Goal: Information Seeking & Learning: Learn about a topic

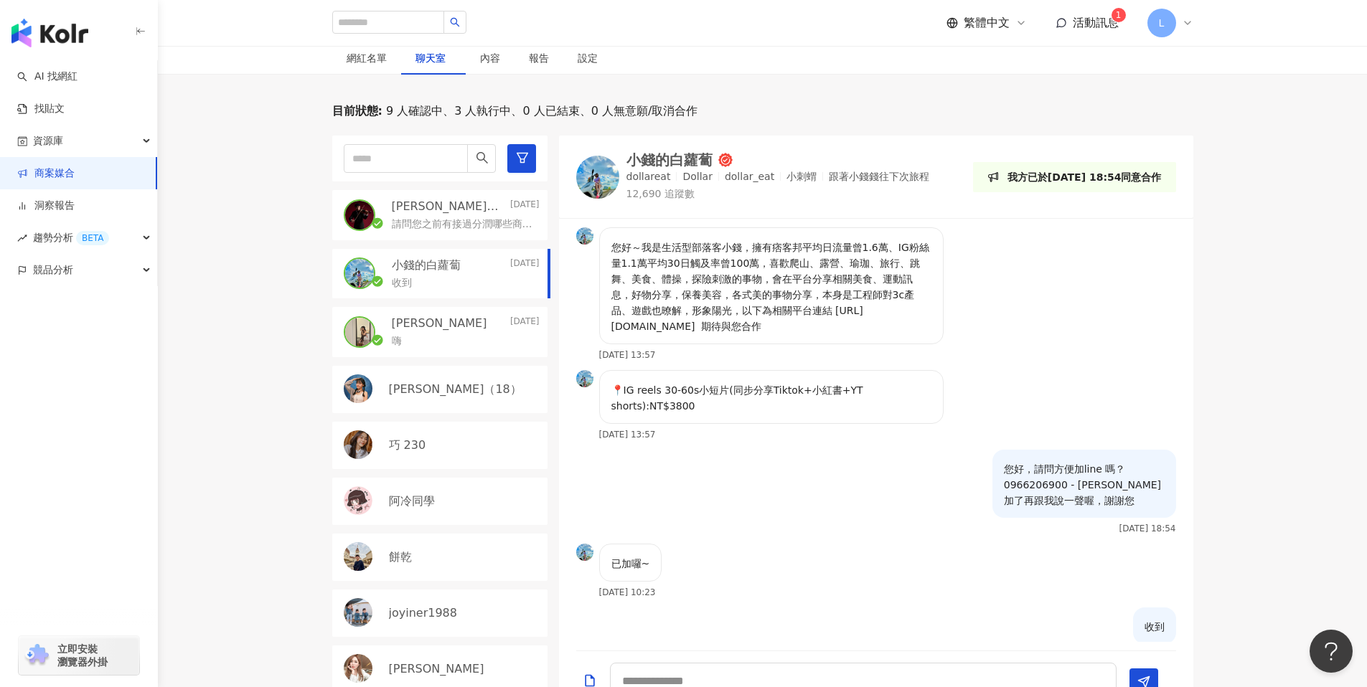
click at [1112, 27] on span "活動訊息" at bounding box center [1096, 23] width 46 height 14
click at [62, 166] on link "商案媒合" at bounding box center [45, 173] width 57 height 14
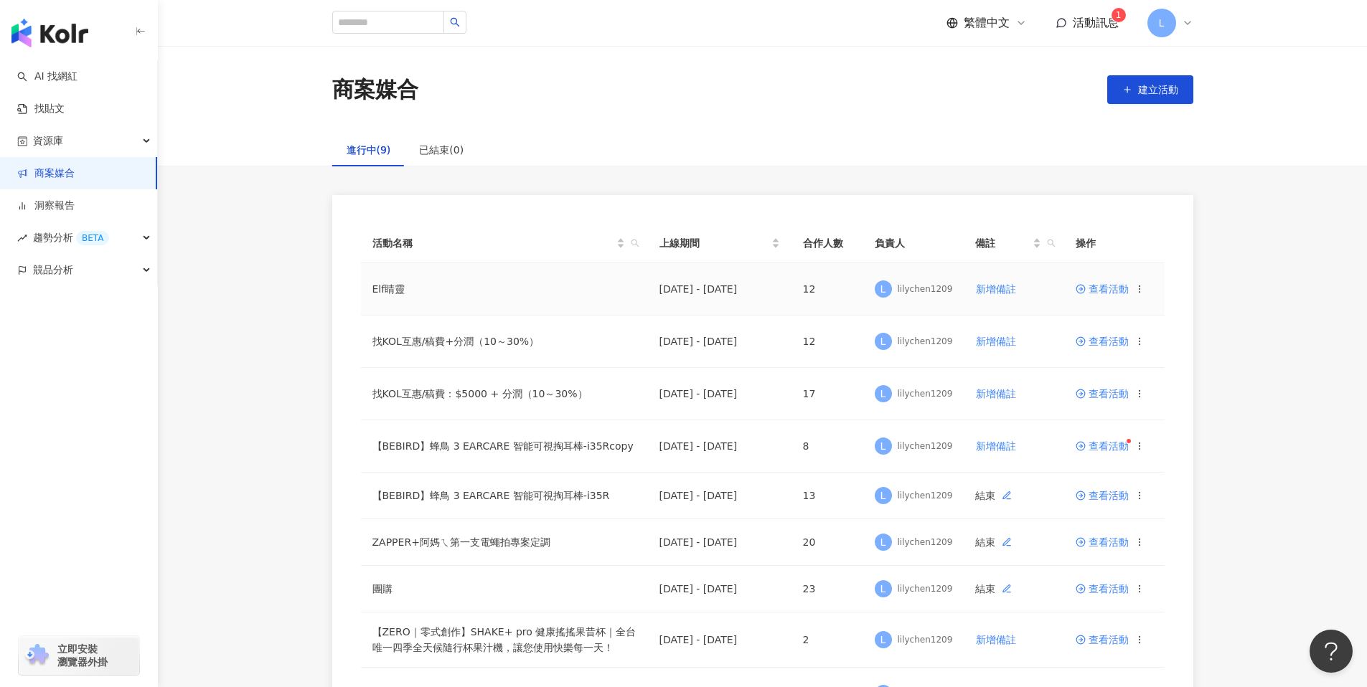
click at [1087, 296] on td "查看活動" at bounding box center [1114, 289] width 100 height 52
click at [1100, 294] on td "查看活動" at bounding box center [1114, 289] width 100 height 52
click at [1103, 291] on span "查看活動" at bounding box center [1102, 289] width 53 height 10
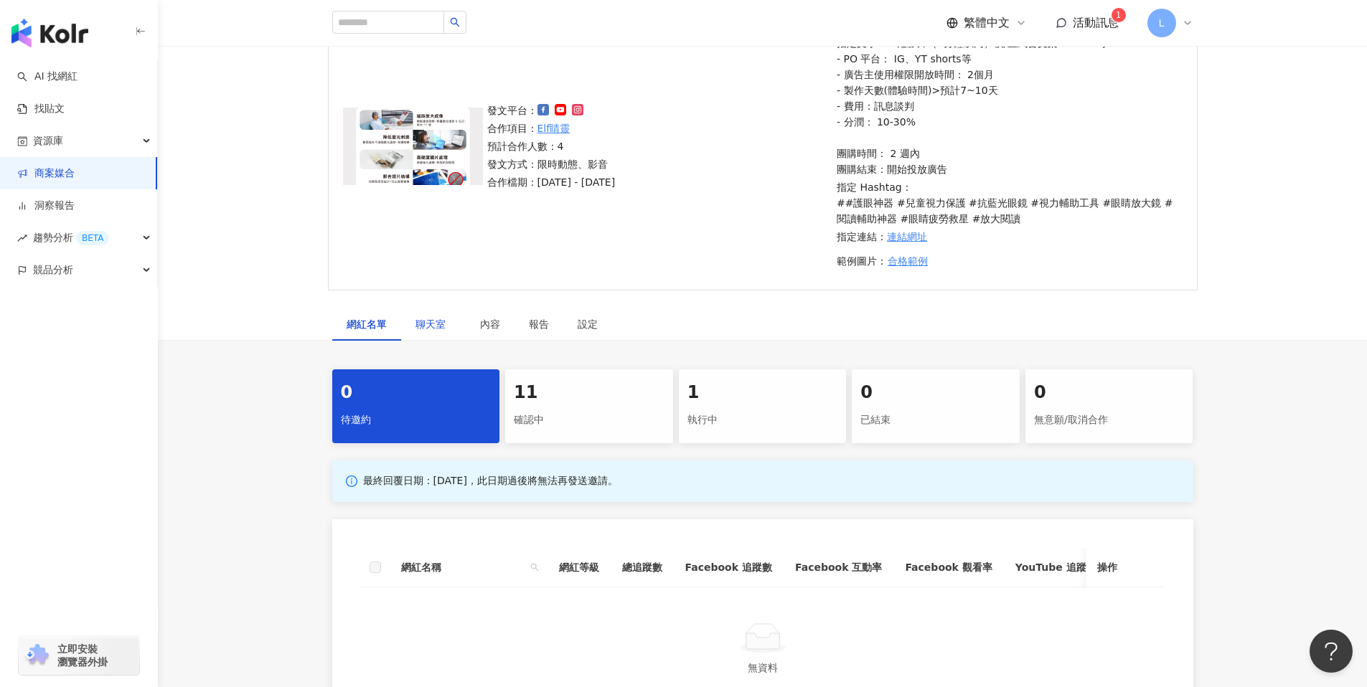
click at [432, 327] on span "聊天室" at bounding box center [433, 324] width 36 height 10
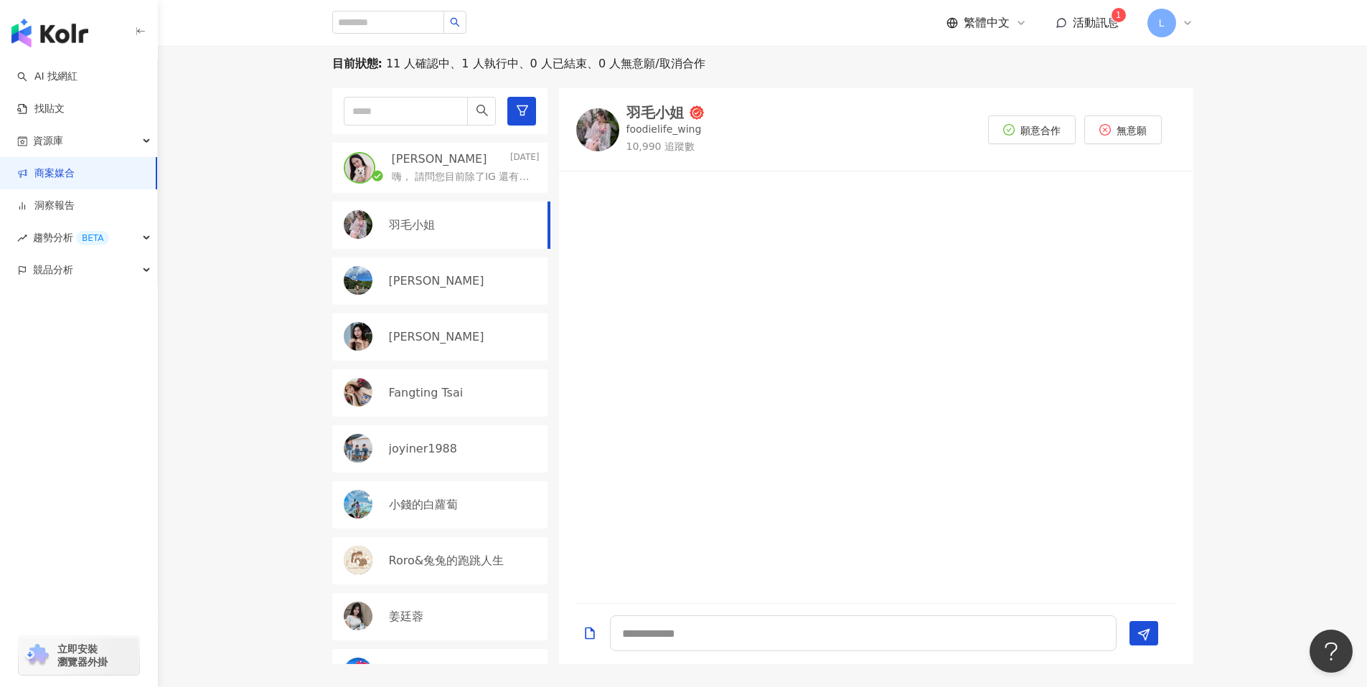
scroll to position [532, 0]
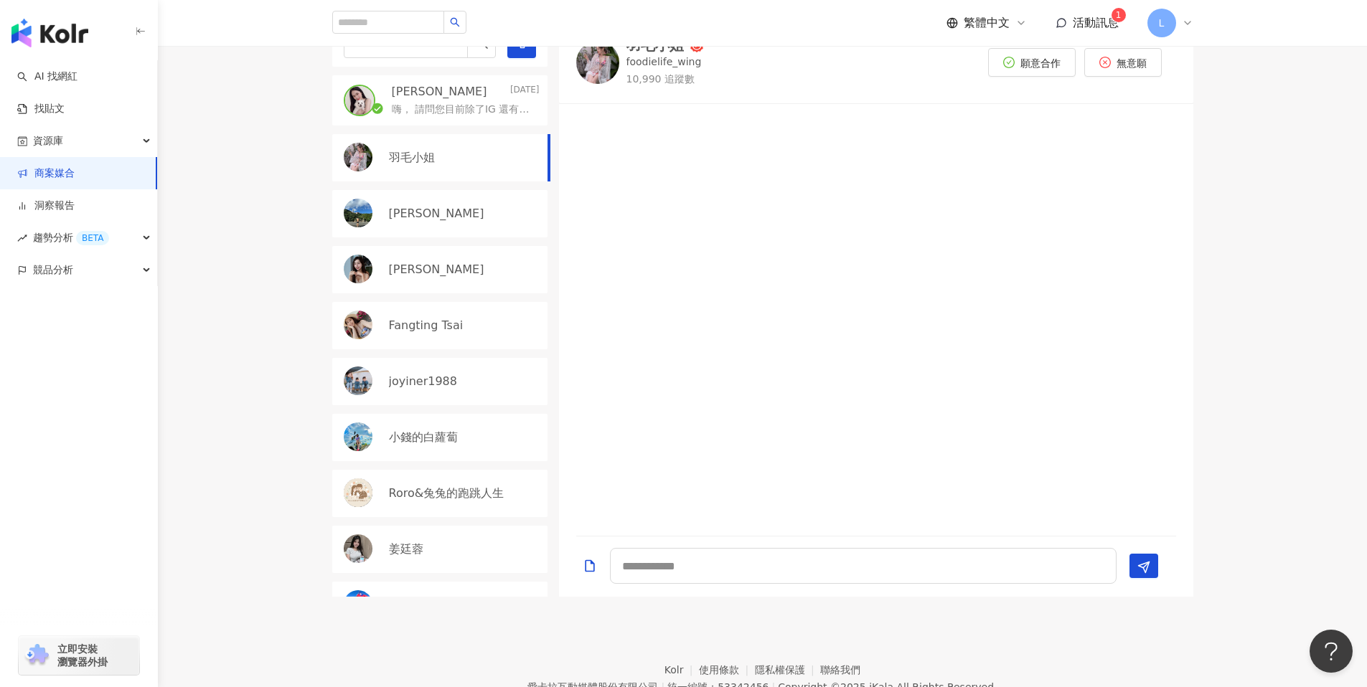
click at [430, 103] on p "嗨， 請問您目前除了IG 還有在經營其他平台嗎？" at bounding box center [463, 110] width 142 height 14
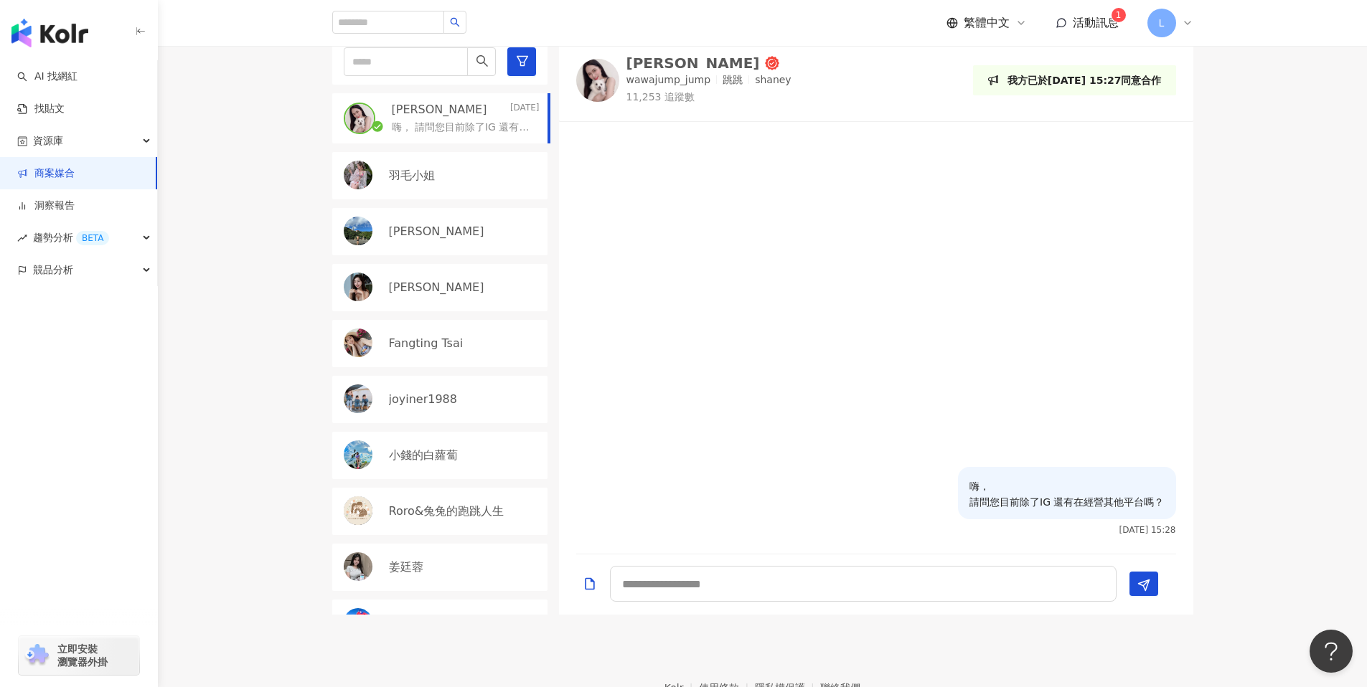
scroll to position [370, 0]
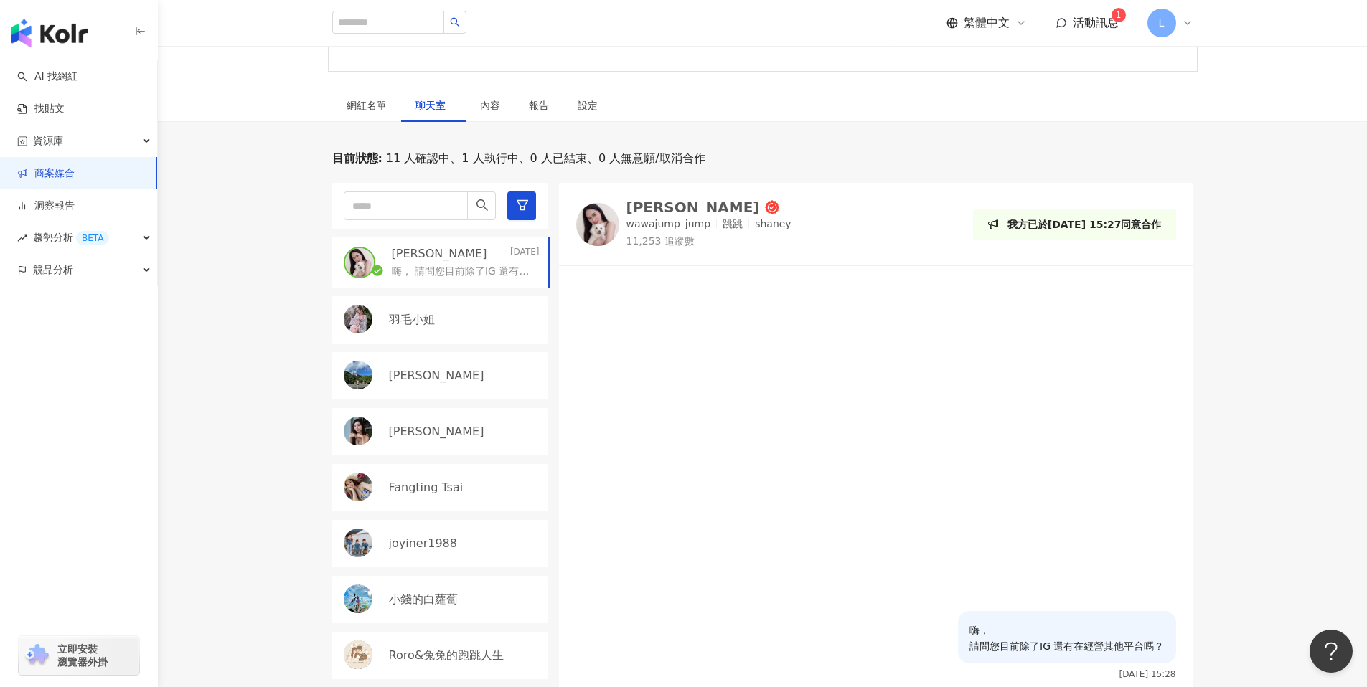
click at [489, 320] on div "羽毛小姐" at bounding box center [464, 320] width 151 height 16
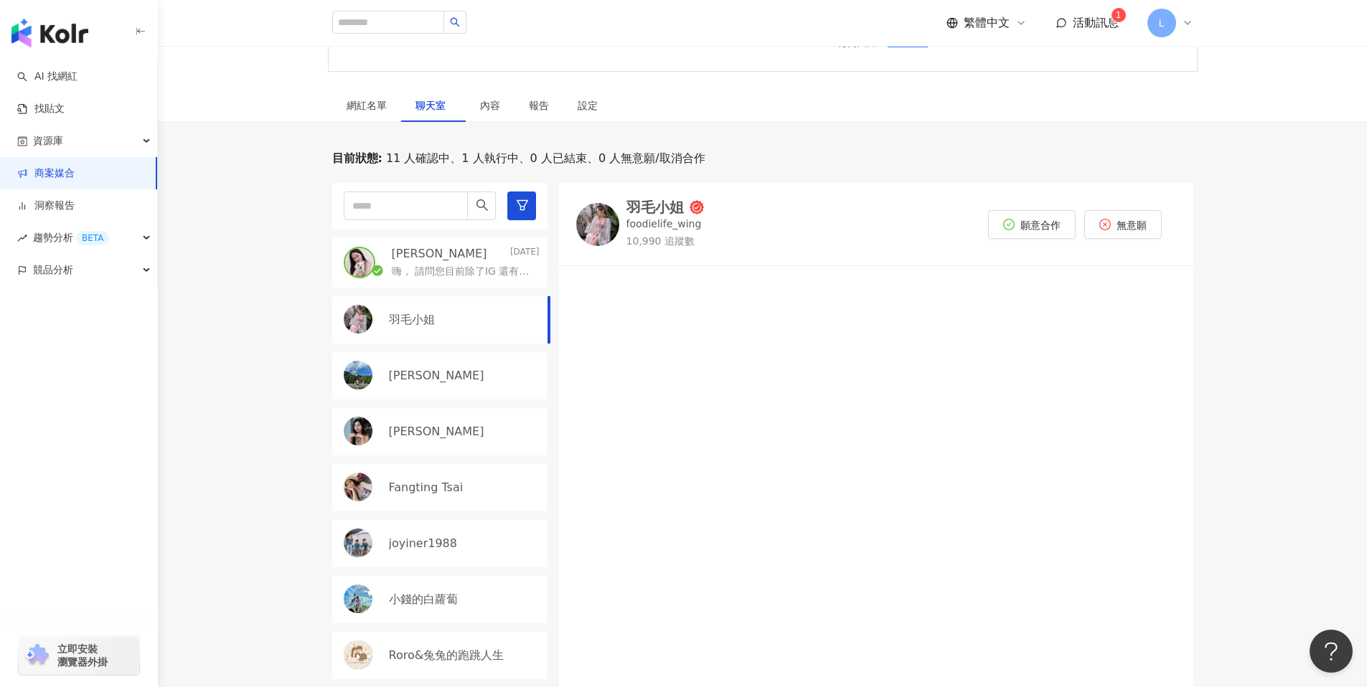
click at [606, 226] on img at bounding box center [597, 224] width 43 height 43
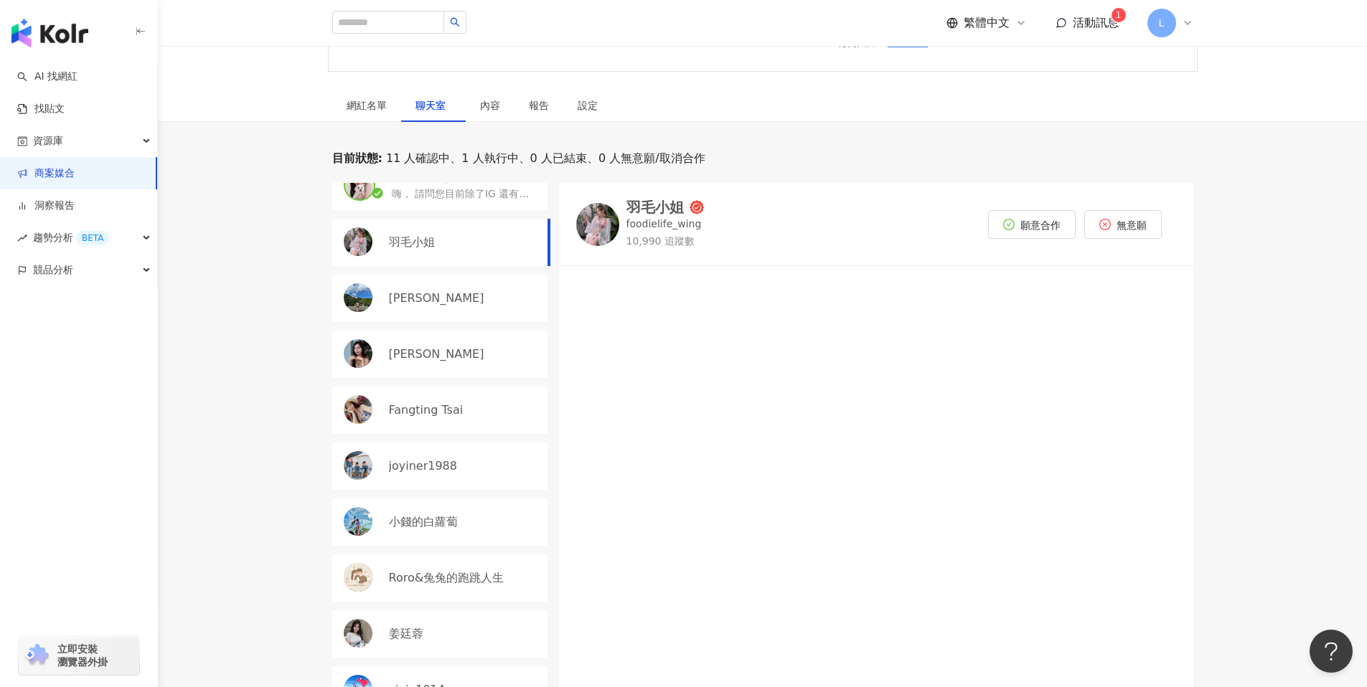
scroll to position [96, 0]
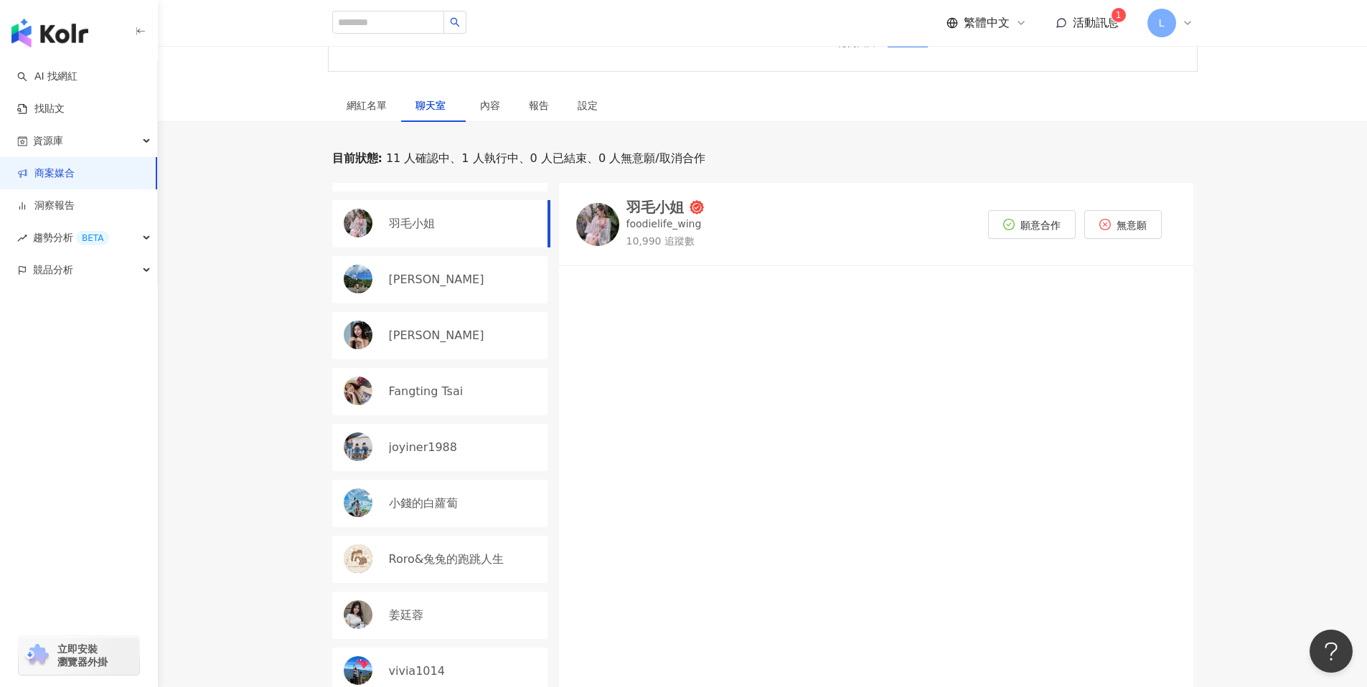
click at [428, 224] on p "羽毛小姐" at bounding box center [412, 224] width 46 height 16
click at [380, 284] on div "陳昱誠" at bounding box center [439, 279] width 215 height 47
click at [461, 354] on div "米雪 Michelle" at bounding box center [439, 335] width 215 height 47
click at [451, 405] on div "Fangting Tsai" at bounding box center [439, 391] width 215 height 47
click at [456, 455] on div "joyiner1988" at bounding box center [464, 448] width 151 height 16
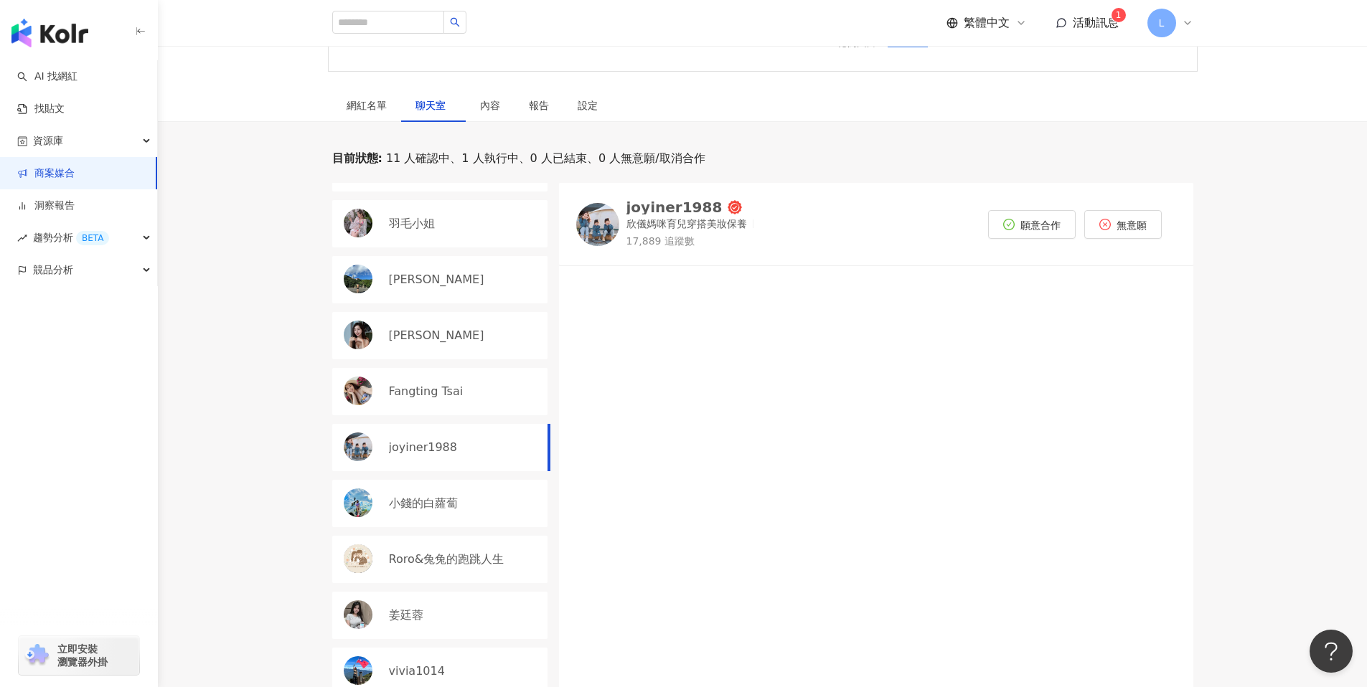
click at [413, 390] on p "Fangting Tsai" at bounding box center [426, 392] width 75 height 16
click at [608, 226] on img at bounding box center [597, 221] width 43 height 43
click at [1033, 215] on button "願意合作" at bounding box center [1032, 221] width 88 height 29
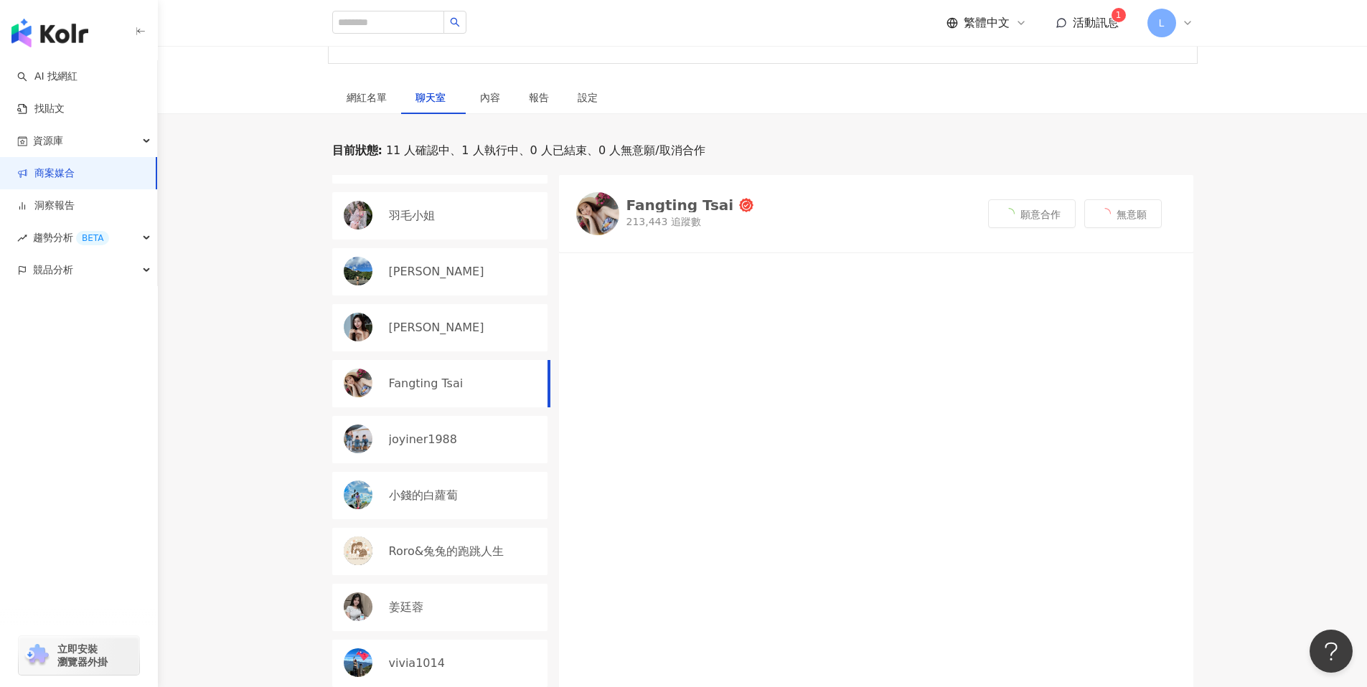
scroll to position [509, 0]
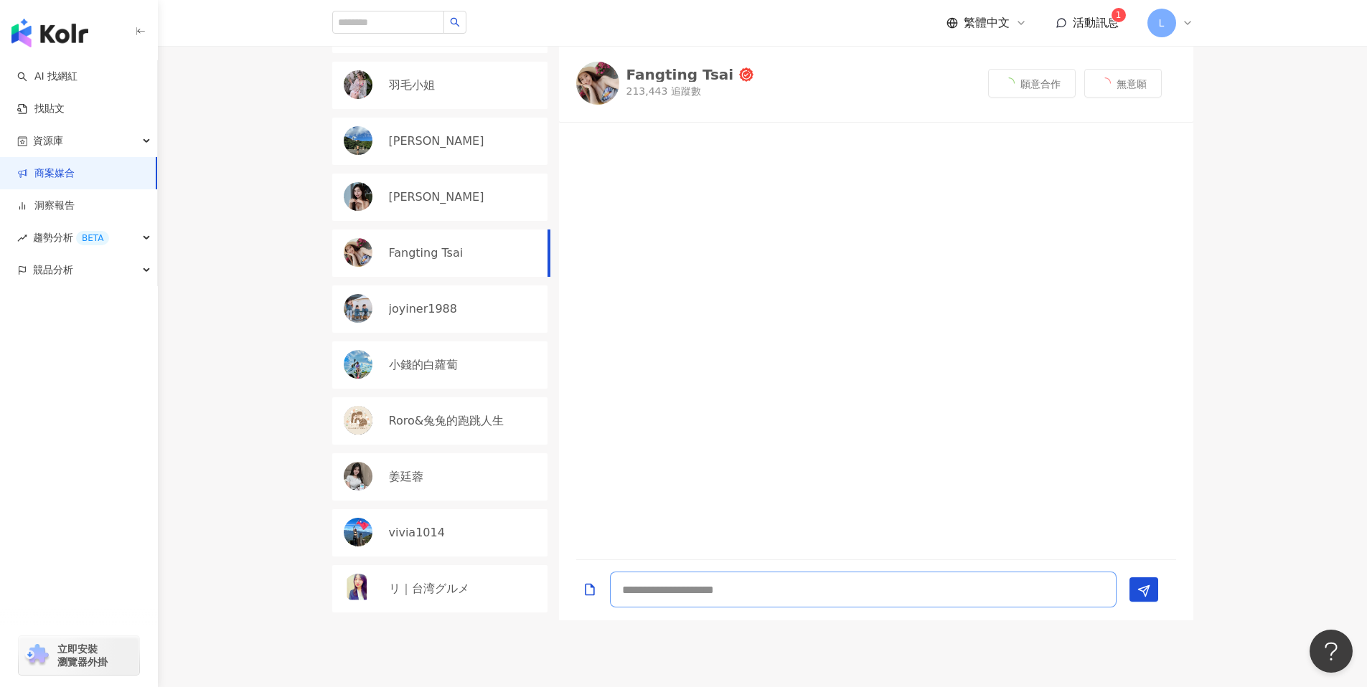
click at [677, 591] on textarea at bounding box center [863, 590] width 507 height 36
type textarea "**"
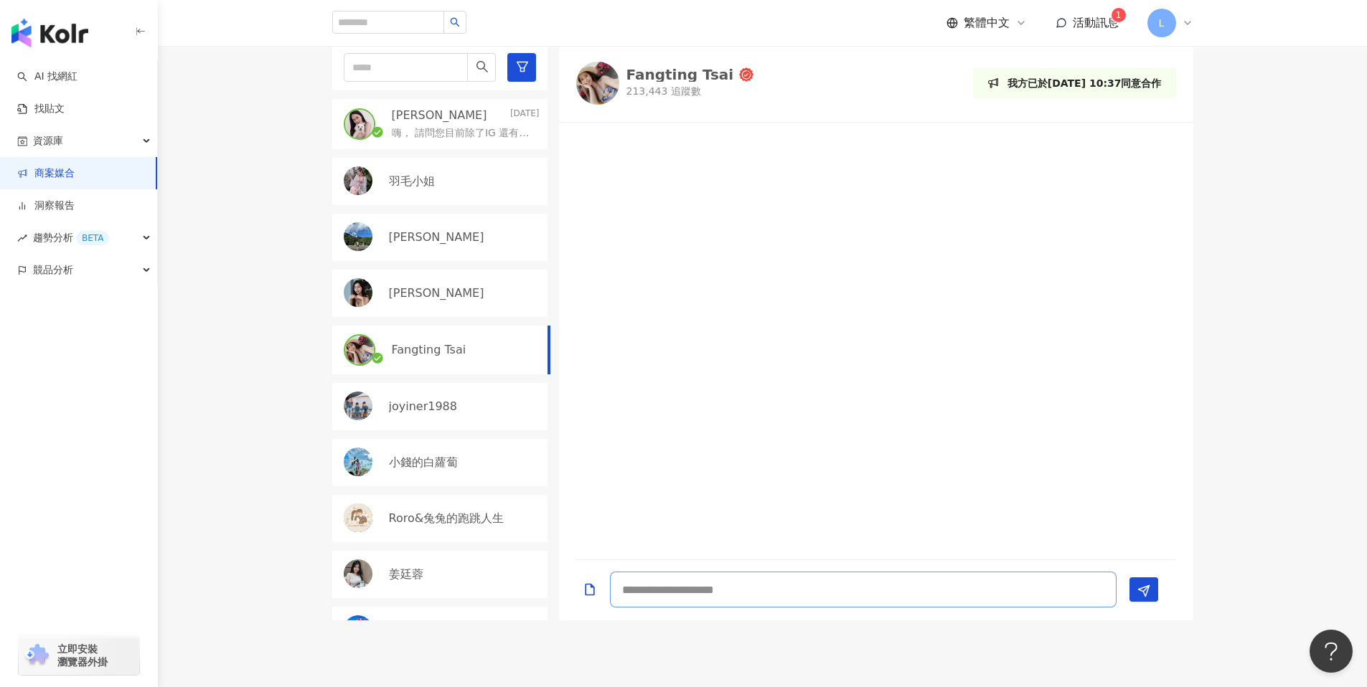
click at [761, 592] on textarea at bounding box center [863, 590] width 507 height 36
type textarea "**********"
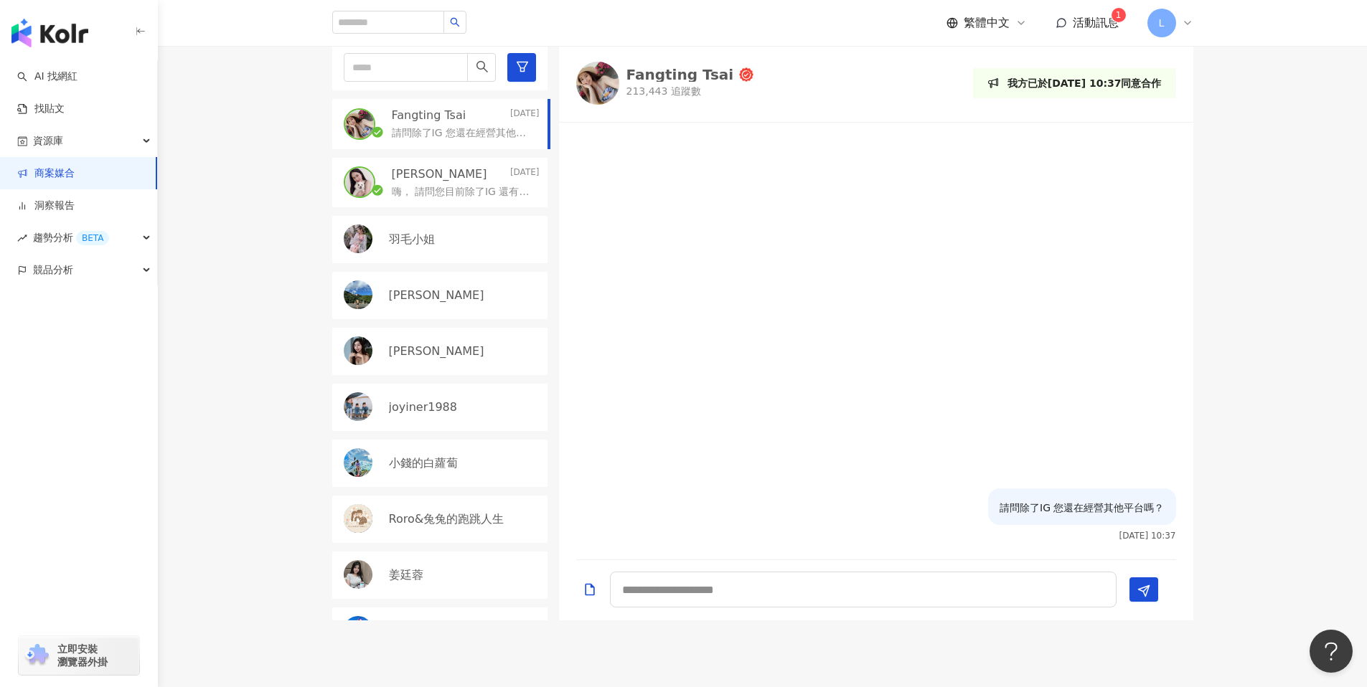
click at [456, 124] on div "請問除了IG 您還在經營其他平台嗎？" at bounding box center [466, 131] width 148 height 17
click at [450, 181] on p "Shan Chang" at bounding box center [439, 174] width 95 height 16
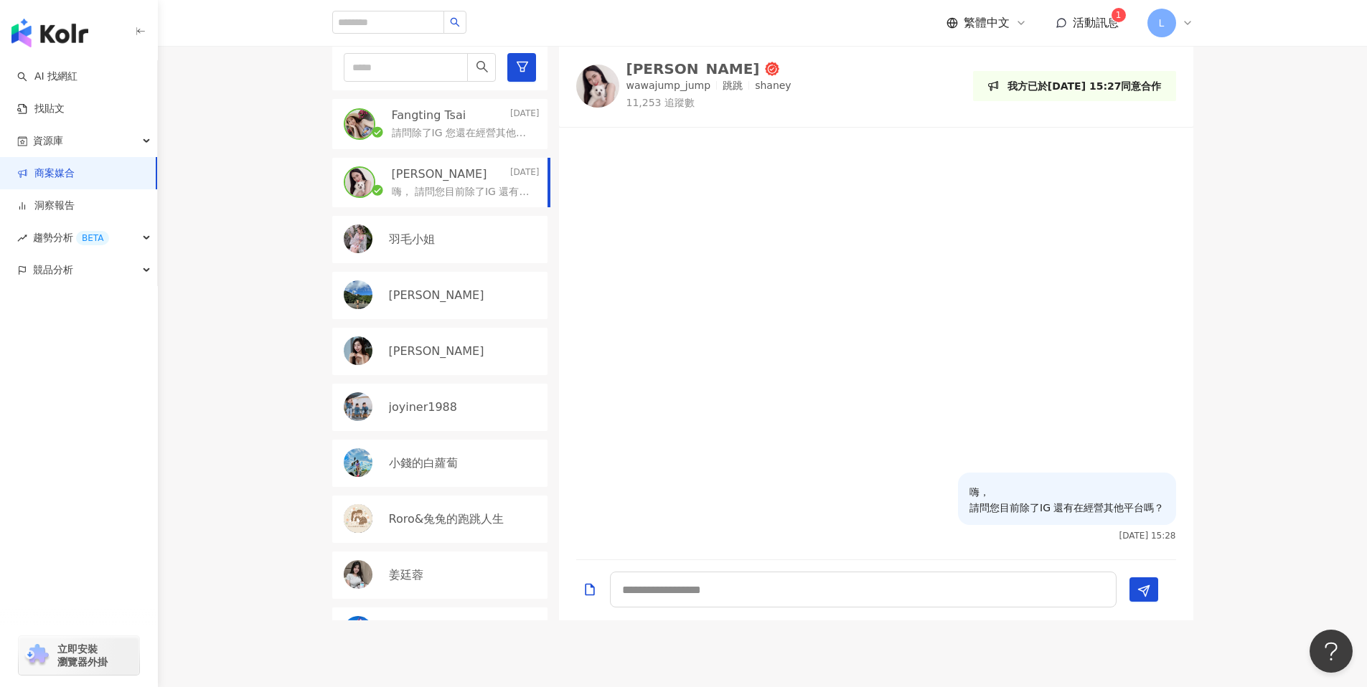
click at [416, 119] on p "Fangting Tsai" at bounding box center [429, 116] width 75 height 16
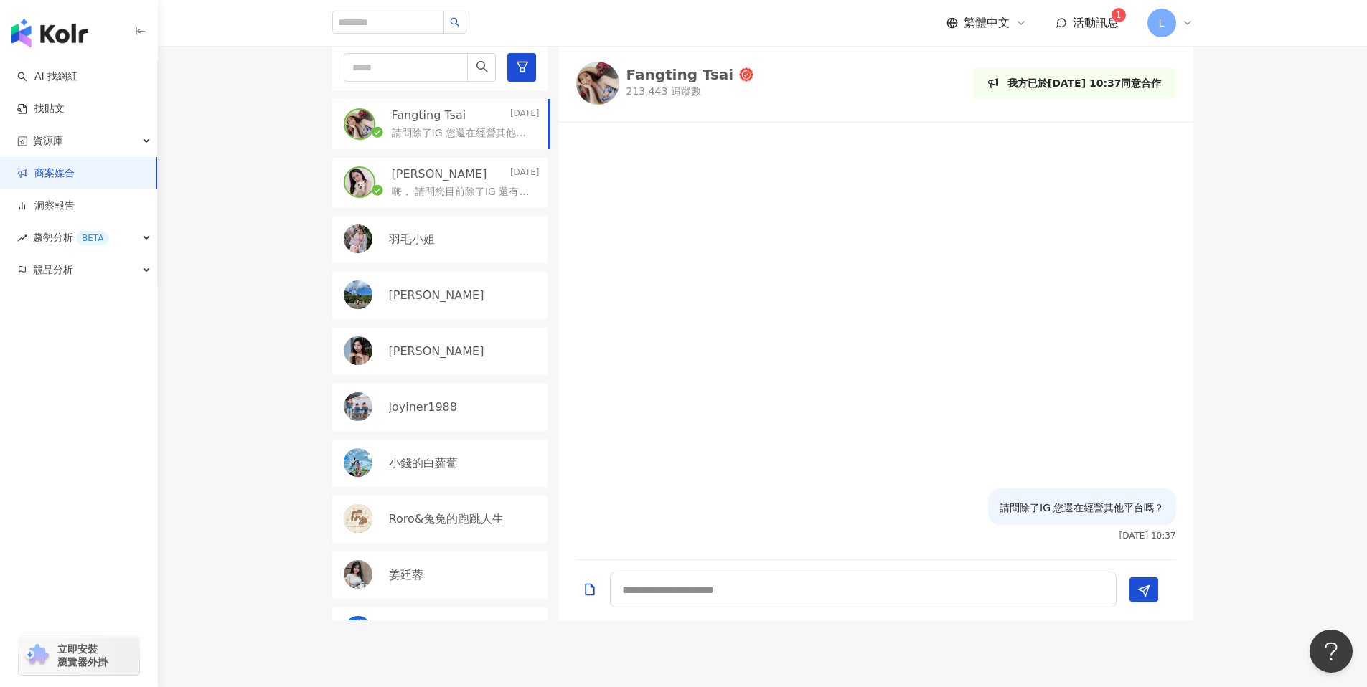
click at [432, 180] on p "Shan Chang" at bounding box center [439, 174] width 95 height 16
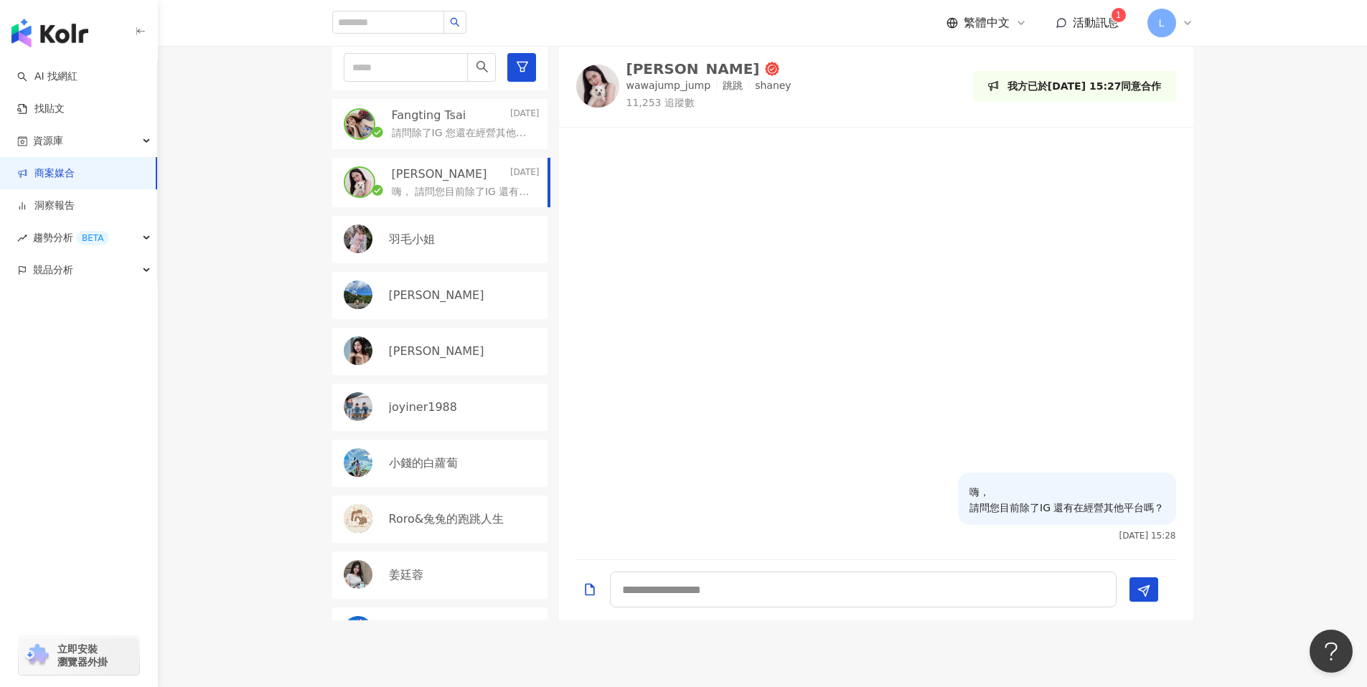
click at [430, 235] on p "羽毛小姐" at bounding box center [412, 240] width 46 height 16
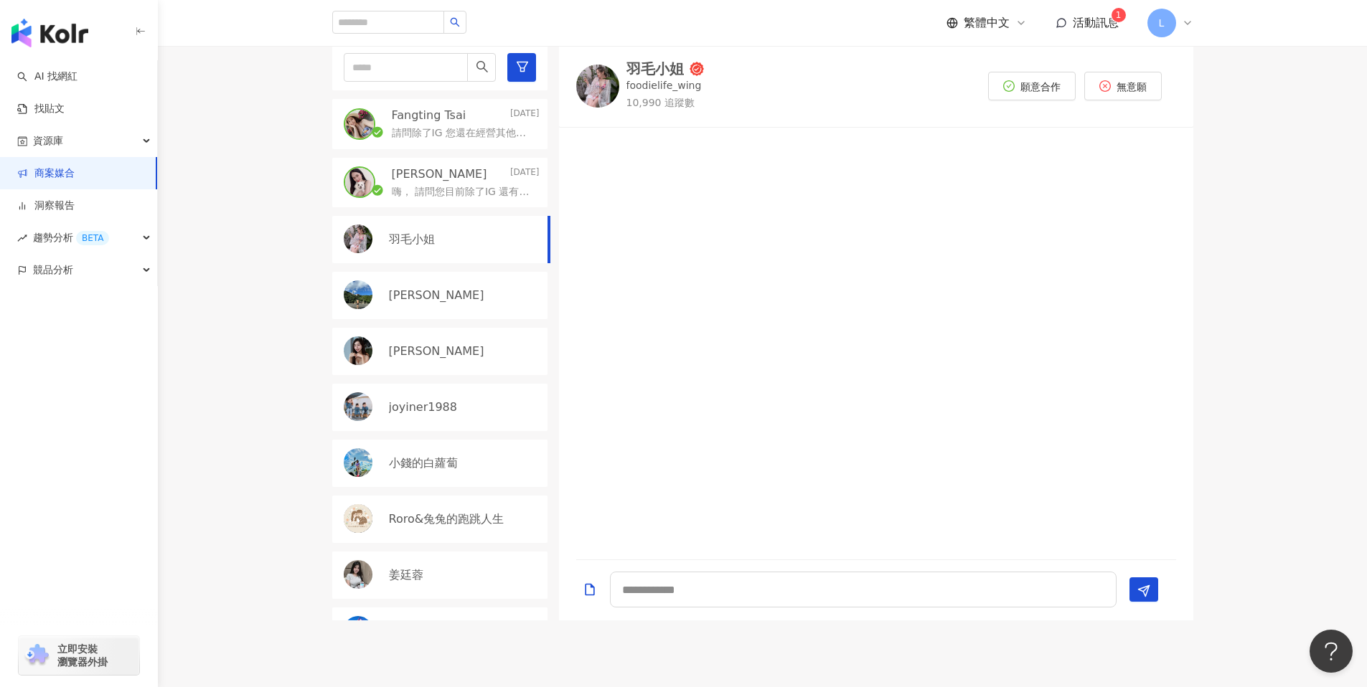
click at [456, 305] on div "[PERSON_NAME]" at bounding box center [439, 295] width 215 height 47
click at [456, 368] on div "米雪 Michelle" at bounding box center [439, 351] width 215 height 47
click at [1108, 26] on span "活動訊息" at bounding box center [1096, 23] width 46 height 14
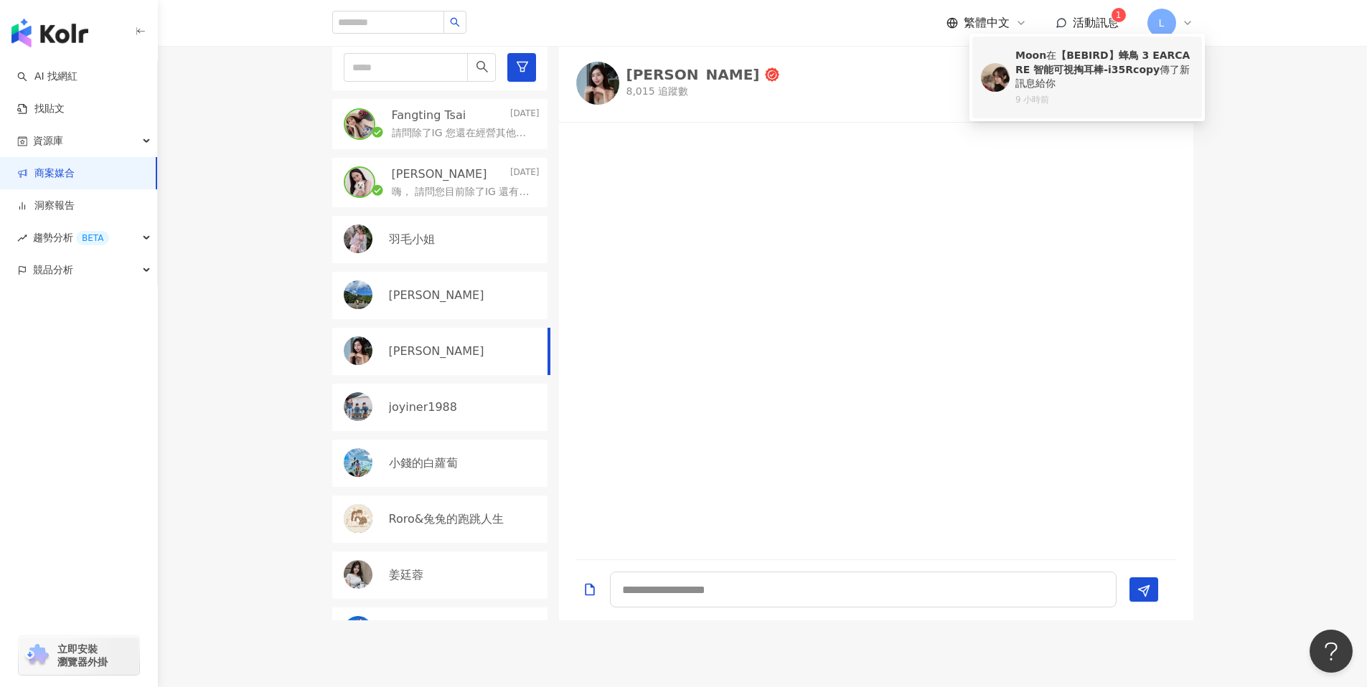
click at [1104, 97] on div "9 小時前" at bounding box center [1104, 100] width 178 height 12
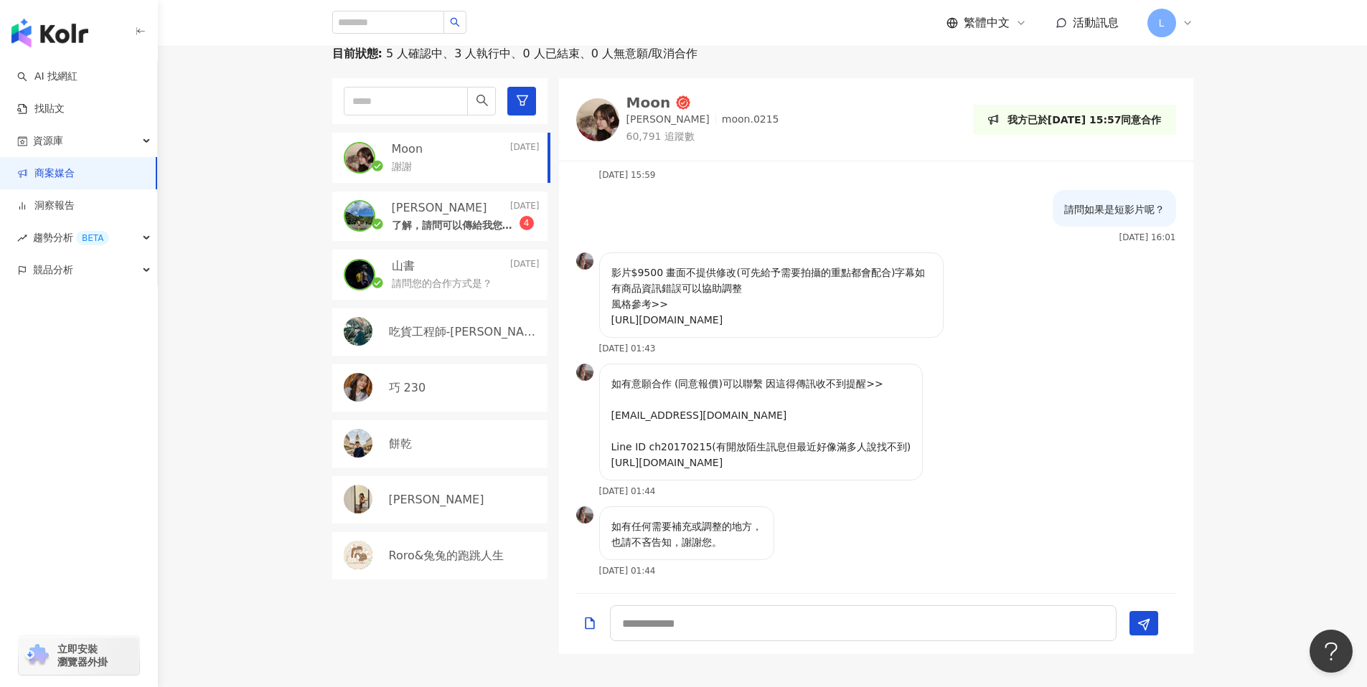
scroll to position [362, 0]
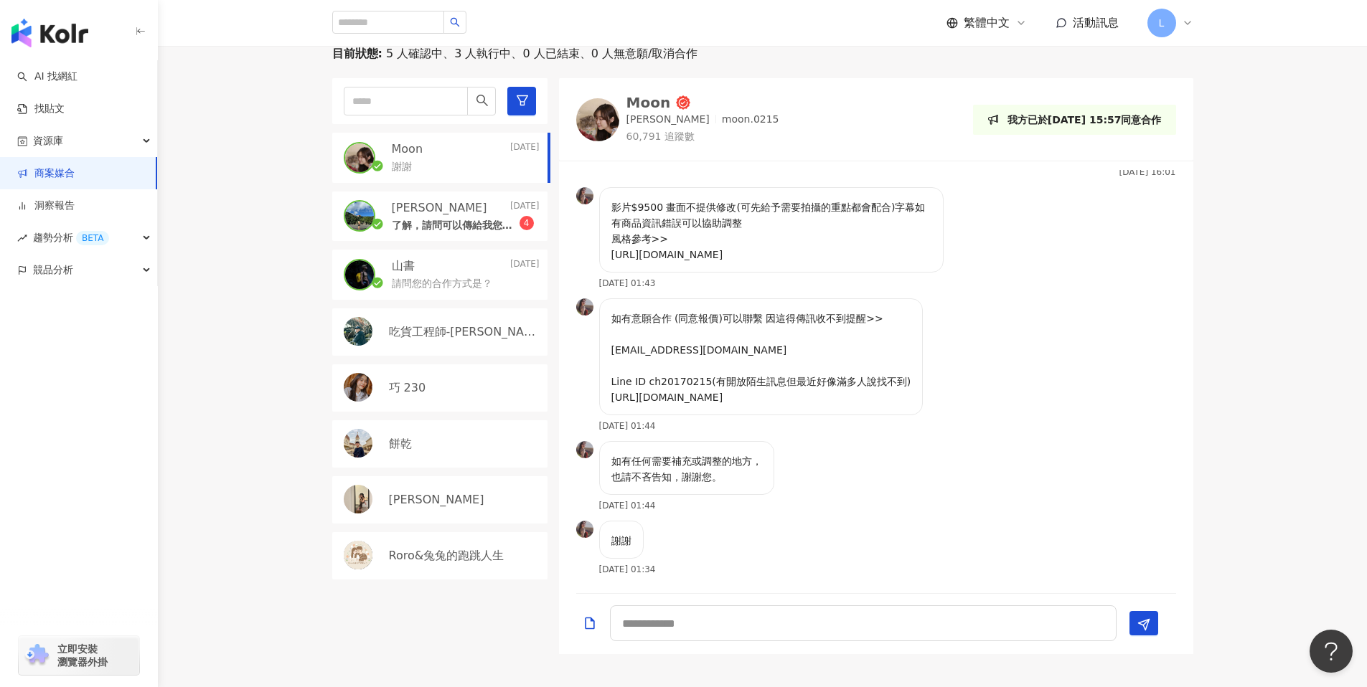
click at [450, 228] on p "了解，請問可以傳給我您的FB粉專跟抖音連結嗎？" at bounding box center [456, 226] width 128 height 14
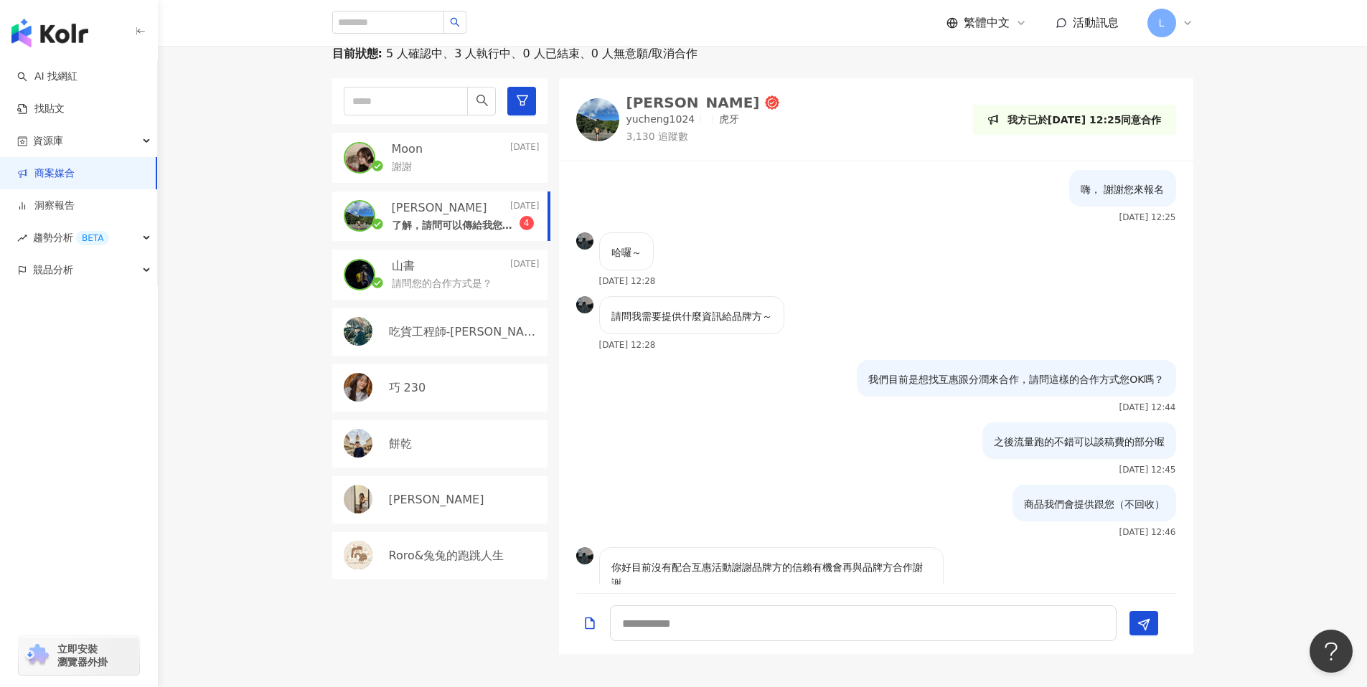
scroll to position [341, 0]
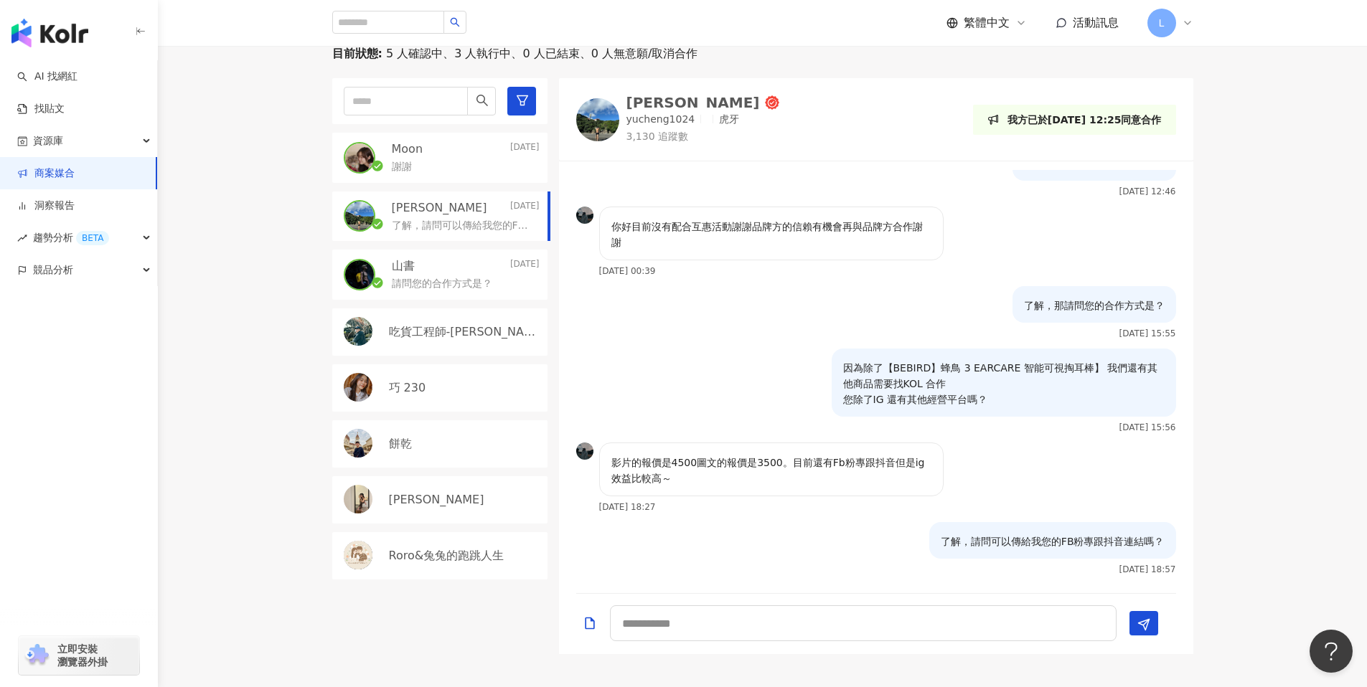
click at [445, 154] on div "Moon [DATE]" at bounding box center [466, 149] width 148 height 16
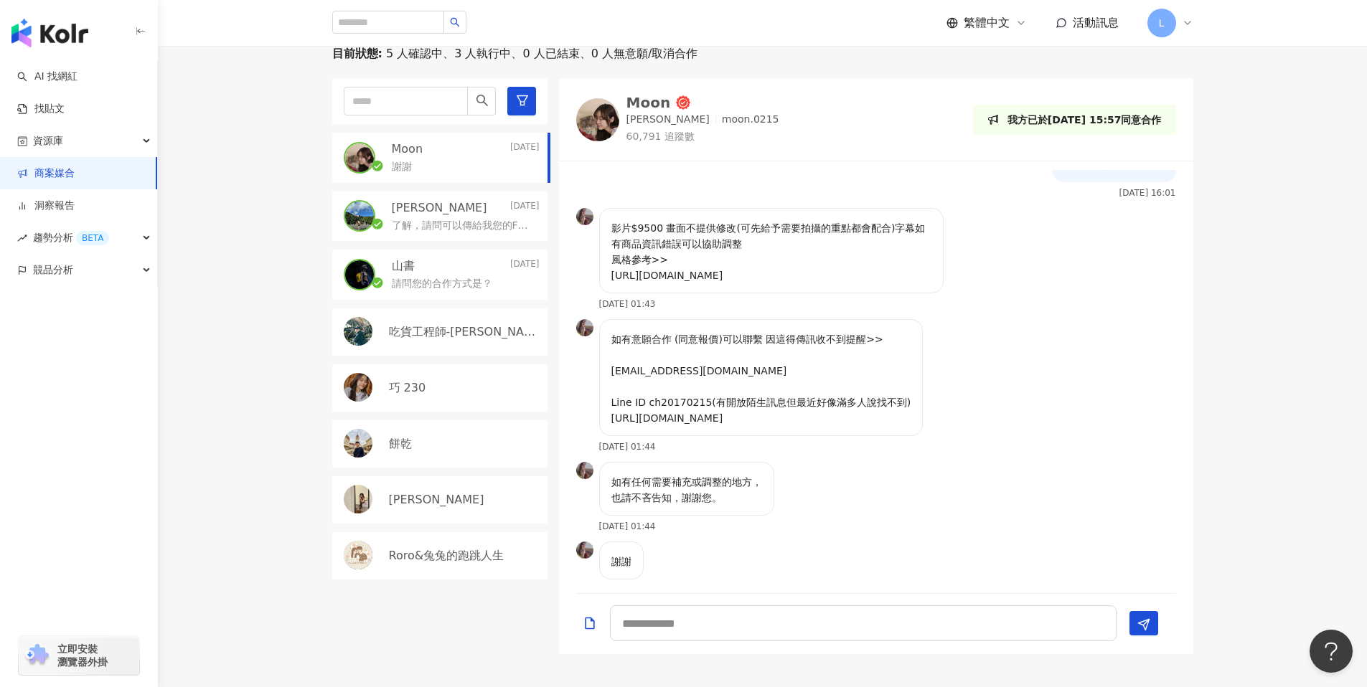
scroll to position [362, 0]
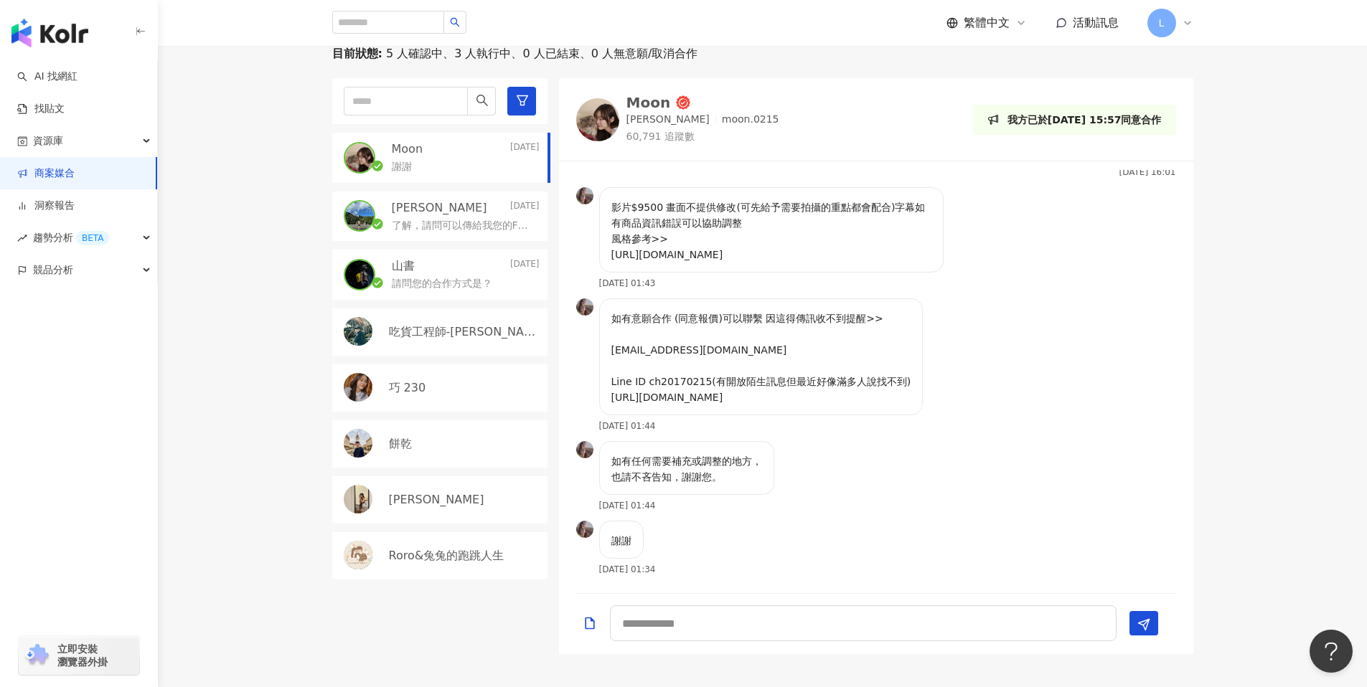
click at [965, 563] on div "謝謝 2025/8/15 01:34" at bounding box center [876, 553] width 634 height 64
click at [207, 198] on div "目前狀態 : 5 人確認中、3 人執行中、0 人已結束、0 人無意願/取消合作 Moon [DATE] [PERSON_NAME] [DATE] 了解，請問可…" at bounding box center [762, 350] width 1209 height 609
click at [259, 258] on div "目前狀態 : 5 人確認中、3 人執行中、0 人已結束、0 人無意願/取消合作 Moon [DATE] [PERSON_NAME] [DATE] 了解，請問可…" at bounding box center [762, 350] width 1209 height 609
click at [904, 494] on div "如有任何需要補充或調整的地方， 也請不吝告知，謝謝您。 2025/8/12 01:44" at bounding box center [876, 481] width 634 height 80
click at [903, 494] on div "如有任何需要補充或調整的地方， 也請不吝告知，謝謝您。 2025/8/12 01:44" at bounding box center [876, 481] width 634 height 80
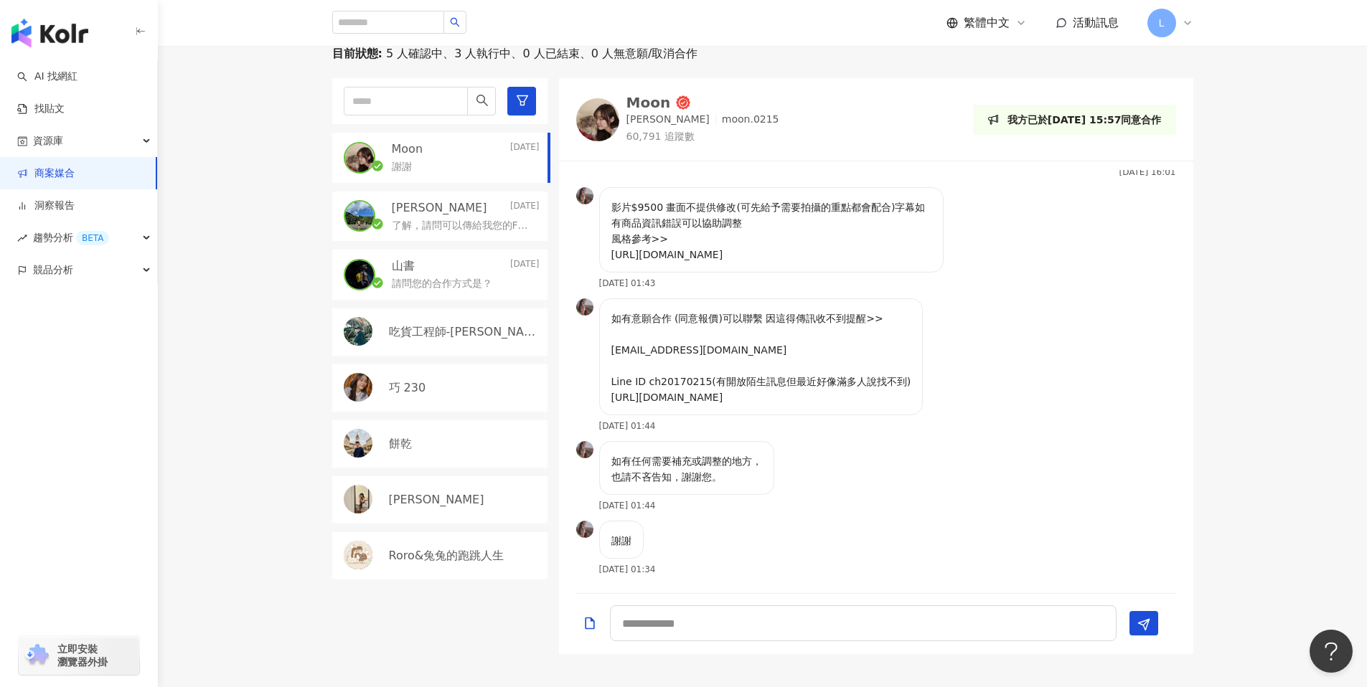
click at [903, 494] on div "如有任何需要補充或調整的地方， 也請不吝告知，謝謝您。 2025/8/12 01:44" at bounding box center [876, 481] width 634 height 80
click at [233, 222] on div "目前狀態 : 5 人確認中、3 人執行中、0 人已結束、0 人無意願/取消合作 Moon [DATE] [PERSON_NAME] [DATE] 了解，請問可…" at bounding box center [762, 350] width 1209 height 609
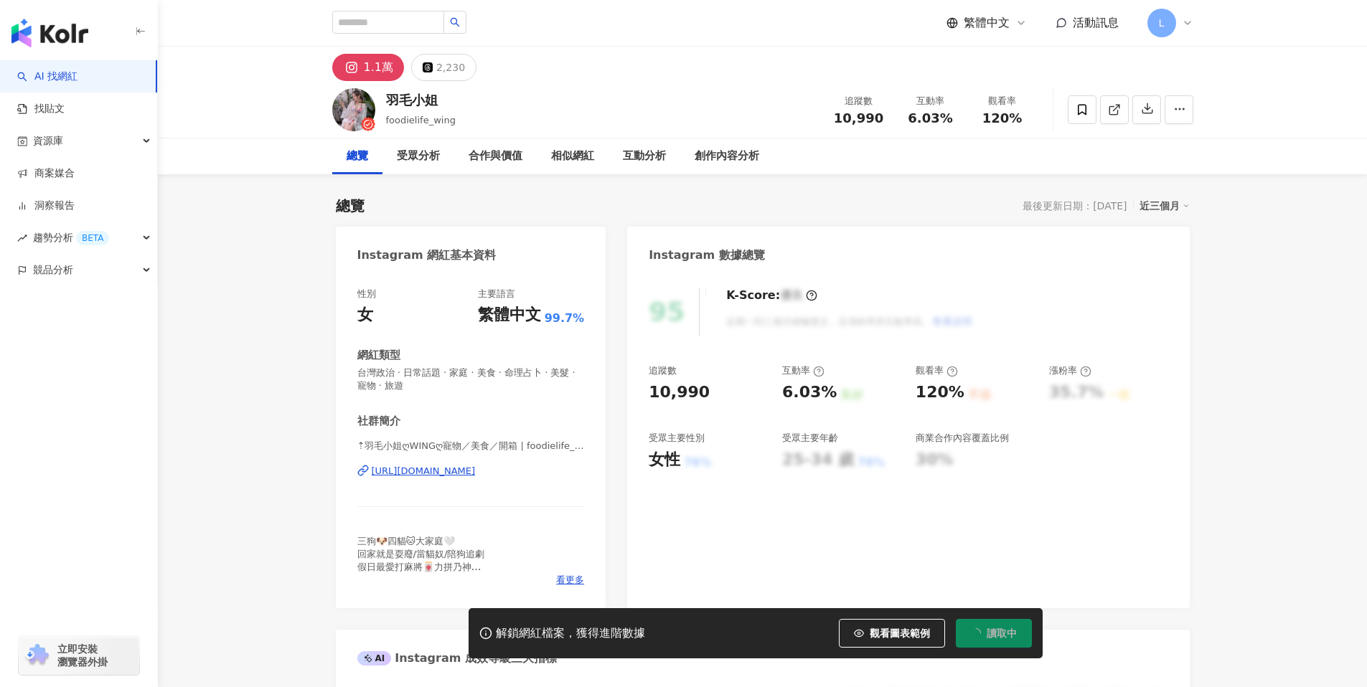
click at [471, 465] on div "https://www.instagram.com/foodielife_wing/" at bounding box center [424, 471] width 104 height 13
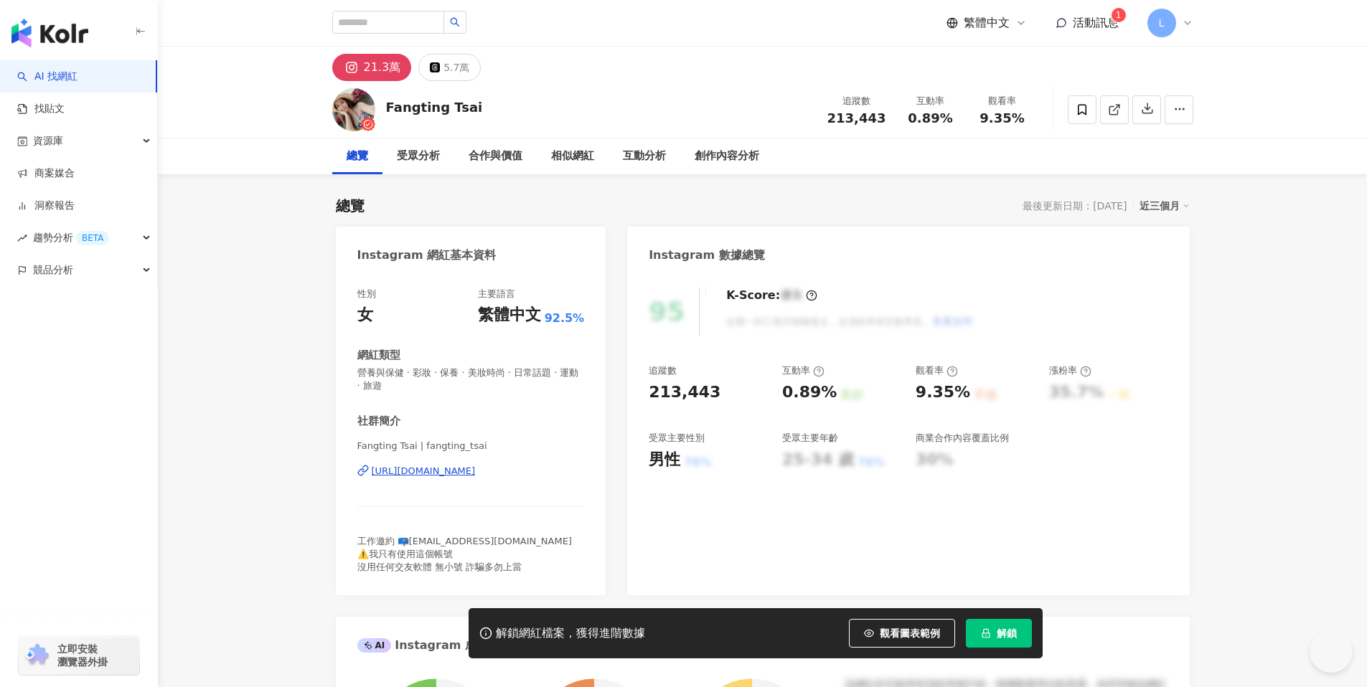
click at [443, 466] on div "https://www.instagram.com/fangting_tsai/" at bounding box center [424, 471] width 104 height 13
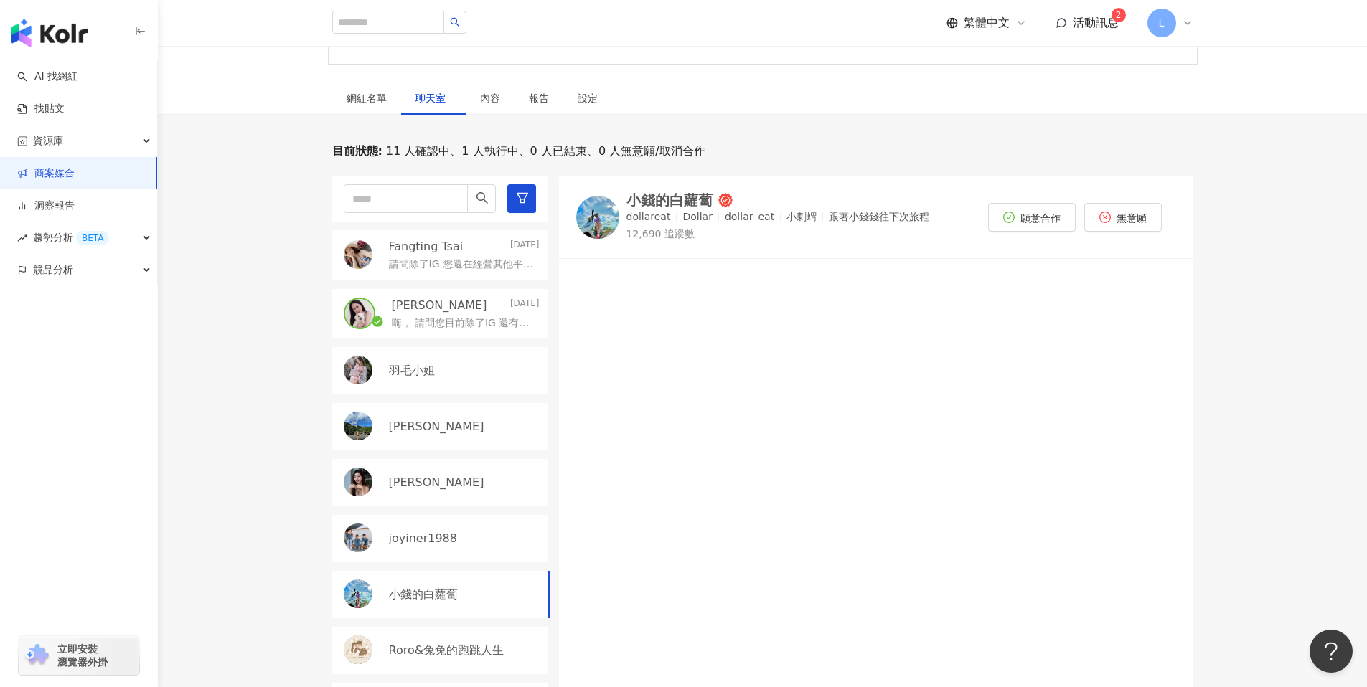
click at [307, 321] on div "目前狀態 : 11 人確認中、1 人執行中、0 人已結束、0 人無意願/取消合作 Fangting Tsai [DATE] 請問除了IG 您還在經營其他平台嗎…" at bounding box center [763, 448] width 919 height 609
drag, startPoint x: 760, startPoint y: 337, endPoint x: 1061, endPoint y: 239, distance: 317.0
click at [761, 337] on div at bounding box center [876, 475] width 634 height 415
click at [93, 278] on div "競品分析" at bounding box center [78, 270] width 157 height 32
click at [77, 70] on link "AI 找網紅" at bounding box center [47, 77] width 60 height 14
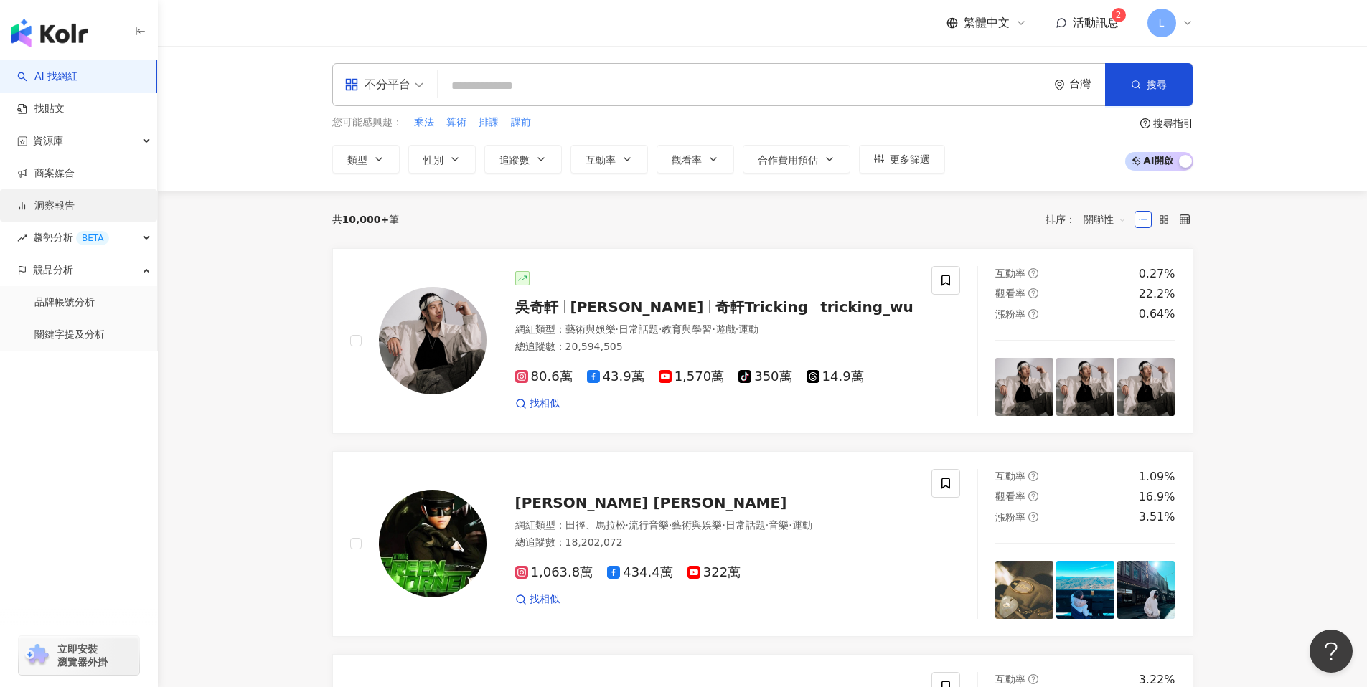
click at [65, 199] on link "洞察報告" at bounding box center [45, 206] width 57 height 14
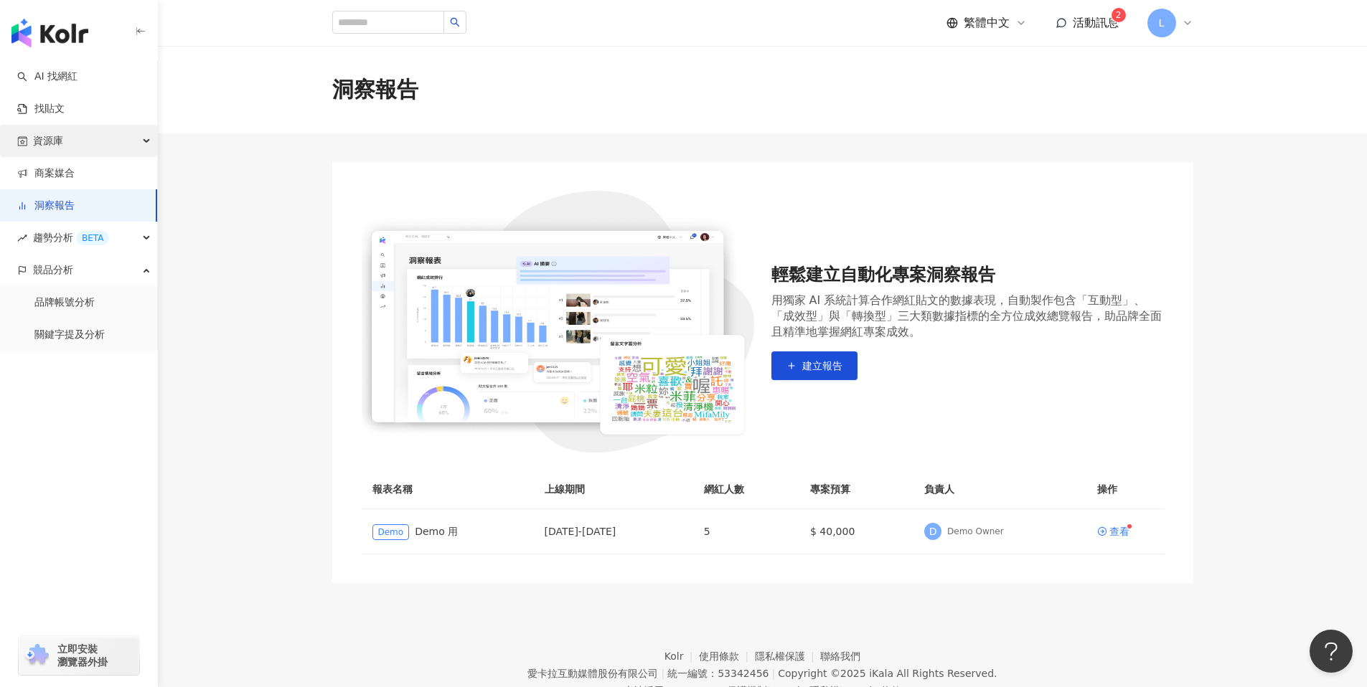
click at [113, 145] on div "資源庫" at bounding box center [78, 141] width 157 height 32
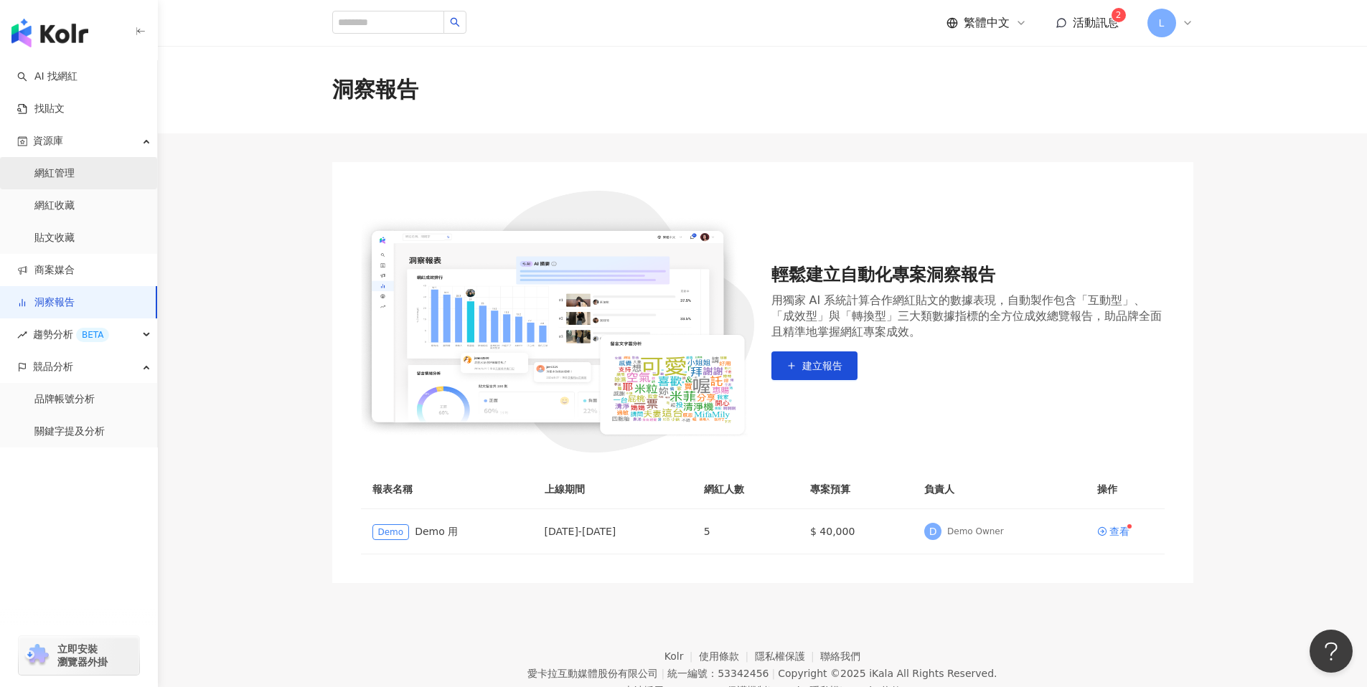
click at [75, 177] on link "網紅管理" at bounding box center [54, 173] width 40 height 14
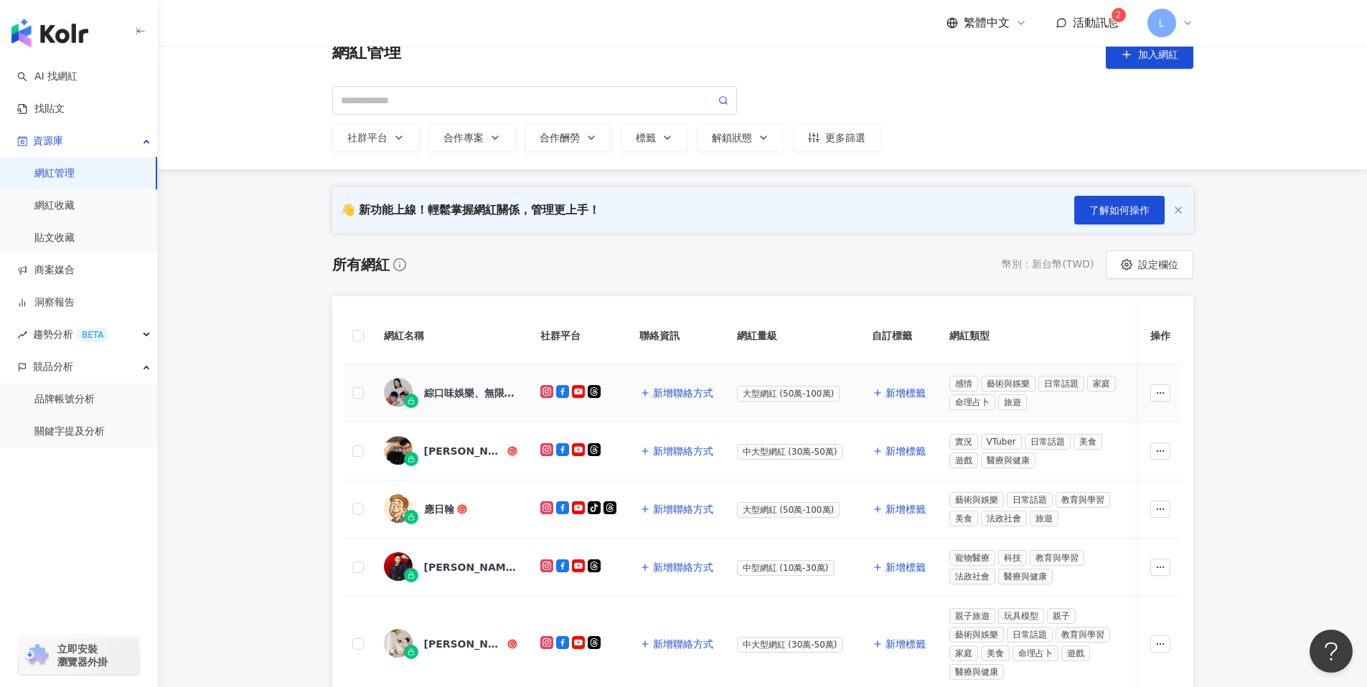
scroll to position [21, 0]
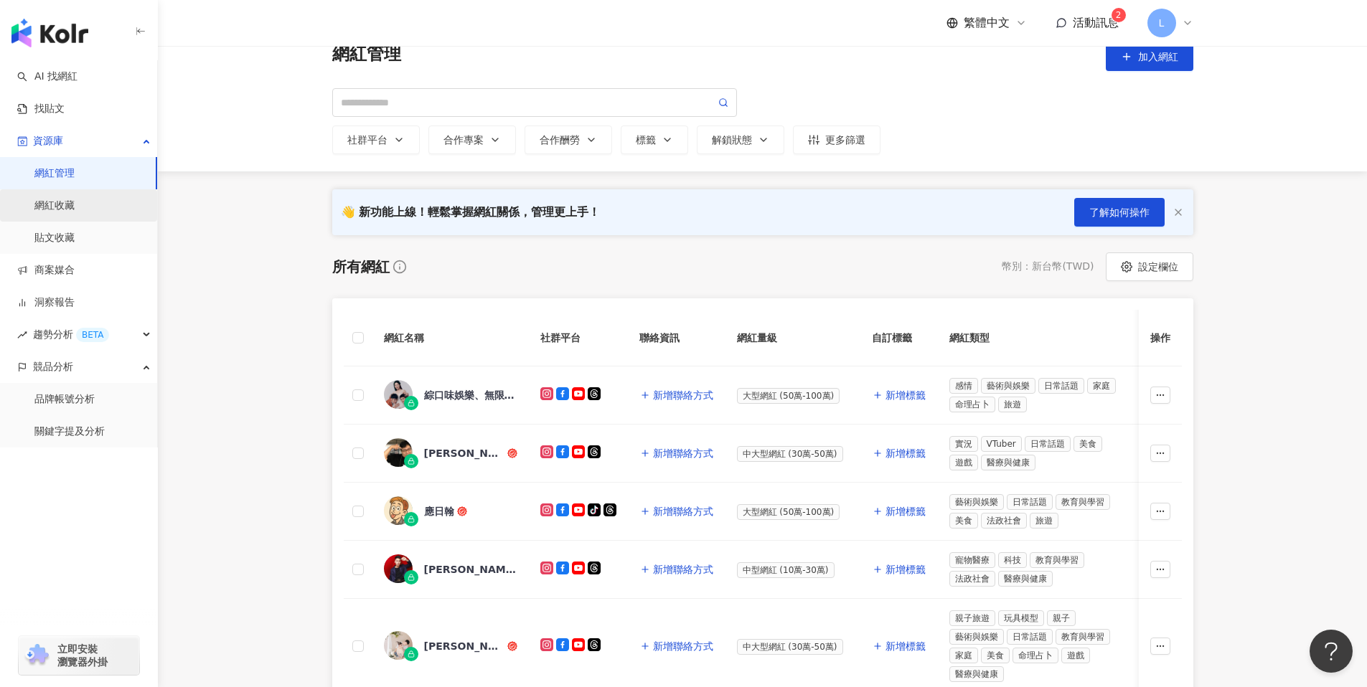
click at [75, 199] on link "網紅收藏" at bounding box center [54, 206] width 40 height 14
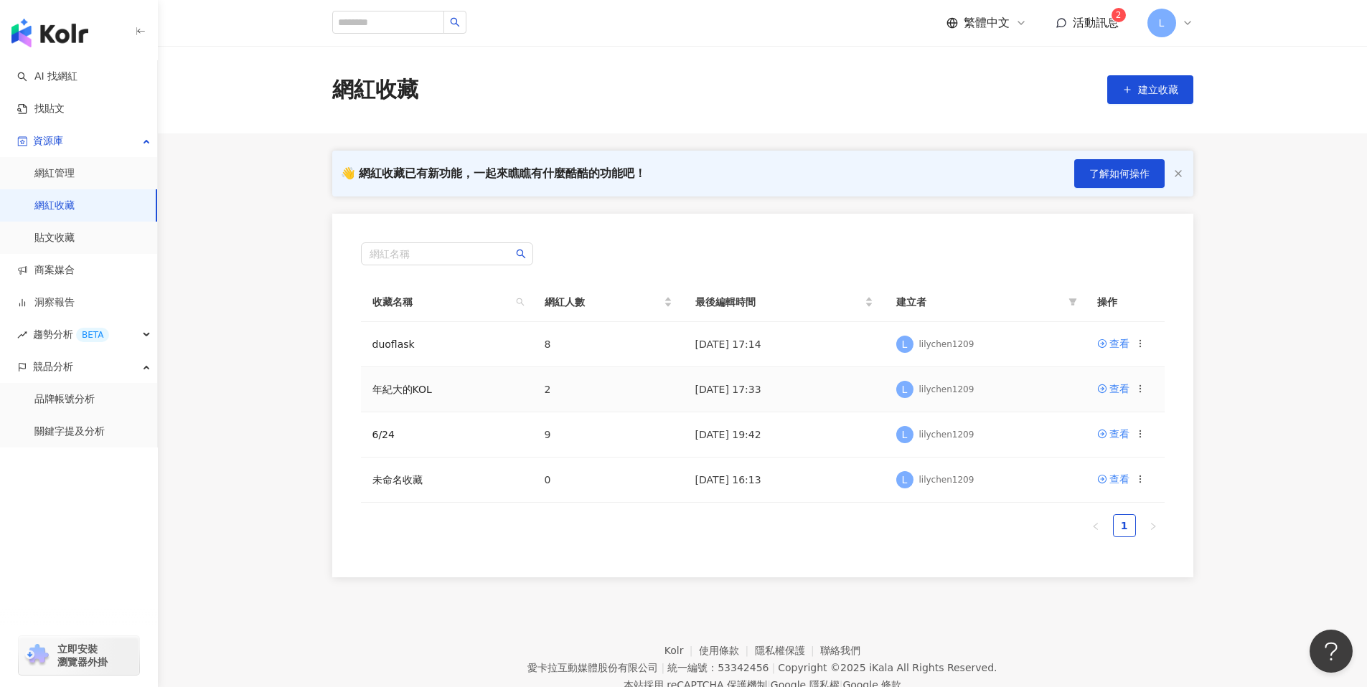
click at [1119, 380] on td "查看" at bounding box center [1125, 389] width 79 height 45
click at [1109, 382] on div "查看" at bounding box center [1119, 389] width 20 height 16
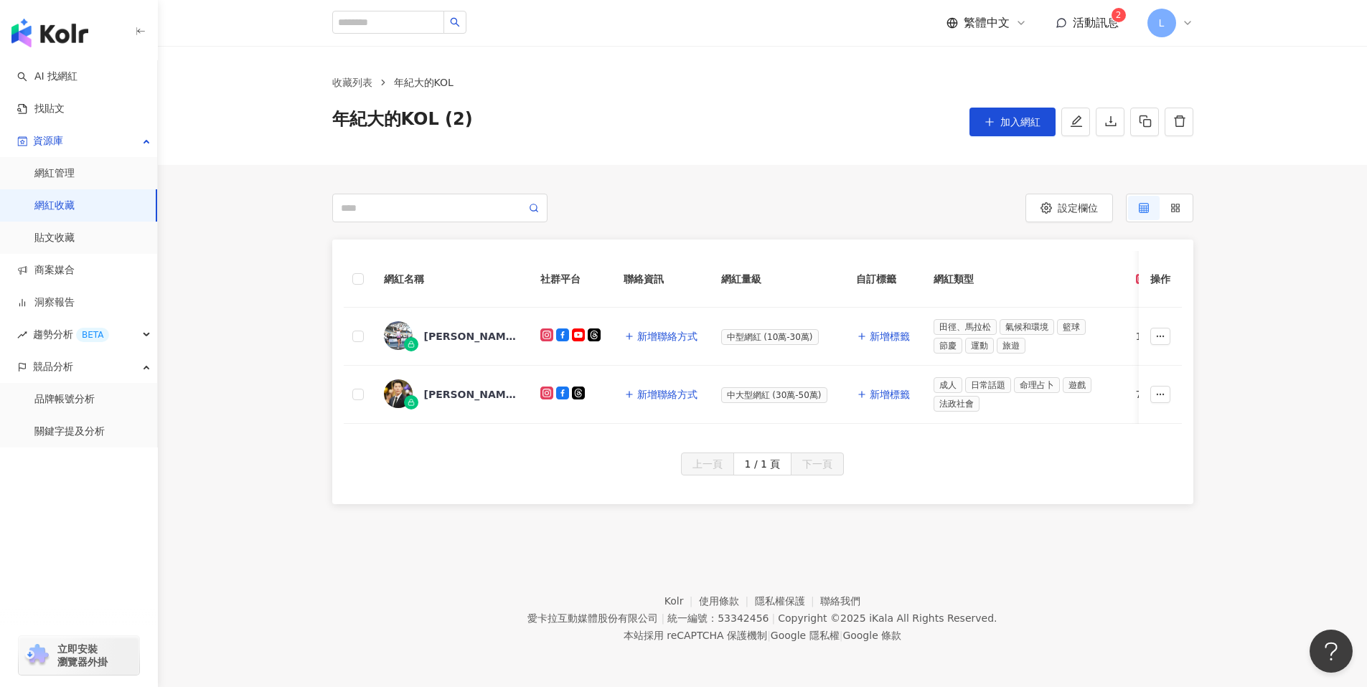
click at [1034, 489] on div "上一頁 1 / 1 頁 下一頁" at bounding box center [762, 479] width 861 height 52
click at [1136, 392] on div "76,555" at bounding box center [1163, 395] width 55 height 16
click at [570, 445] on div "網紅名稱 社群平台 聯絡資訊 網紅量級 自訂標籤 網紅類型 追蹤數 K-Score 近三個月 受眾主要年齡 受眾主要性別 互動率 近三個月 Reels 互動率…" at bounding box center [762, 346] width 861 height 213
click at [390, 390] on img at bounding box center [398, 394] width 29 height 29
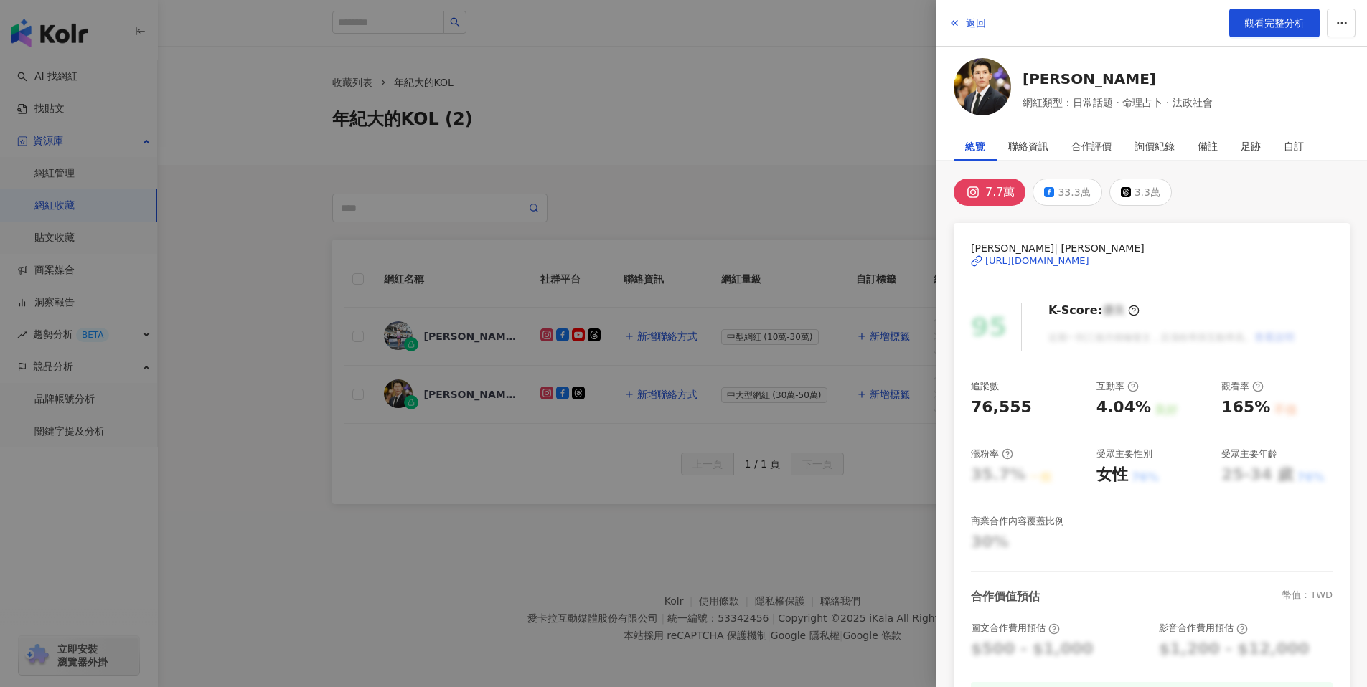
click at [1089, 260] on div "https://www.instagram.com/huang_shao_qi/" at bounding box center [1037, 261] width 104 height 13
click at [692, 130] on div at bounding box center [683, 343] width 1367 height 687
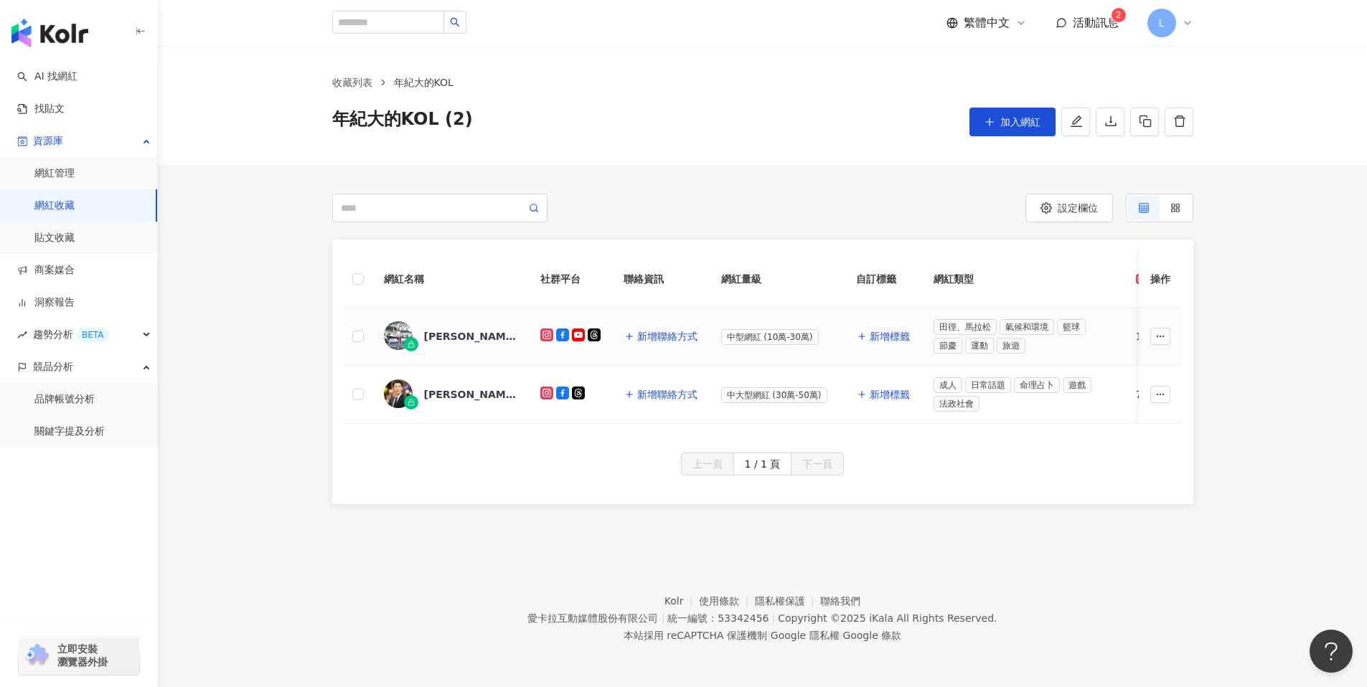
click at [450, 334] on div "Marc Tien 田鴻魁" at bounding box center [470, 336] width 93 height 14
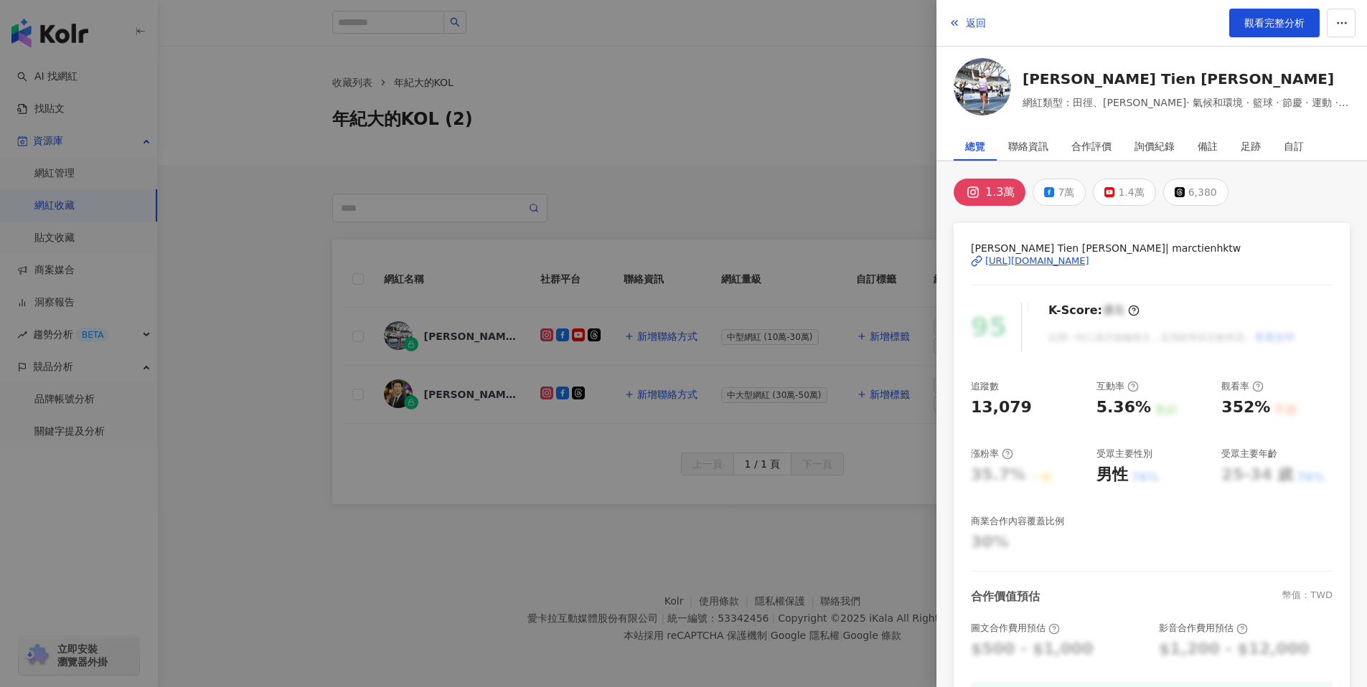
click at [755, 161] on div at bounding box center [683, 343] width 1367 height 687
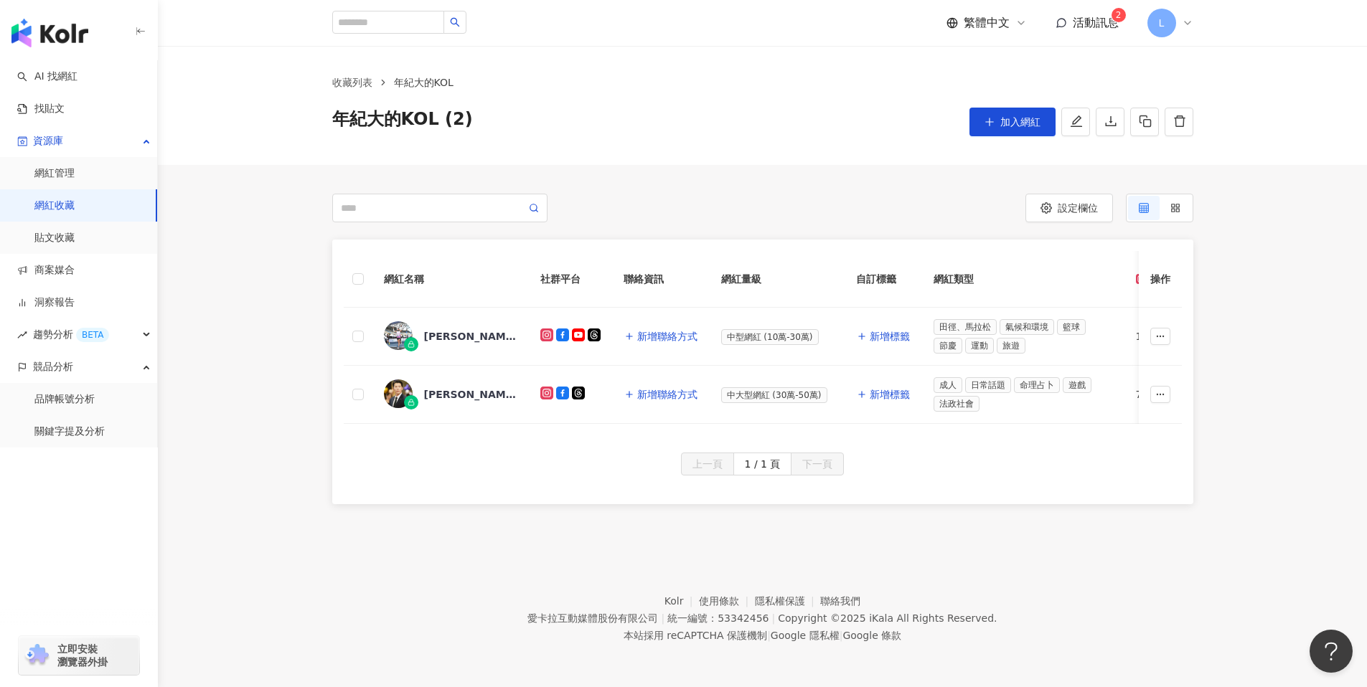
click at [50, 211] on link "網紅收藏" at bounding box center [54, 206] width 40 height 14
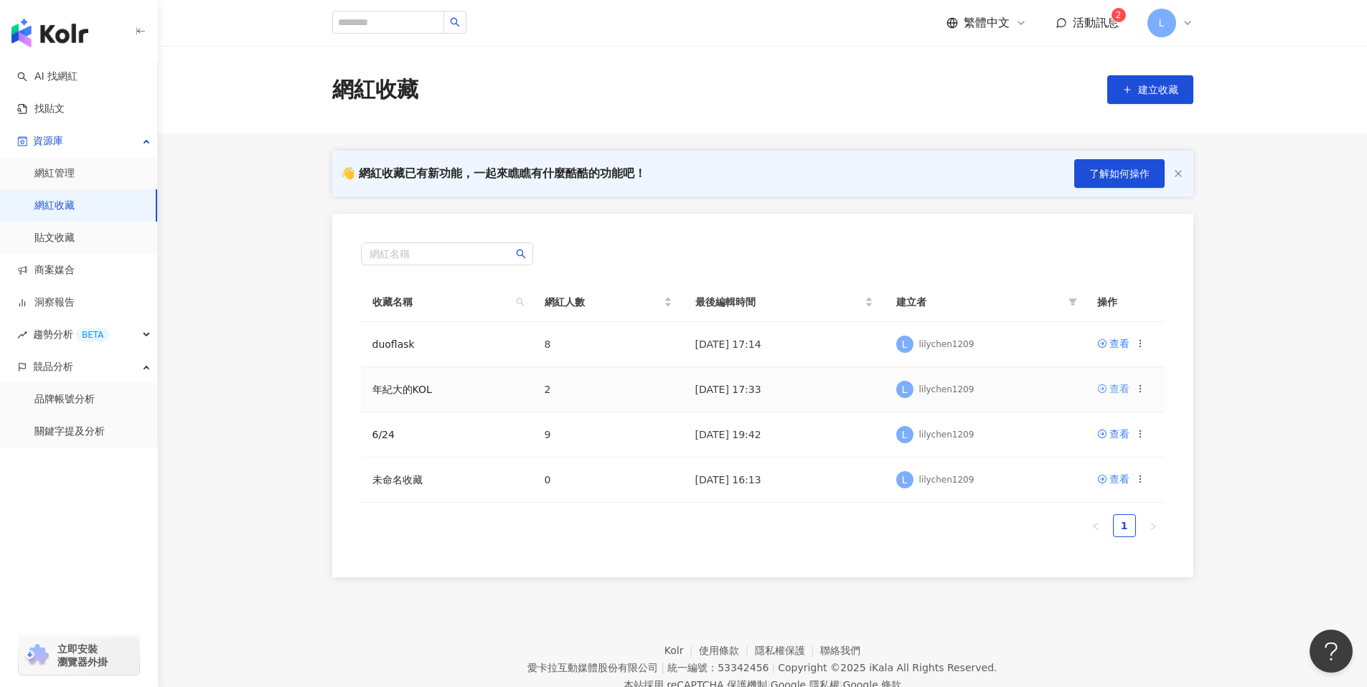
click at [1126, 394] on div "查看" at bounding box center [1119, 389] width 20 height 16
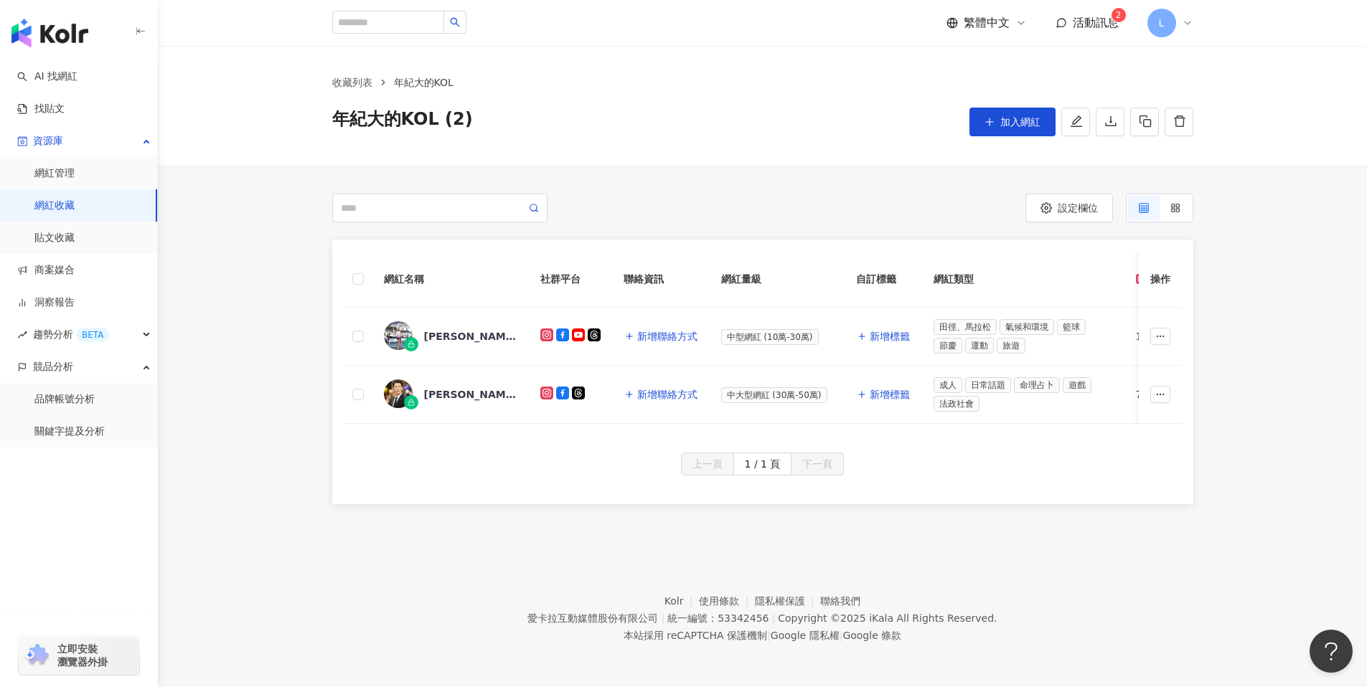
click at [61, 36] on img "button" at bounding box center [49, 33] width 77 height 29
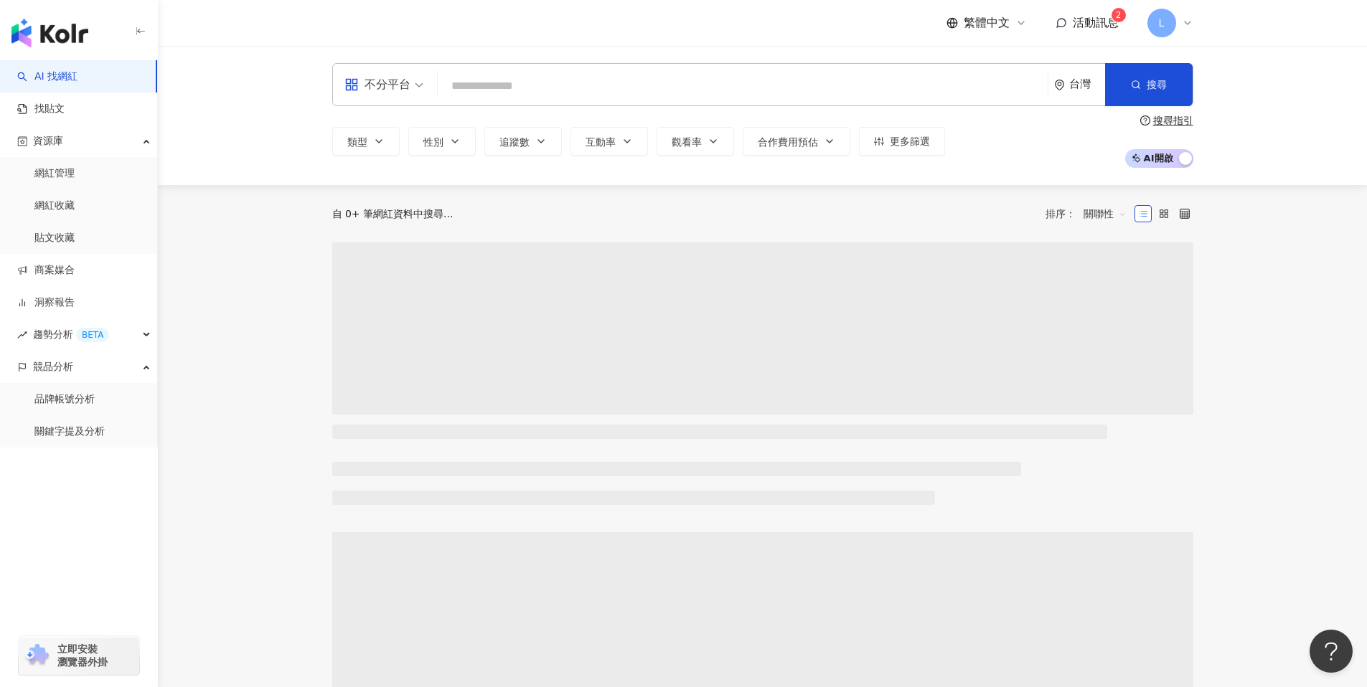
click at [478, 93] on input "search" at bounding box center [742, 85] width 598 height 27
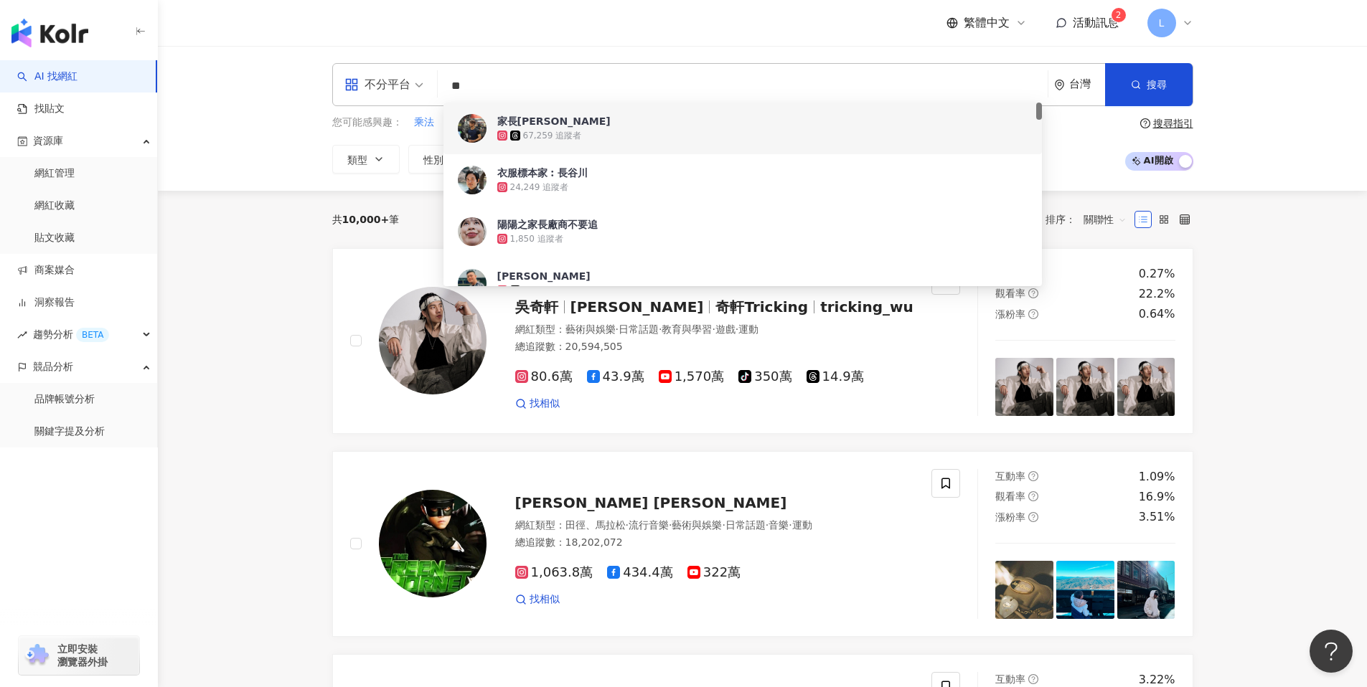
type input "**"
click at [1194, 92] on div "不分平台 ** 台灣 搜尋 1a1290b0-2163-4c82-b8ab-49b65602ccf5 927bd959-1594-47ee-b638-0d34…" at bounding box center [763, 118] width 919 height 111
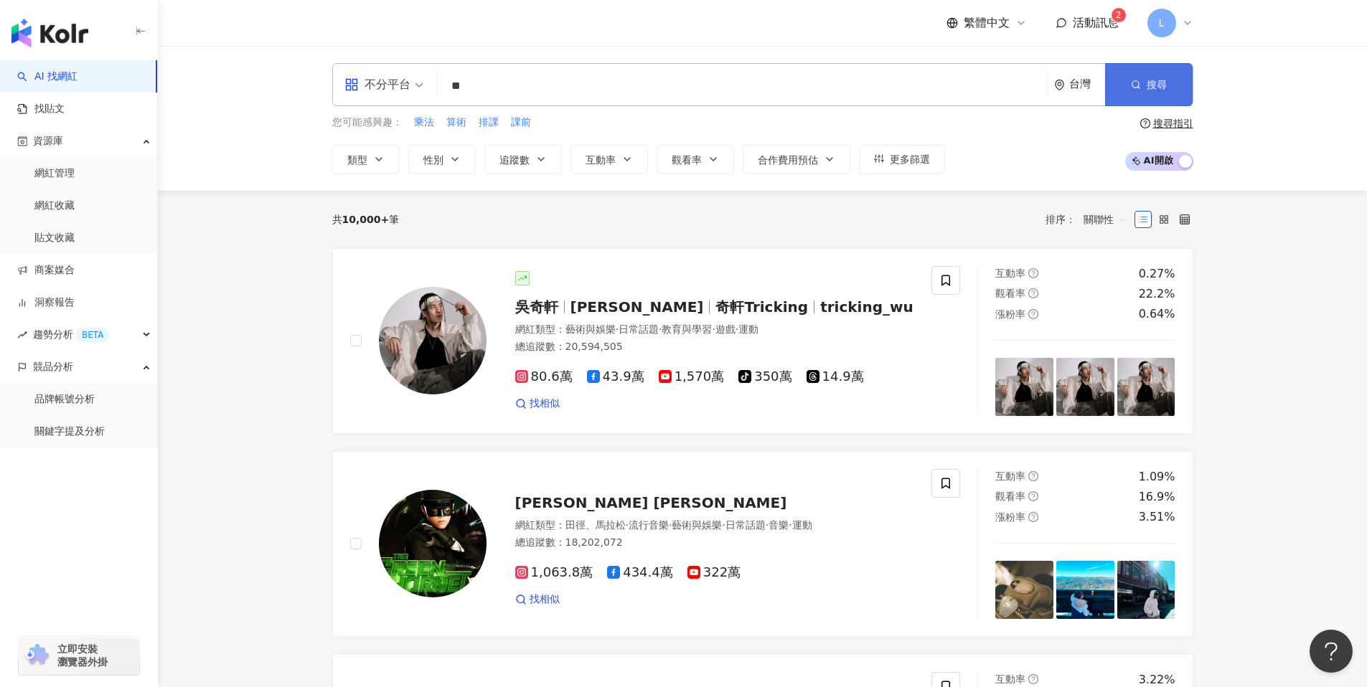
click at [1162, 93] on button "搜尋" at bounding box center [1149, 84] width 88 height 43
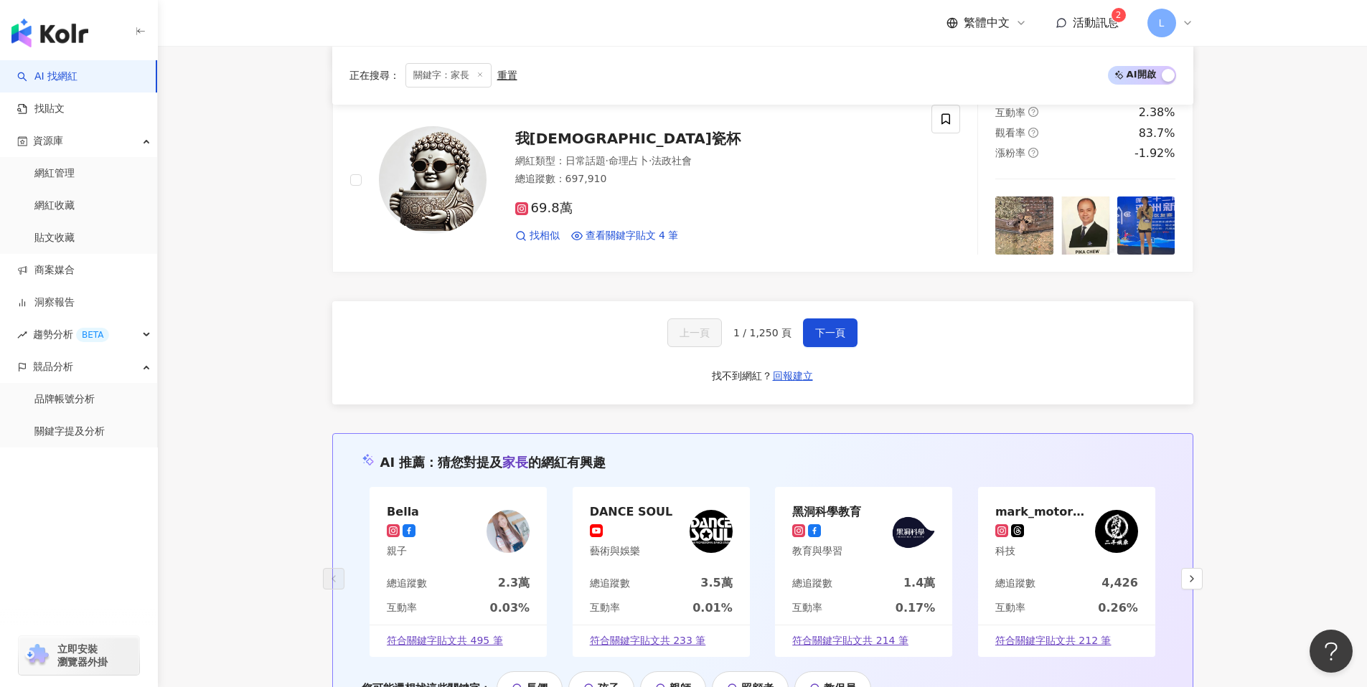
scroll to position [2512, 0]
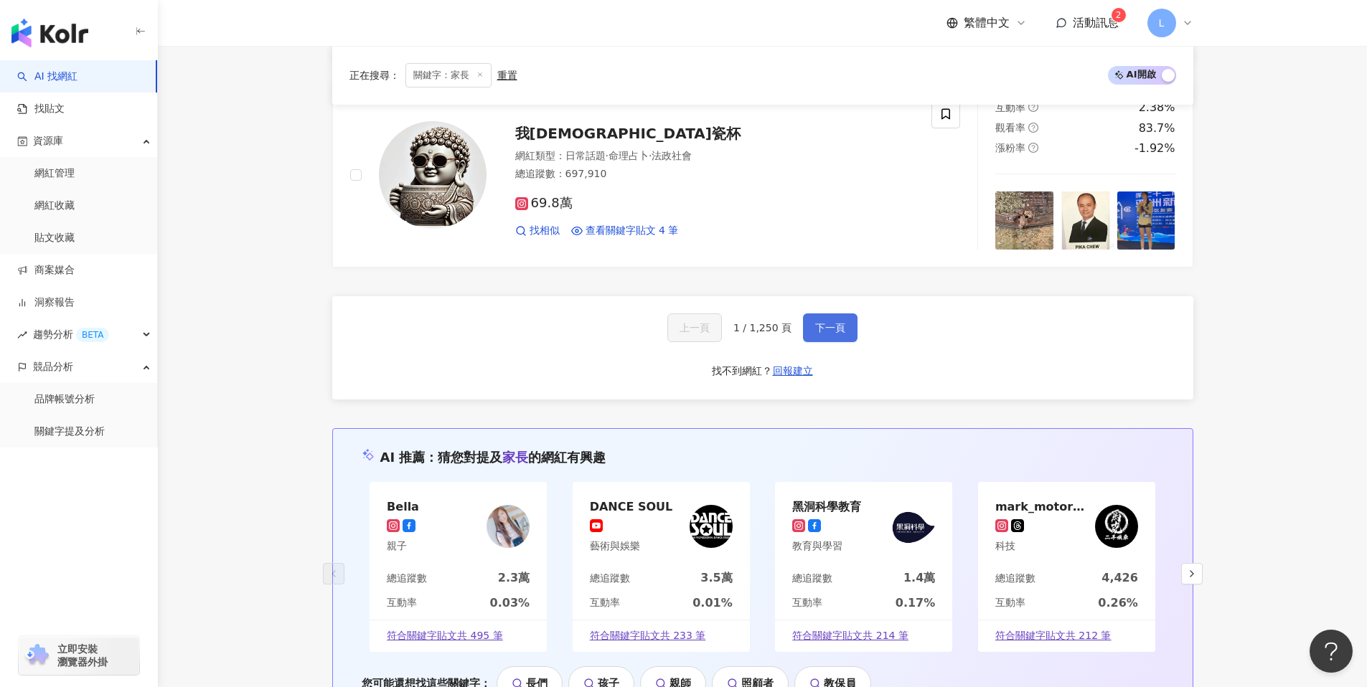
click at [819, 331] on span "下一頁" at bounding box center [830, 327] width 30 height 11
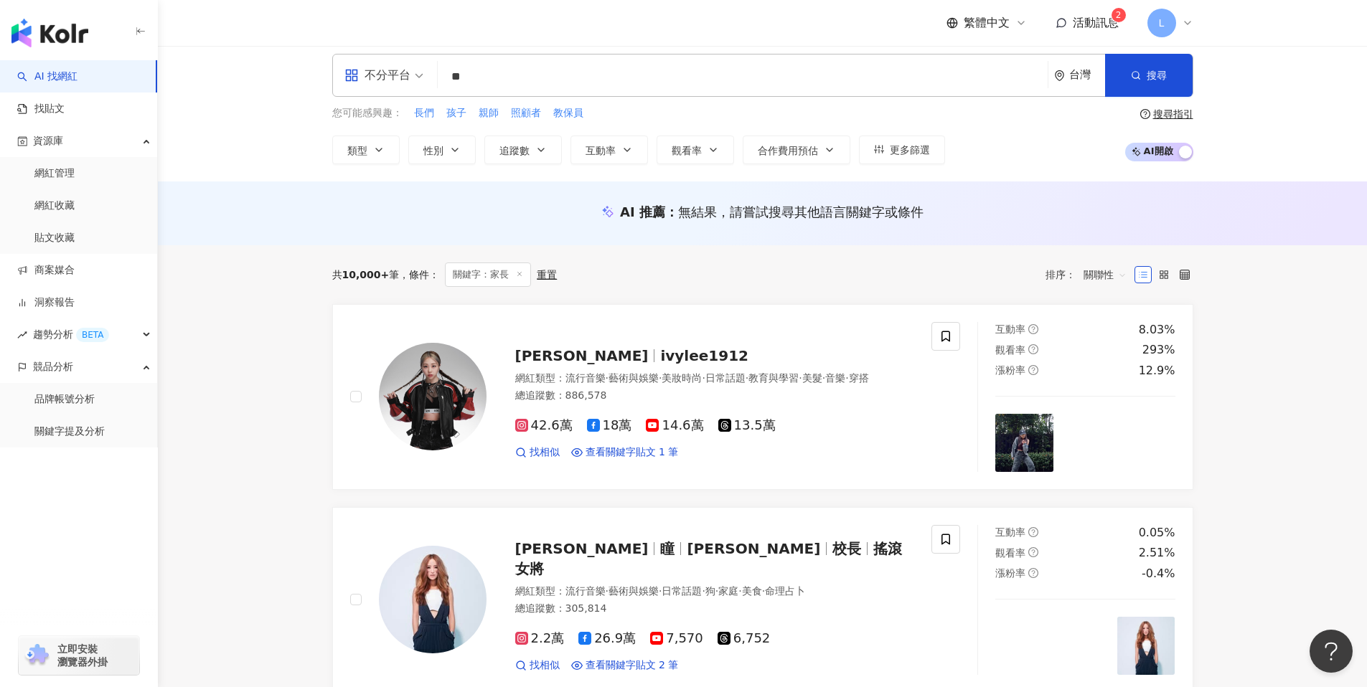
scroll to position [0, 0]
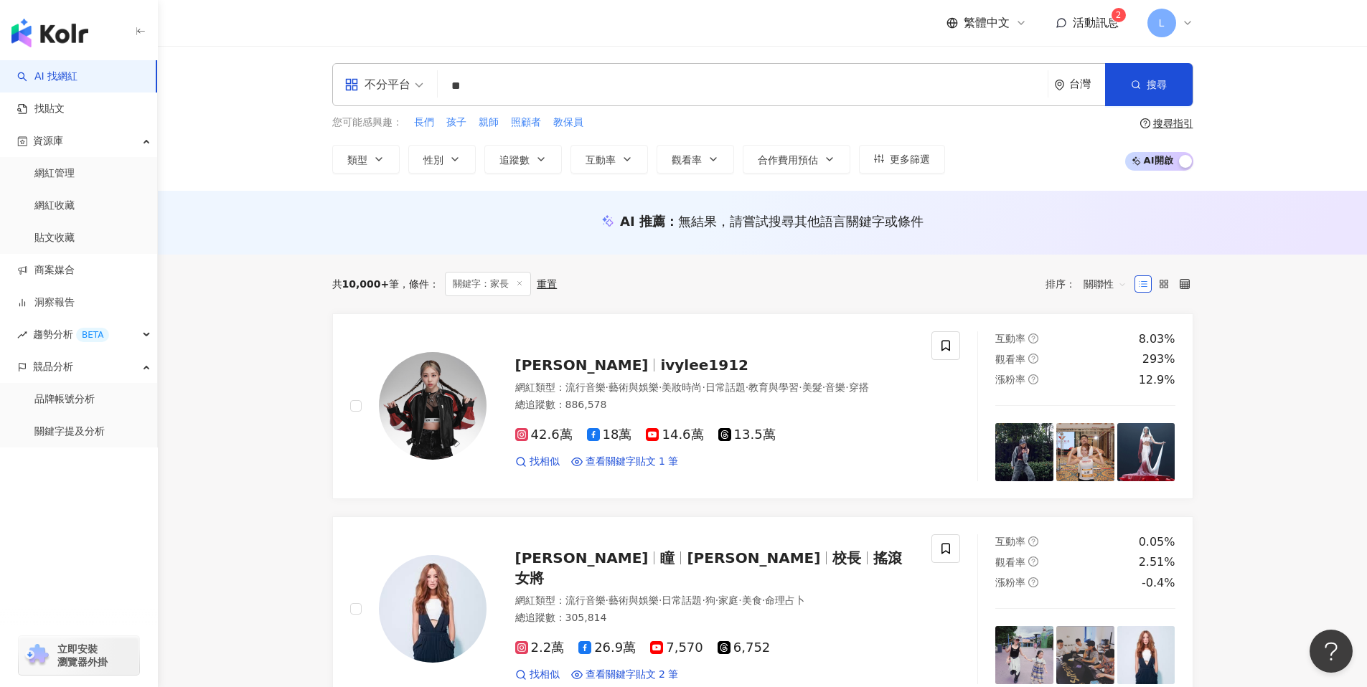
click at [492, 91] on input "**" at bounding box center [742, 85] width 598 height 27
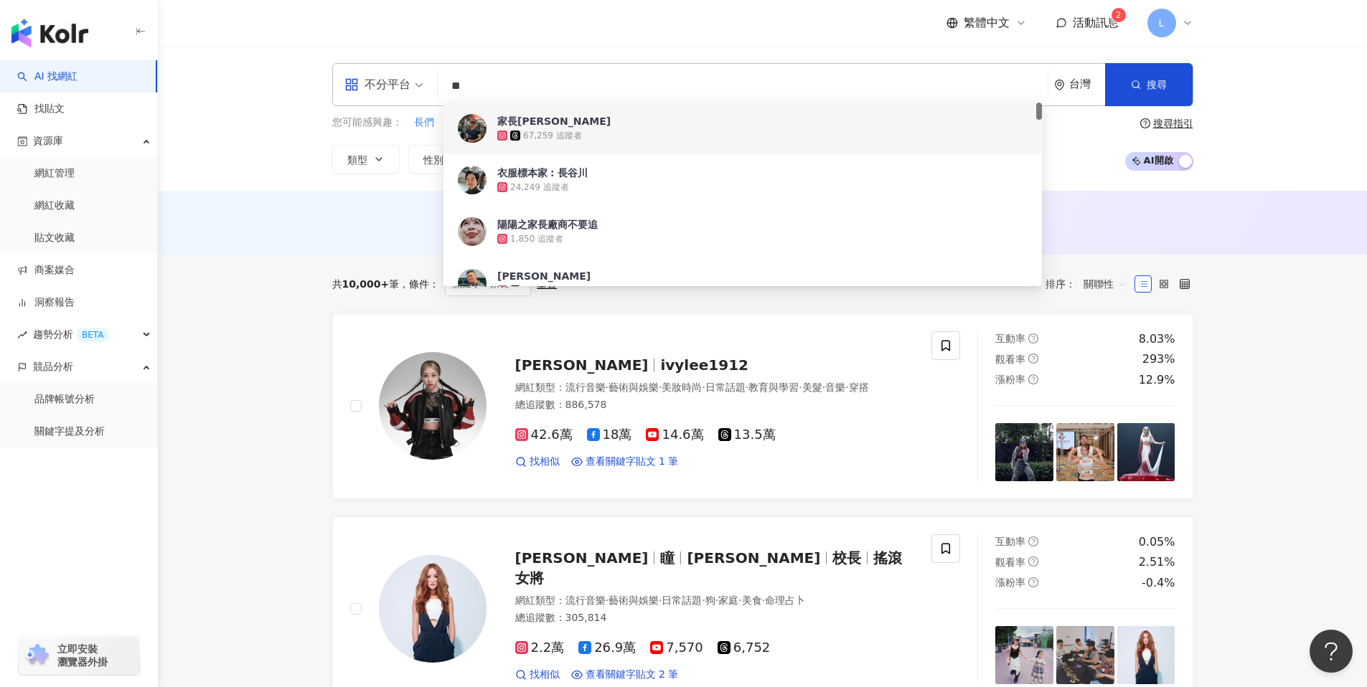
click at [492, 91] on input "**" at bounding box center [742, 85] width 598 height 27
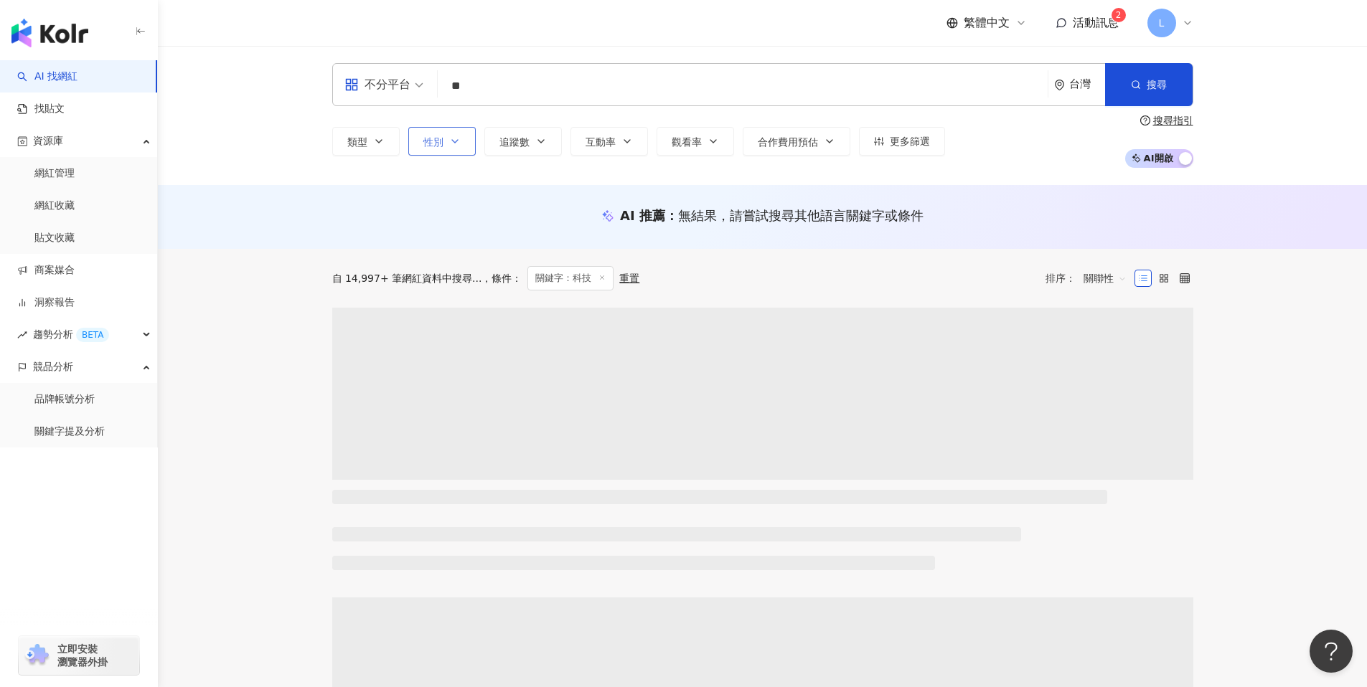
click at [460, 142] on button "性別" at bounding box center [441, 141] width 67 height 29
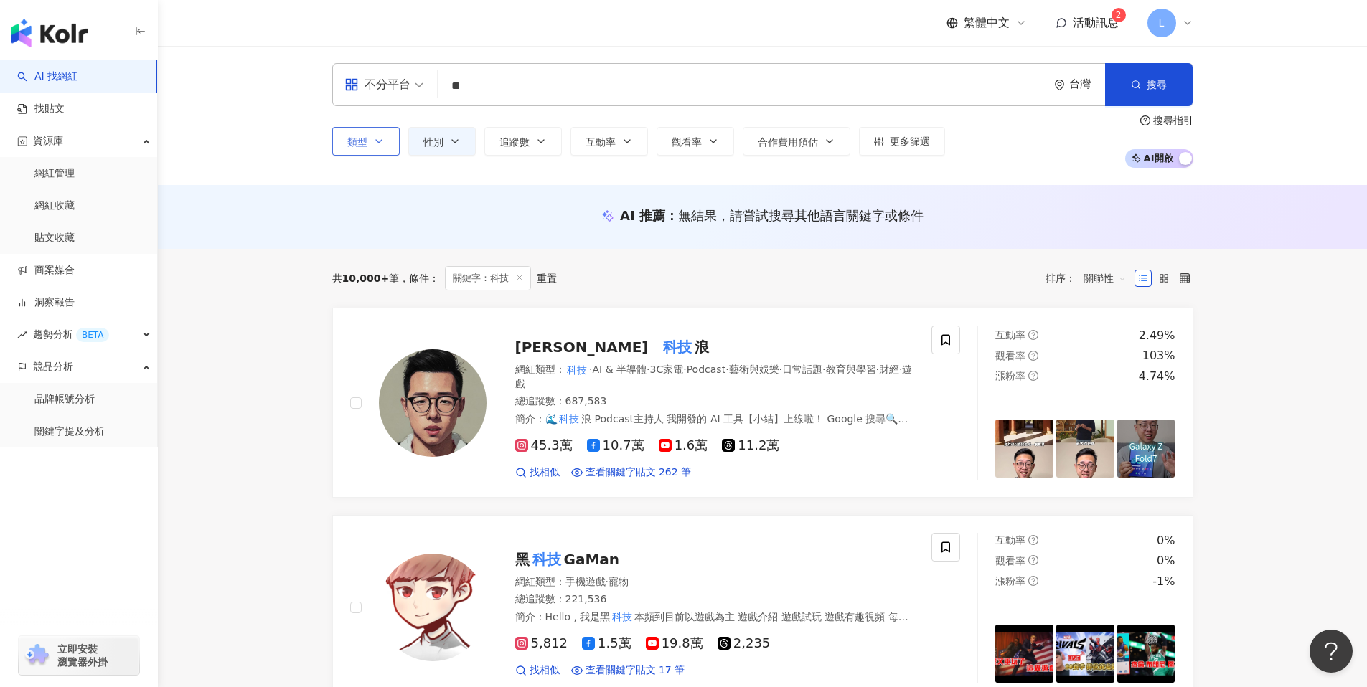
click at [369, 140] on button "類型" at bounding box center [365, 141] width 67 height 29
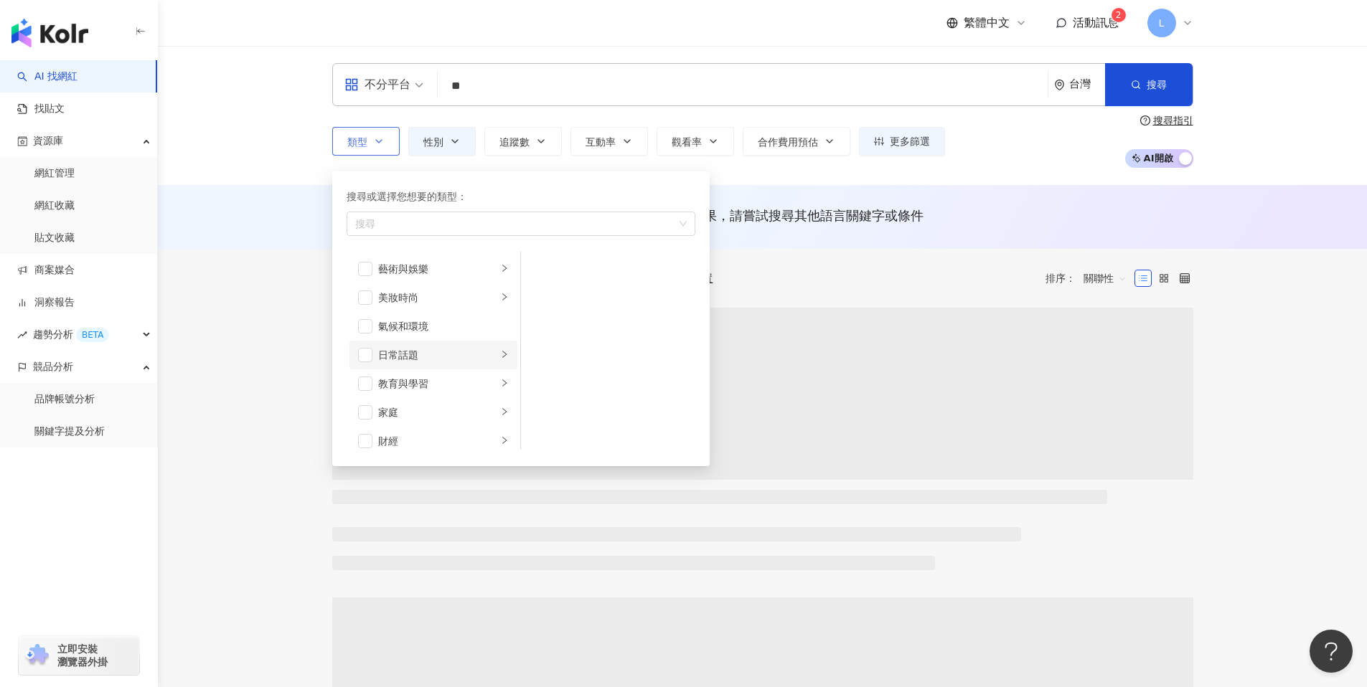
click at [438, 344] on li "日常話題" at bounding box center [433, 355] width 168 height 29
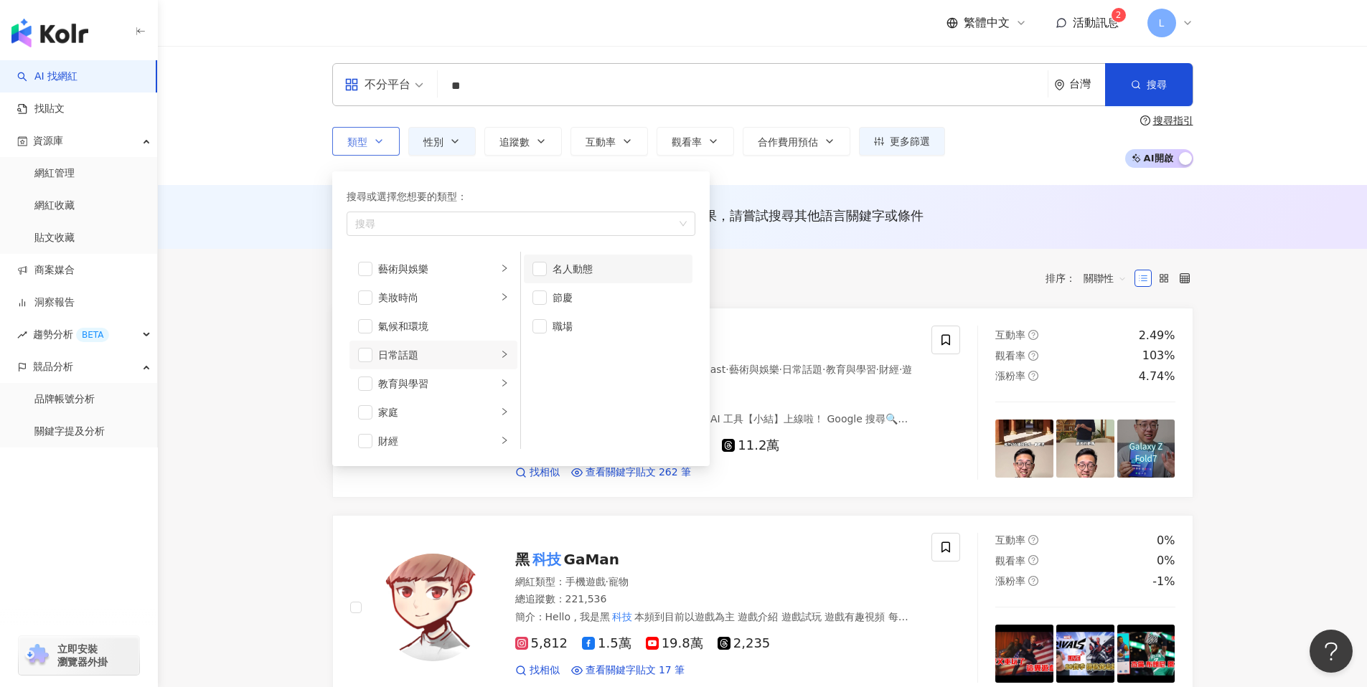
click at [585, 269] on div "名人動態" at bounding box center [618, 269] width 131 height 16
click at [572, 302] on div "節慶" at bounding box center [618, 298] width 131 height 16
click at [573, 332] on div "職場" at bounding box center [618, 327] width 131 height 16
click at [454, 385] on div "教育與學習" at bounding box center [437, 384] width 119 height 16
click at [596, 276] on div "升學" at bounding box center [618, 269] width 131 height 16
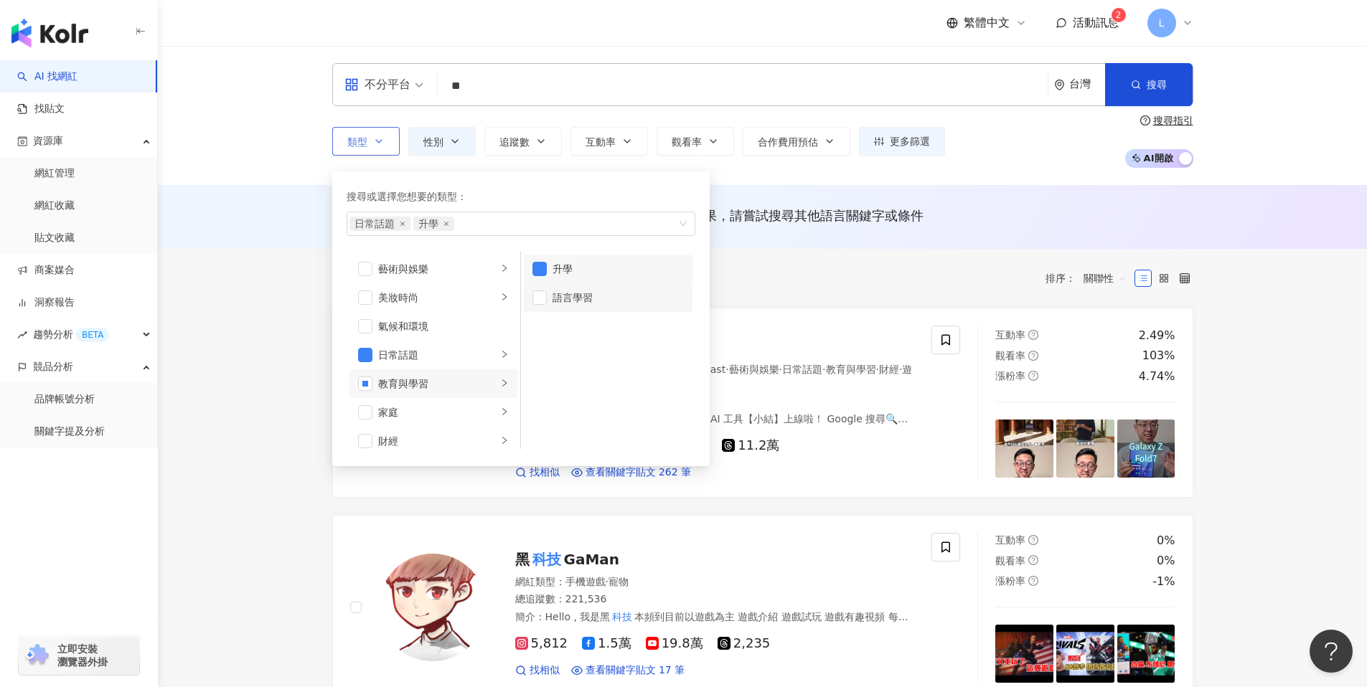
click at [589, 307] on li "語言學習" at bounding box center [608, 297] width 169 height 29
click at [452, 296] on div "美妝時尚" at bounding box center [437, 298] width 119 height 16
click at [443, 331] on div "氣候和環境" at bounding box center [443, 327] width 131 height 16
click at [433, 324] on div "氣候和環境" at bounding box center [443, 327] width 131 height 16
click at [436, 408] on div "家庭" at bounding box center [437, 413] width 119 height 16
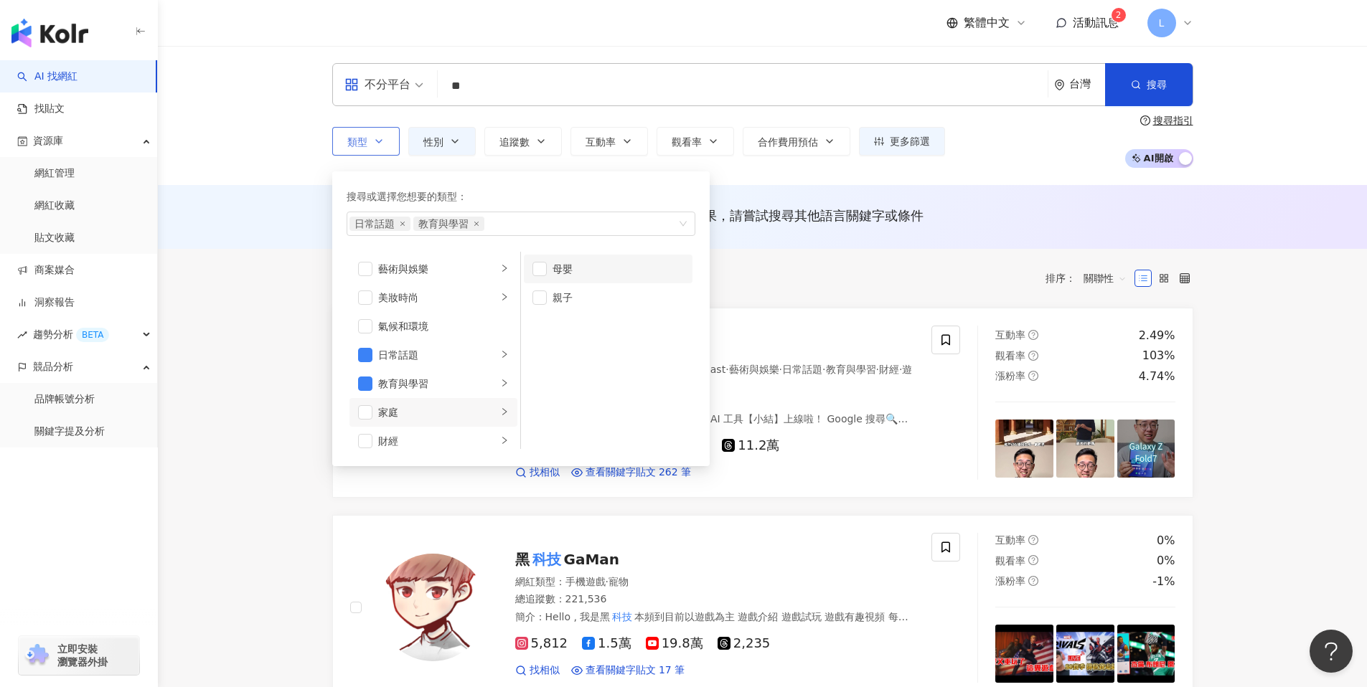
click at [565, 266] on div "母嬰" at bounding box center [618, 269] width 131 height 16
click at [553, 299] on div "親子" at bounding box center [618, 298] width 131 height 16
click at [441, 266] on li "生活風格" at bounding box center [433, 275] width 168 height 29
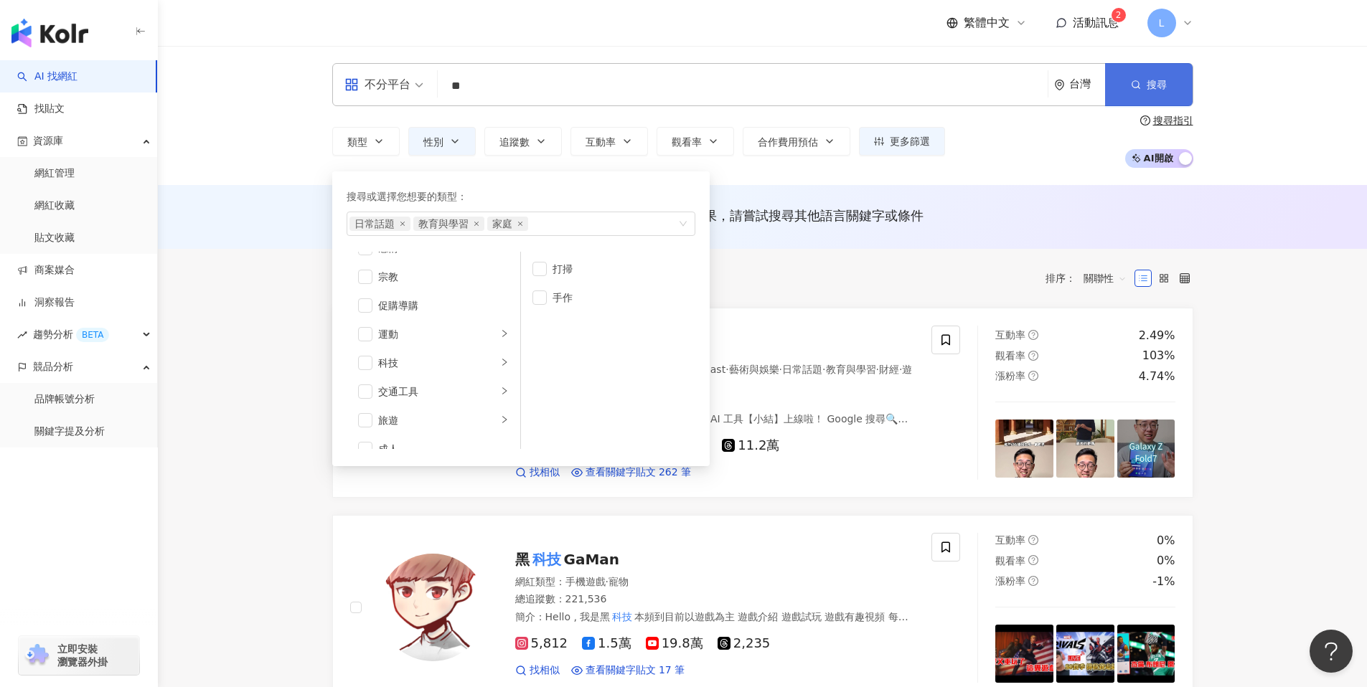
click at [1150, 93] on button "搜尋" at bounding box center [1149, 84] width 88 height 43
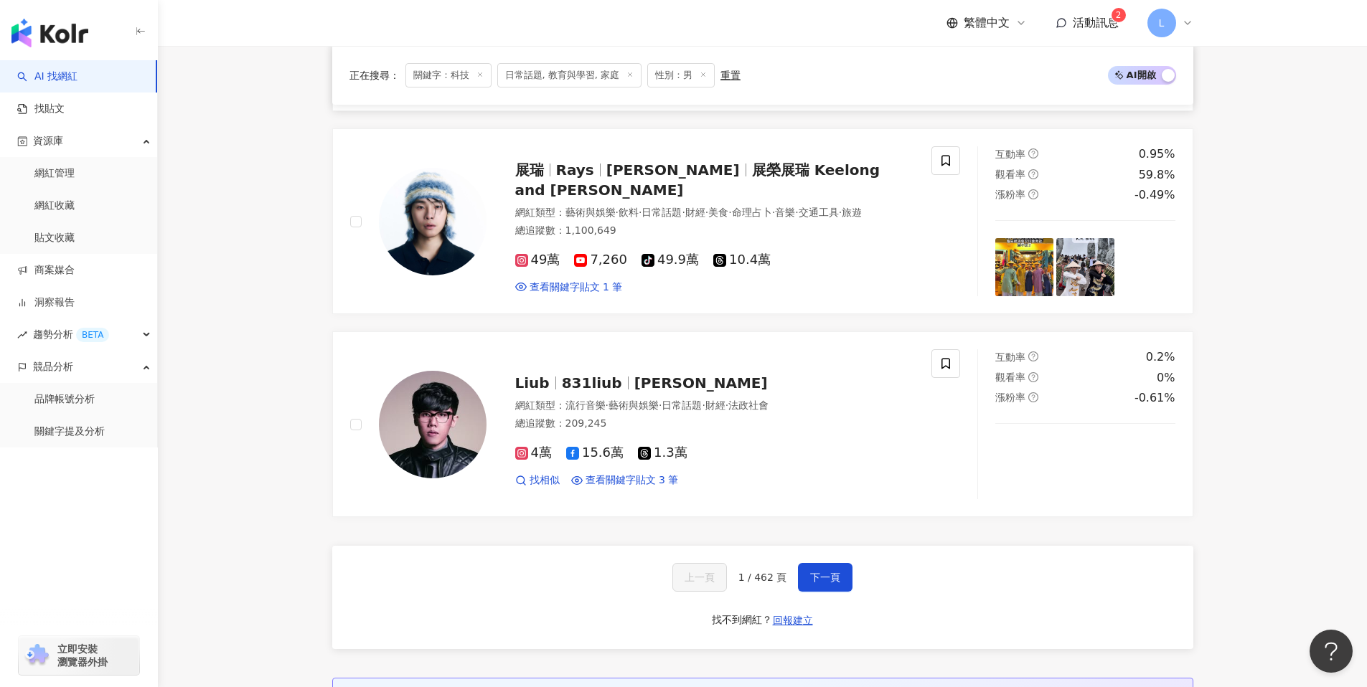
scroll to position [2296, 0]
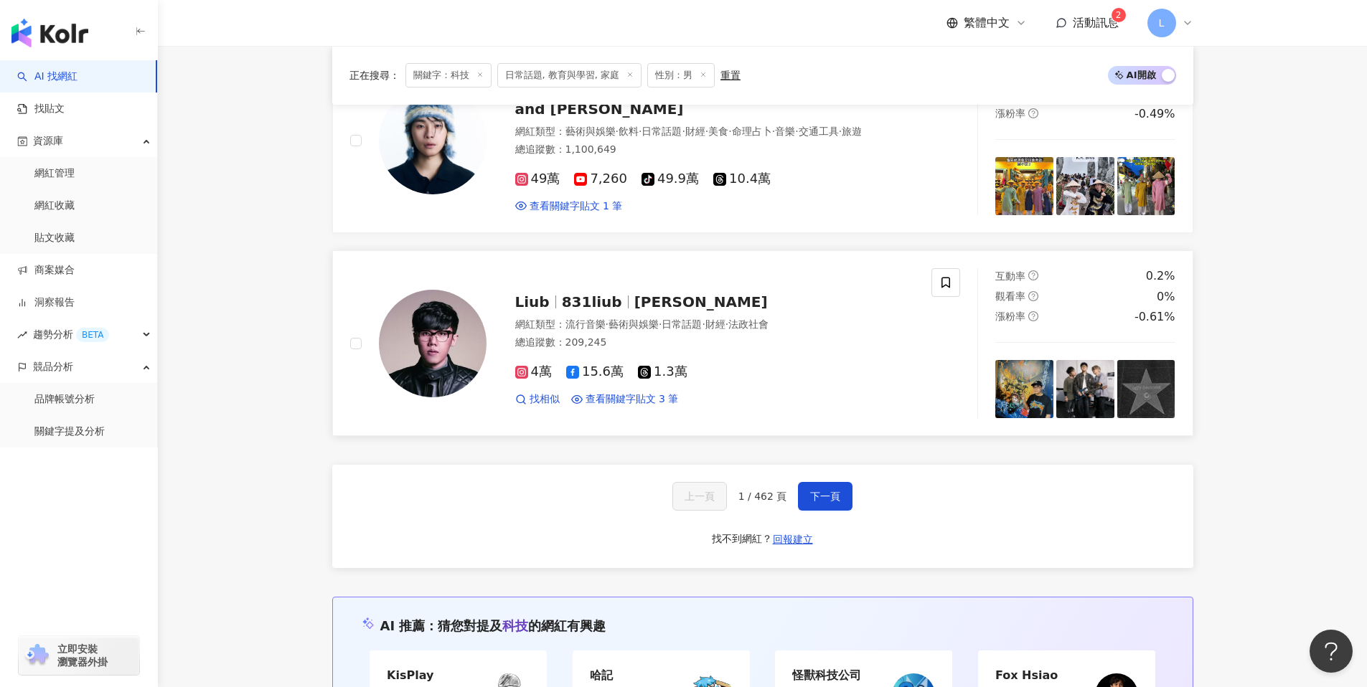
click at [460, 353] on img at bounding box center [433, 344] width 108 height 108
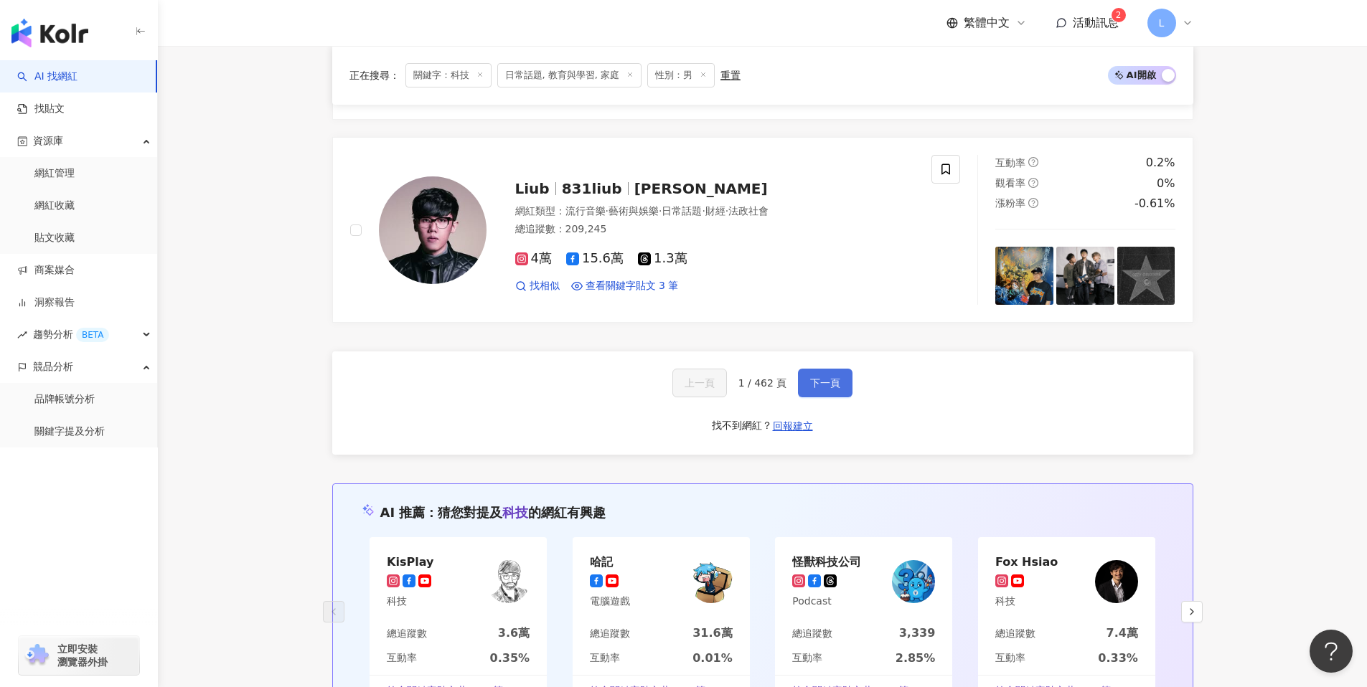
click at [837, 396] on button "下一頁" at bounding box center [825, 383] width 55 height 29
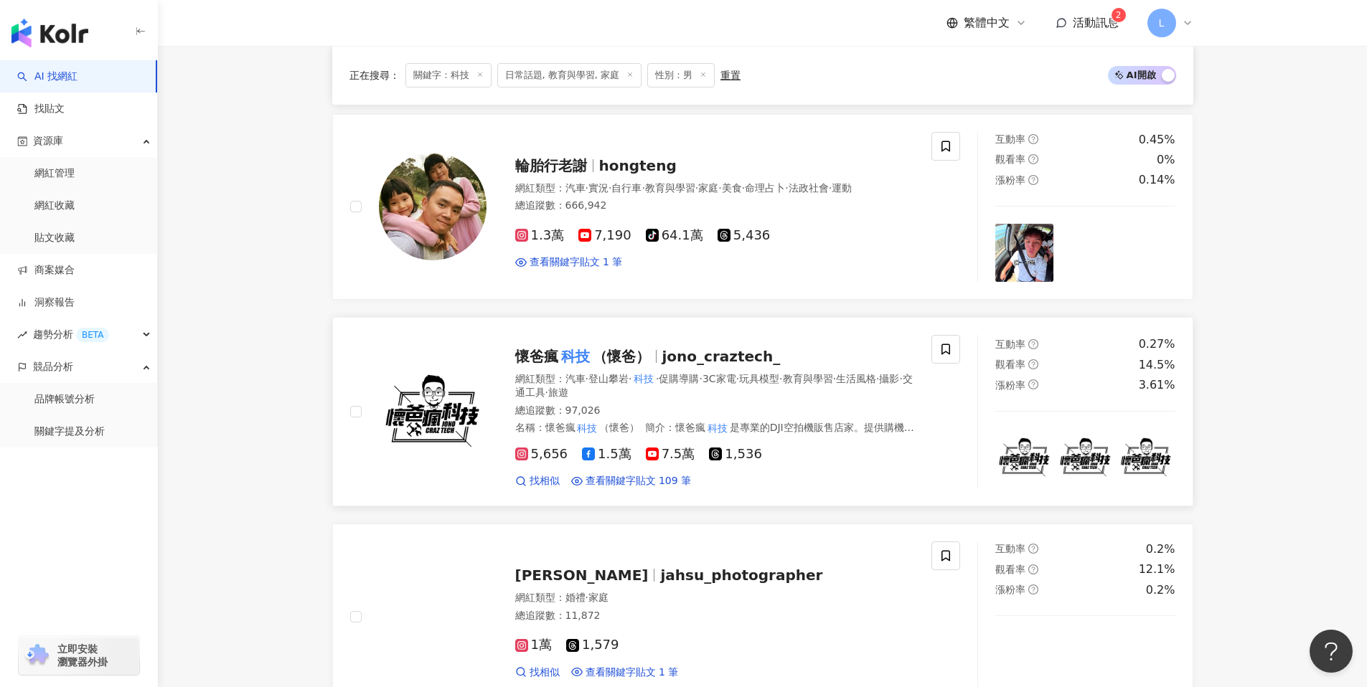
scroll to position [1593, 0]
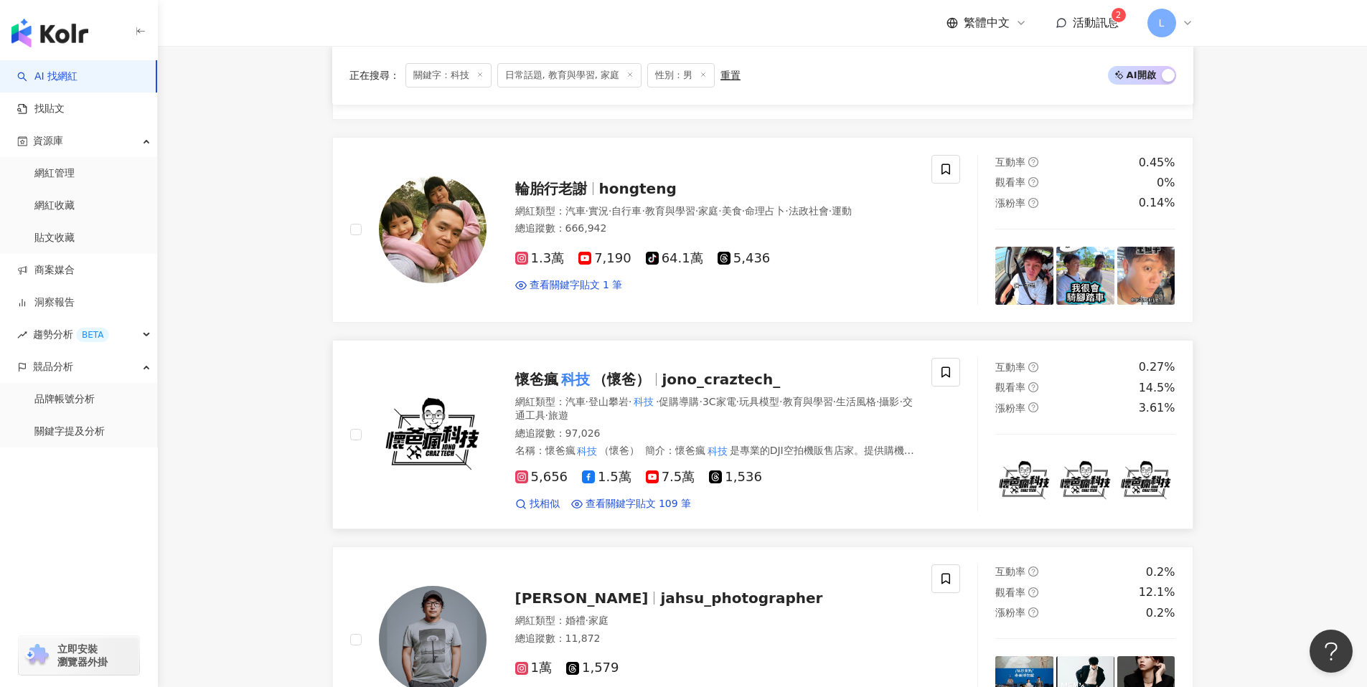
click at [421, 433] on img at bounding box center [433, 435] width 108 height 108
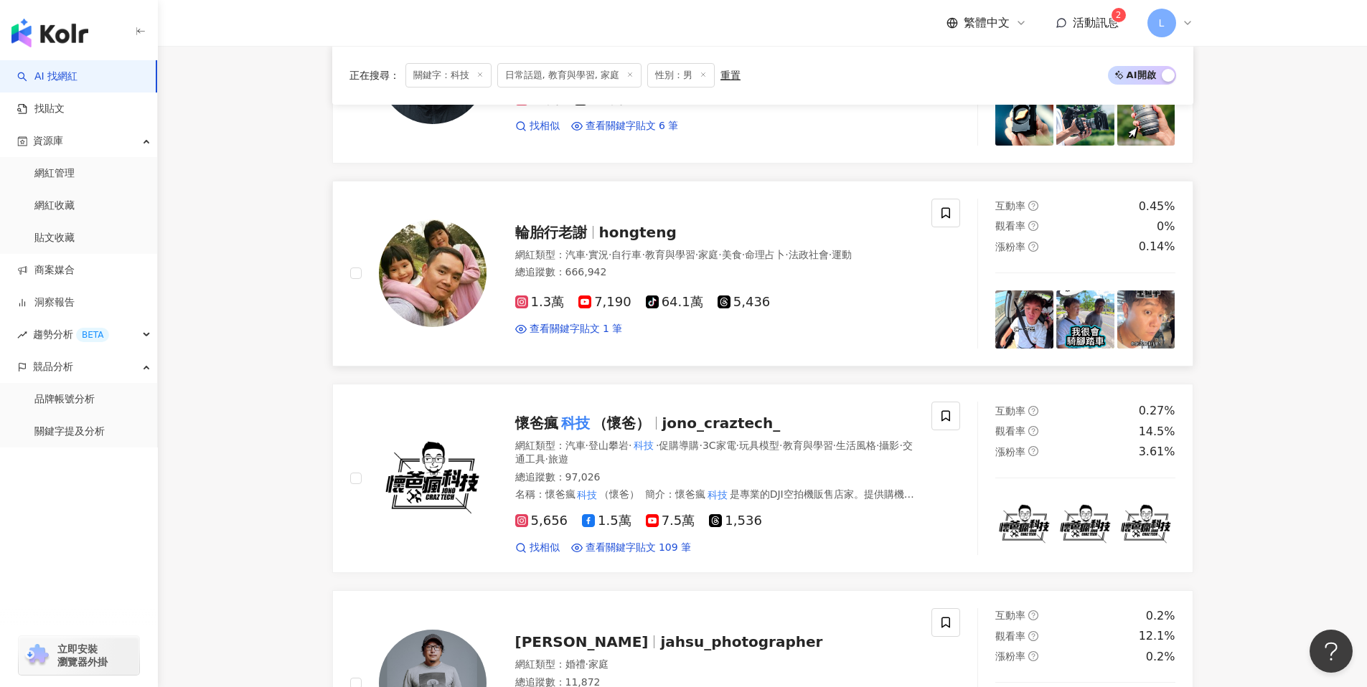
scroll to position [1534, 0]
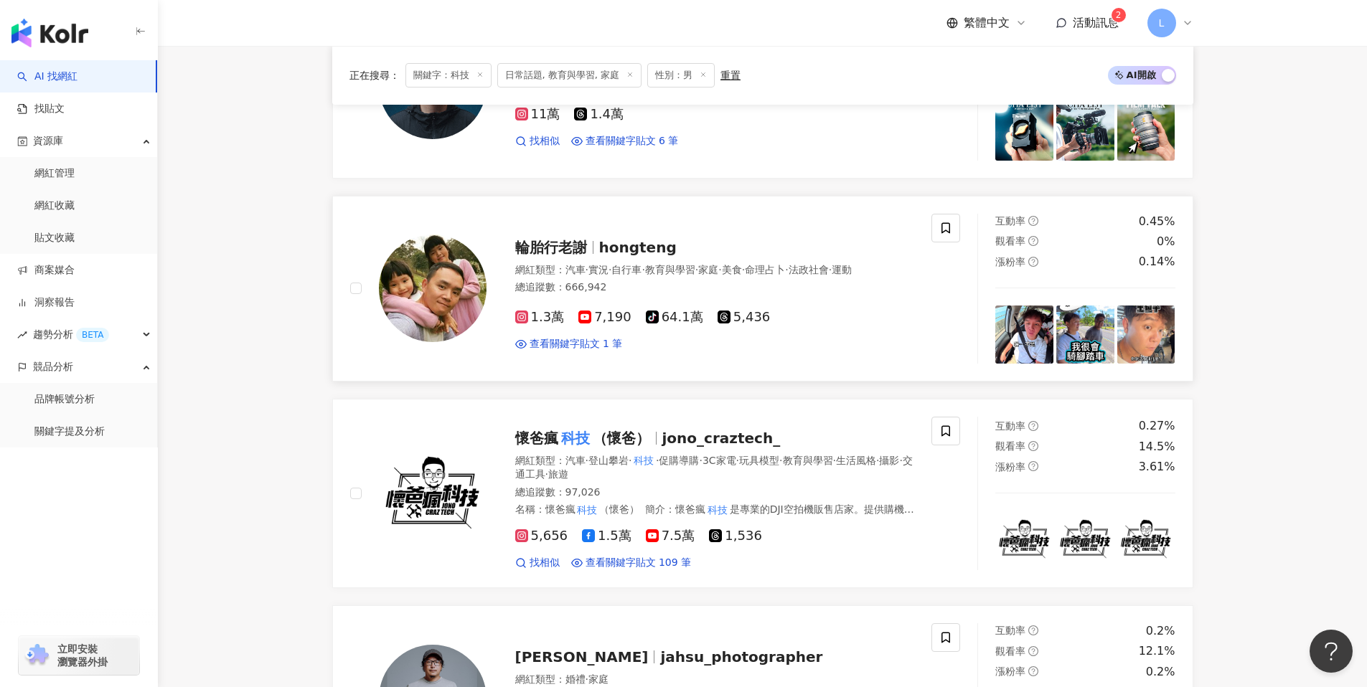
click at [456, 281] on img at bounding box center [433, 289] width 108 height 108
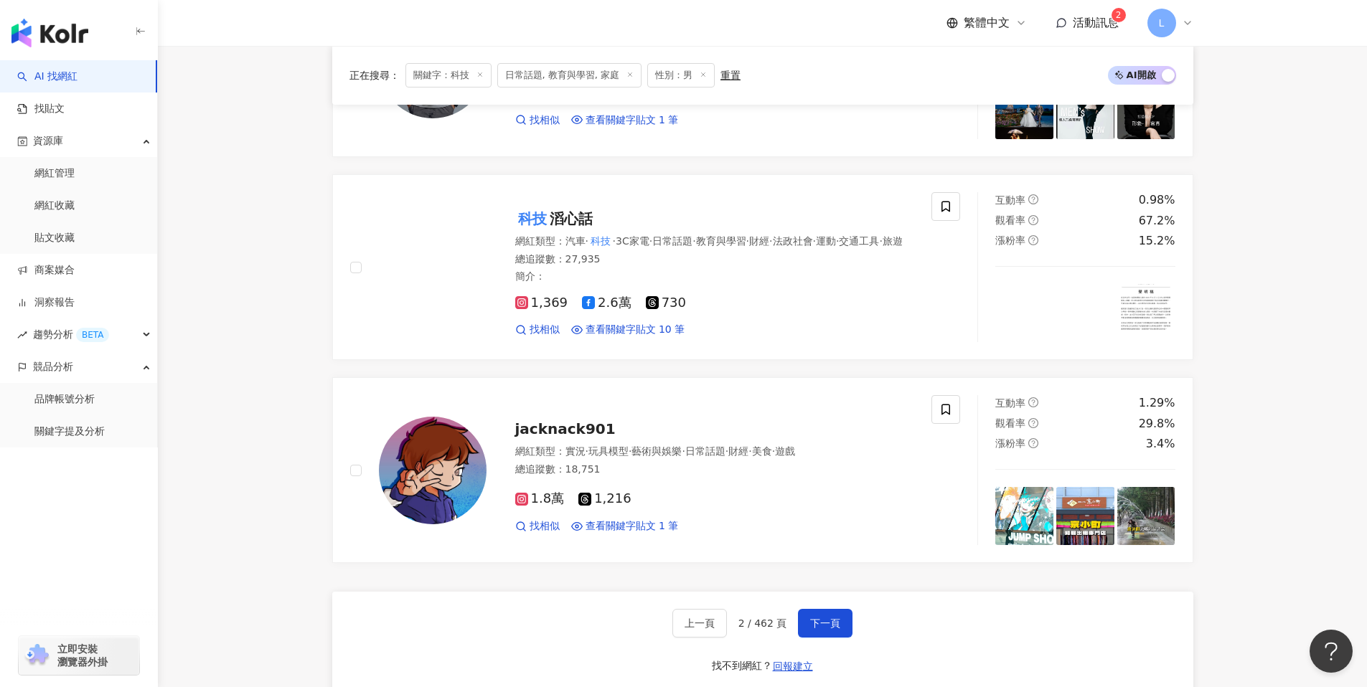
scroll to position [2397, 0]
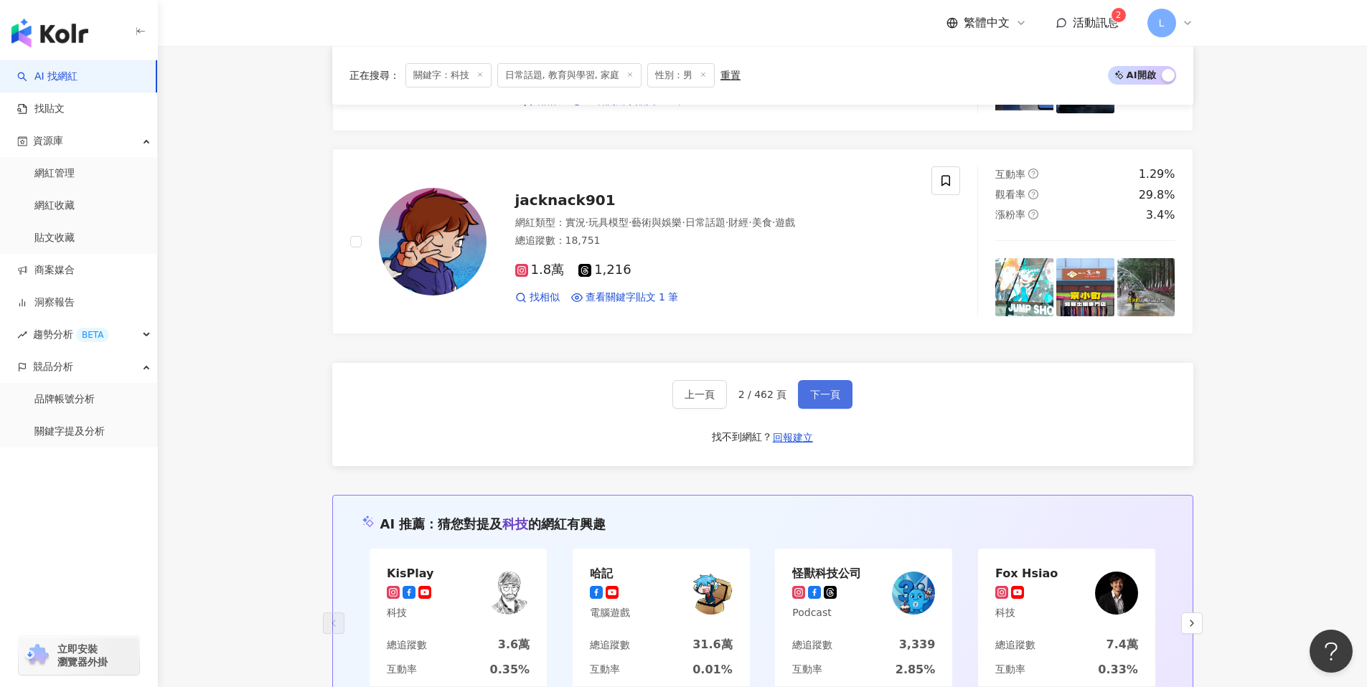
click at [810, 400] on span "下一頁" at bounding box center [825, 394] width 30 height 11
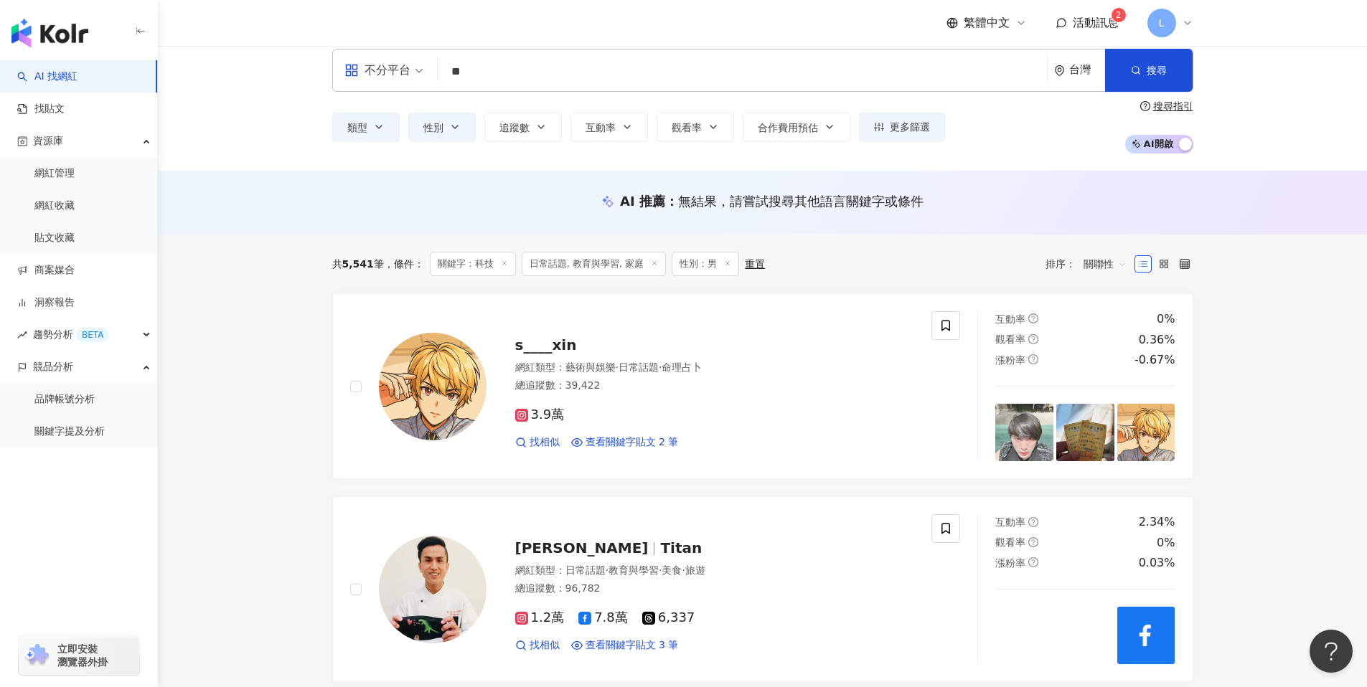
scroll to position [0, 0]
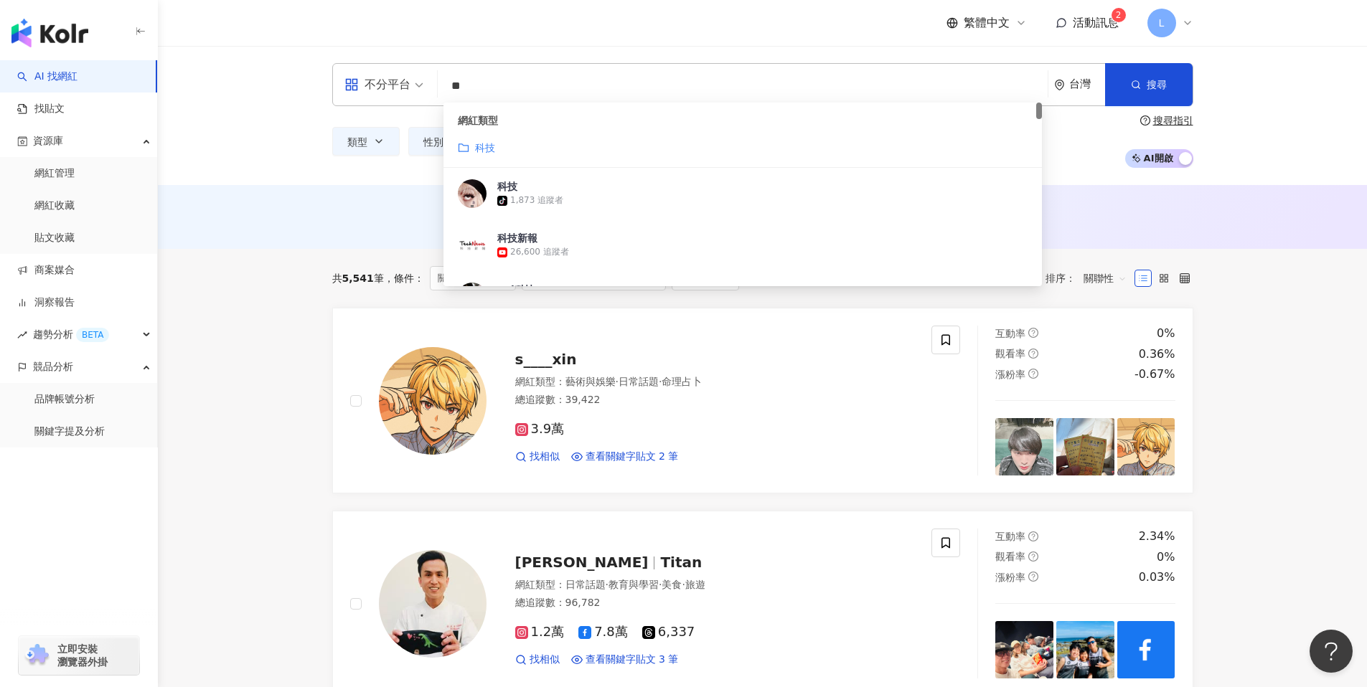
click at [599, 95] on input "**" at bounding box center [742, 85] width 598 height 27
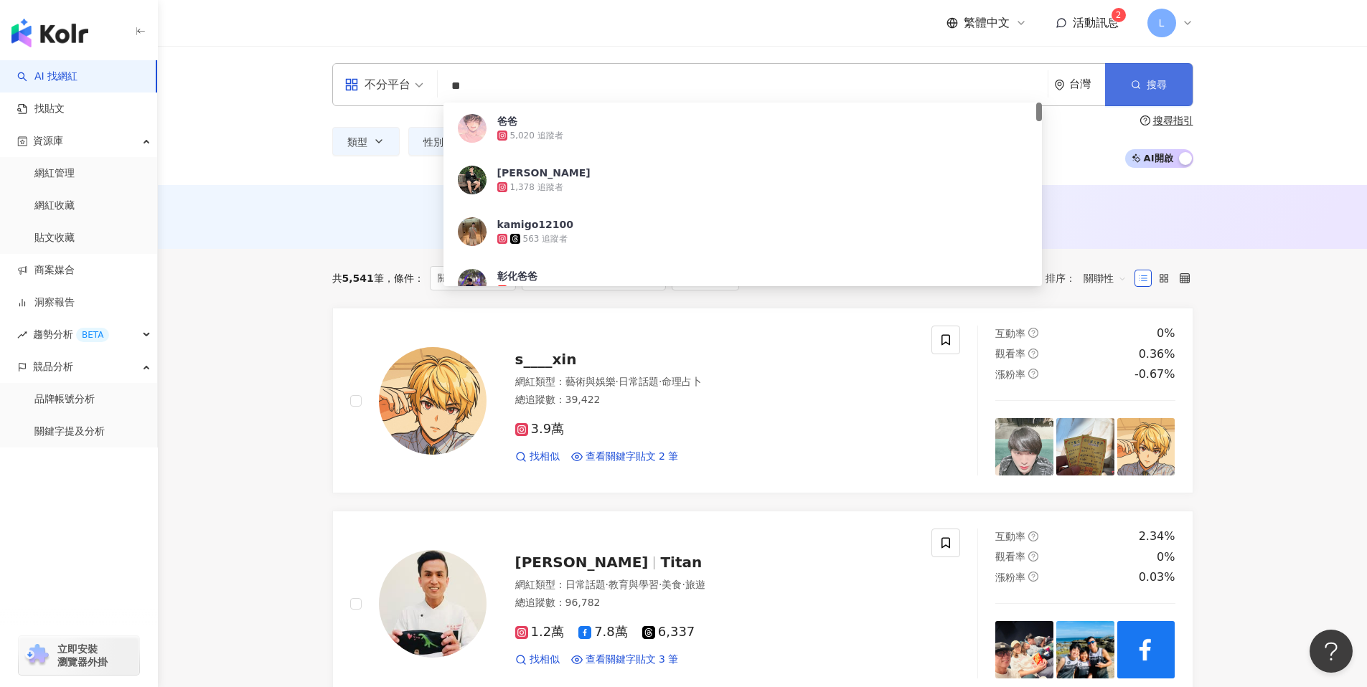
type input "**"
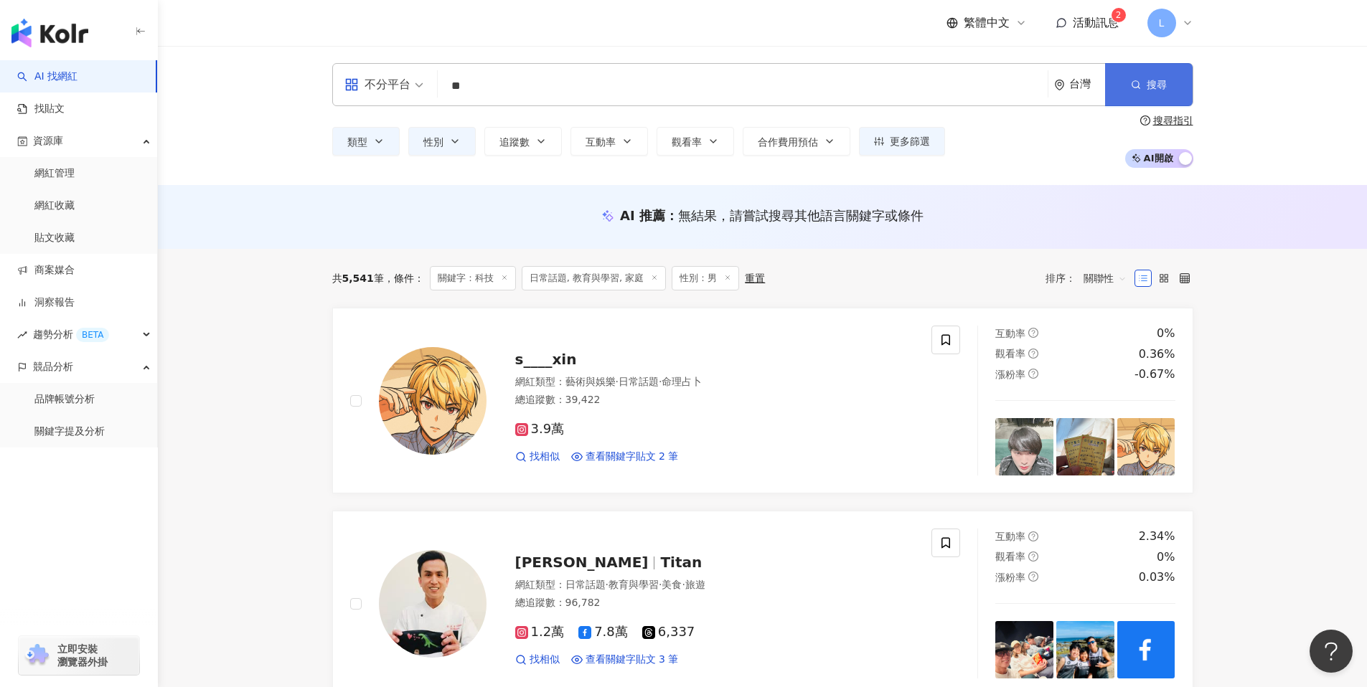
click at [1153, 80] on span "搜尋" at bounding box center [1157, 84] width 20 height 11
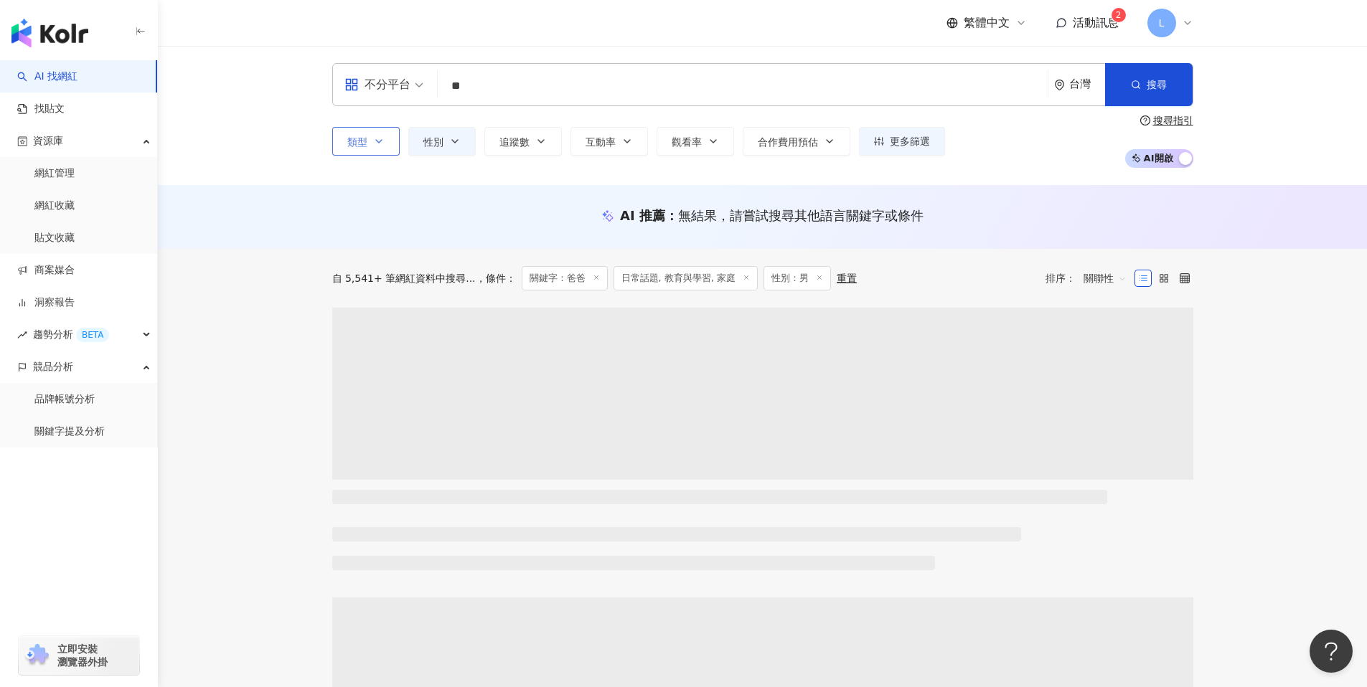
click at [382, 147] on button "類型" at bounding box center [365, 141] width 67 height 29
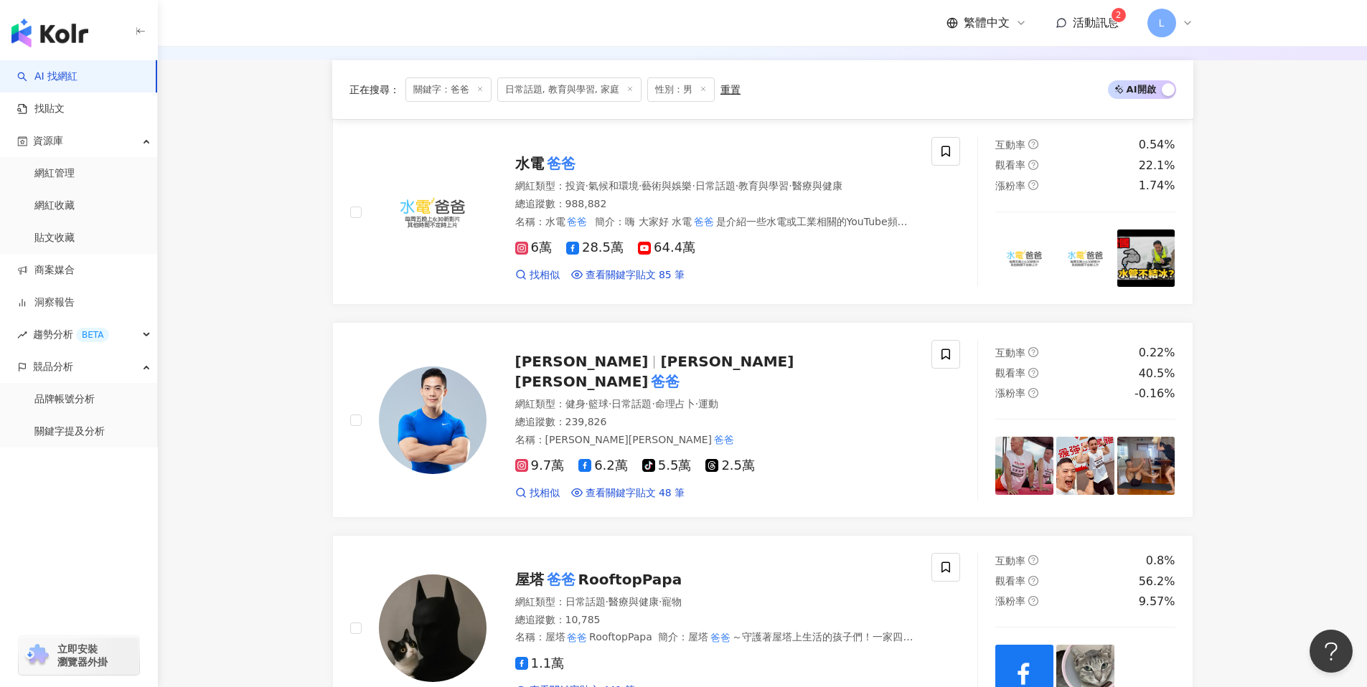
scroll to position [248, 0]
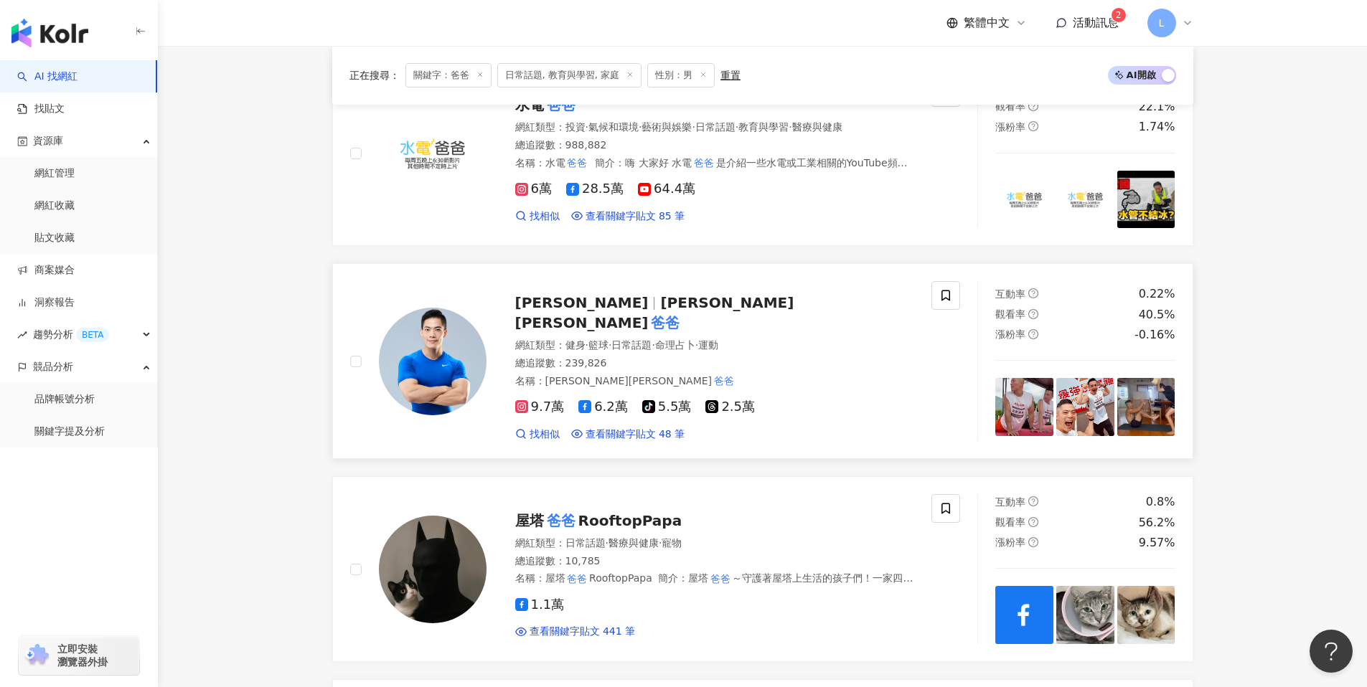
click at [418, 342] on img at bounding box center [433, 362] width 108 height 108
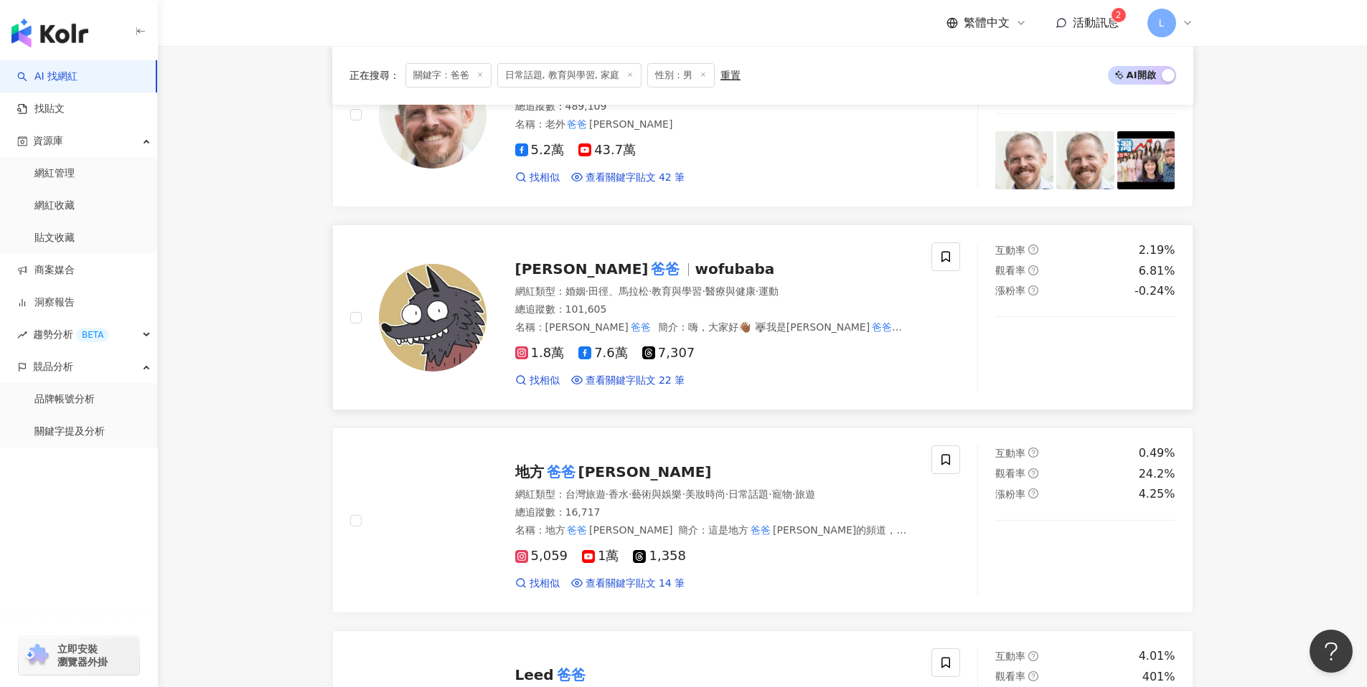
scroll to position [906, 0]
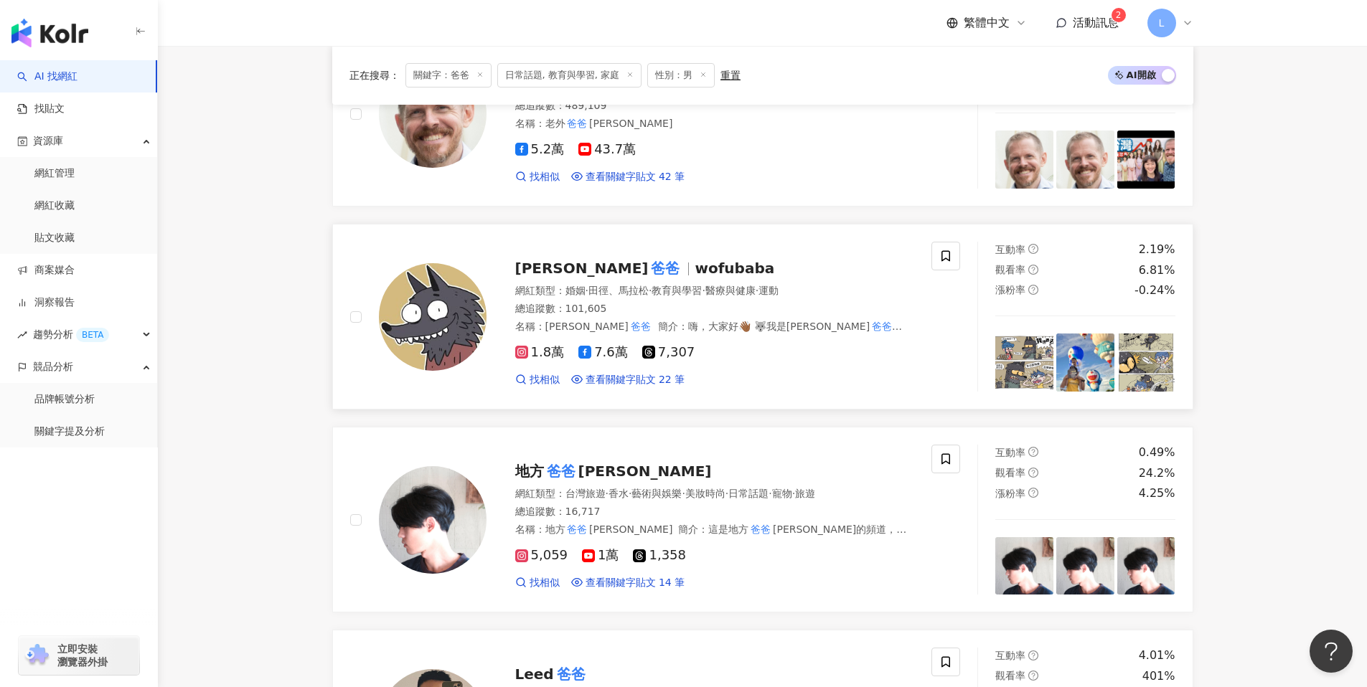
click at [441, 316] on img at bounding box center [433, 317] width 108 height 108
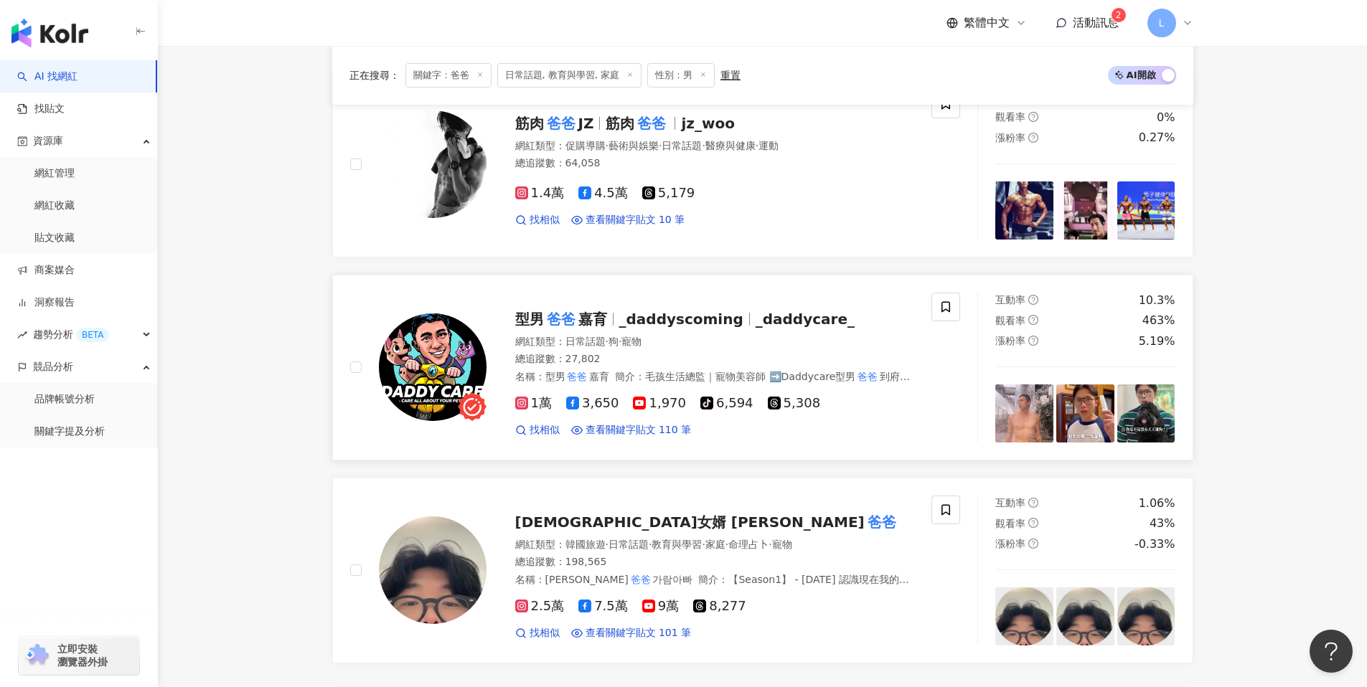
scroll to position [2274, 0]
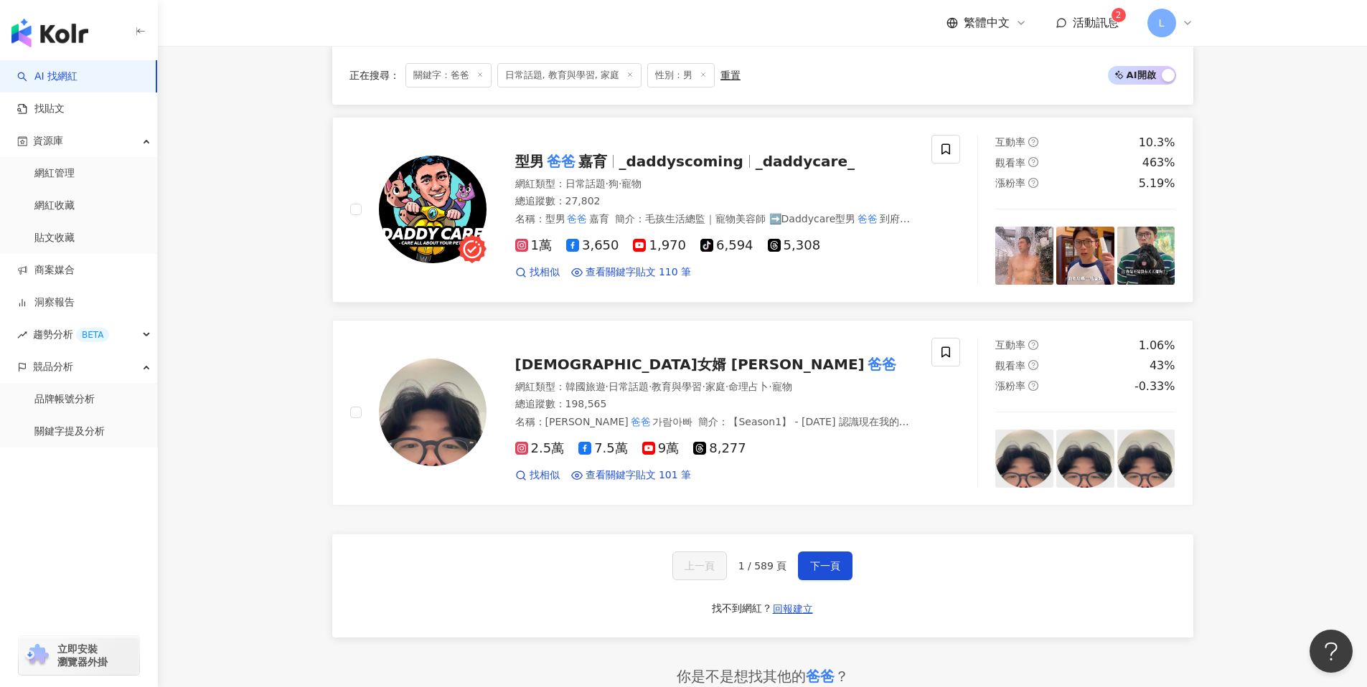
click at [408, 210] on img at bounding box center [433, 210] width 108 height 108
click at [431, 389] on img at bounding box center [433, 413] width 108 height 108
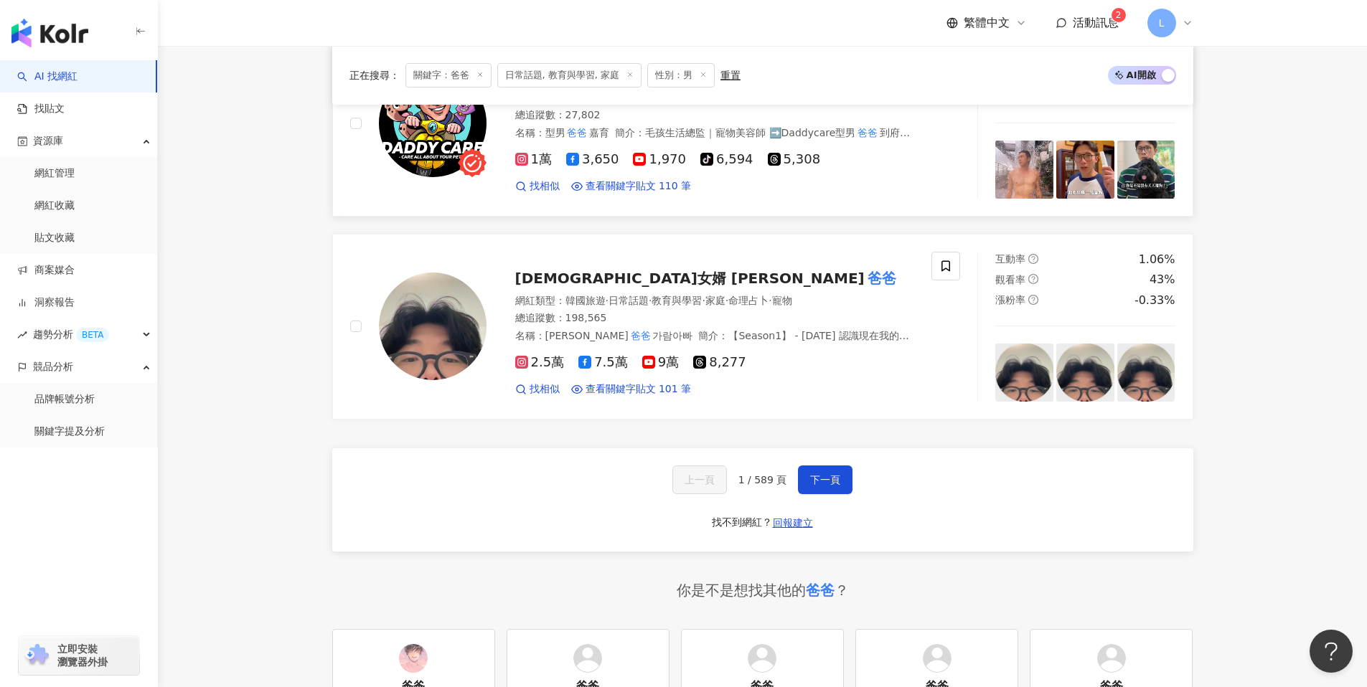
scroll to position [2455, 0]
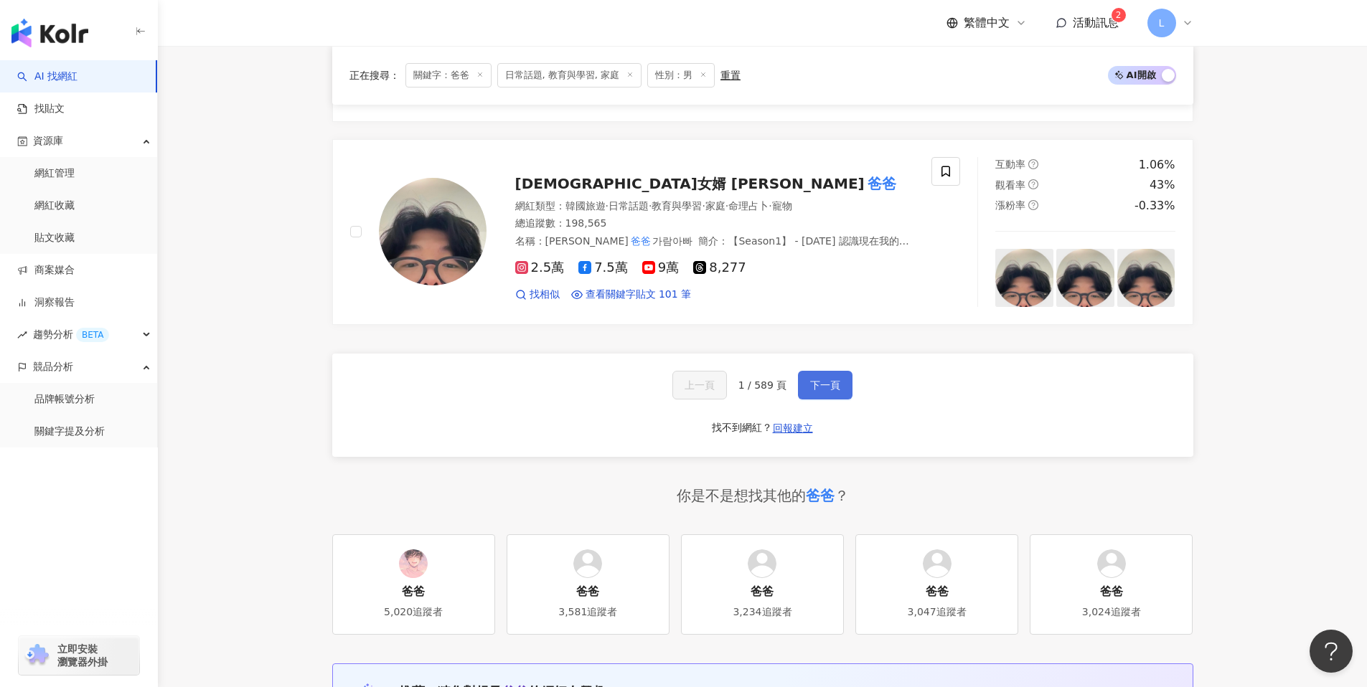
click at [823, 380] on span "下一頁" at bounding box center [825, 385] width 30 height 11
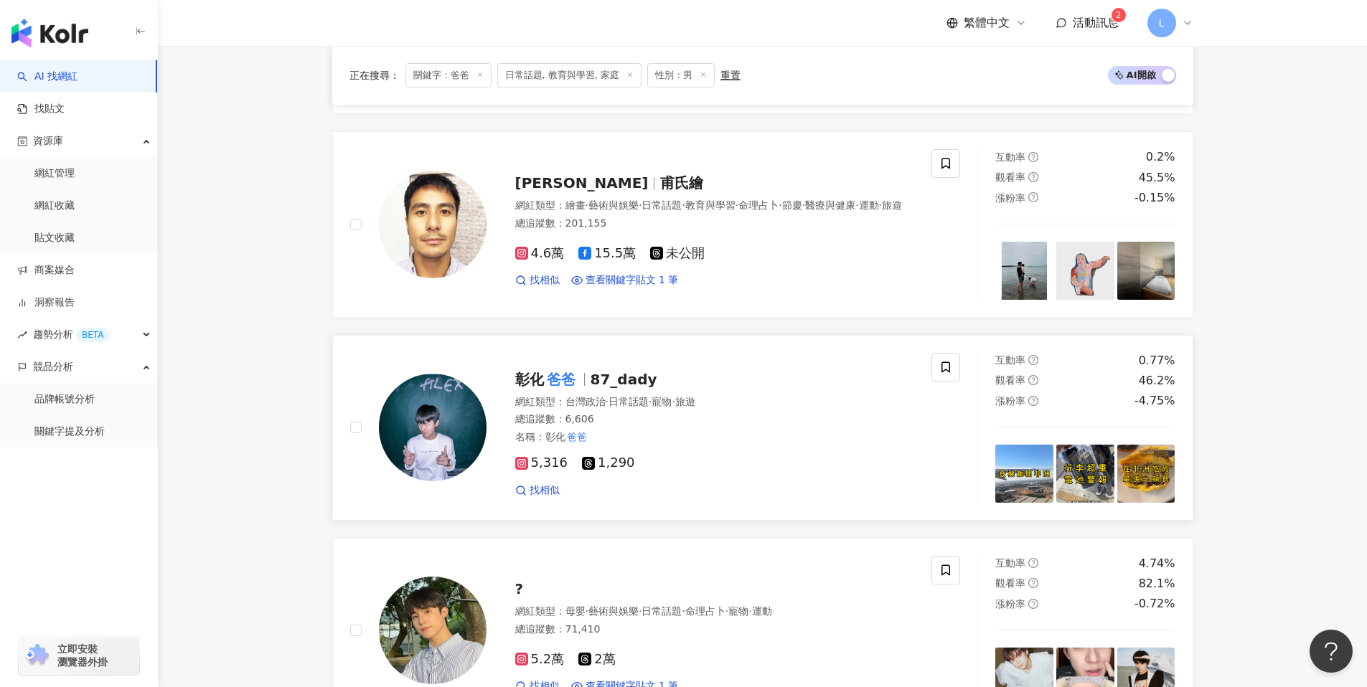
scroll to position [2034, 0]
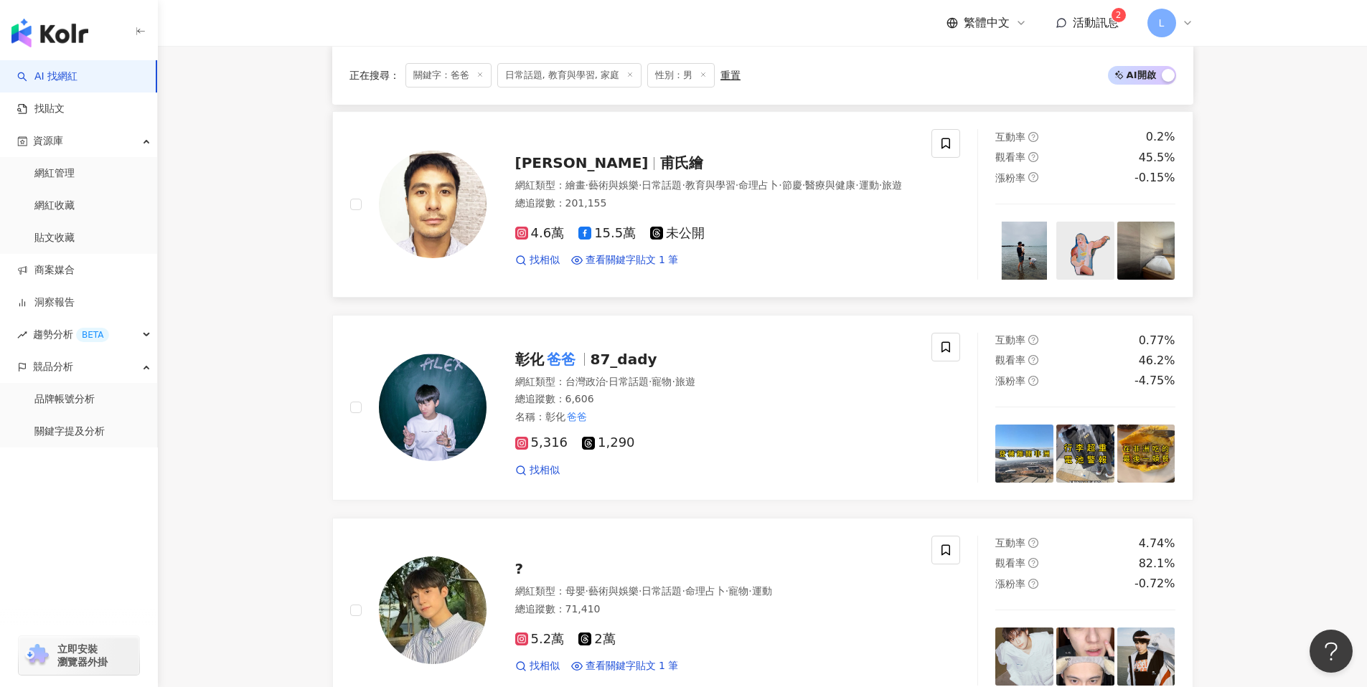
click at [429, 164] on img at bounding box center [433, 205] width 108 height 108
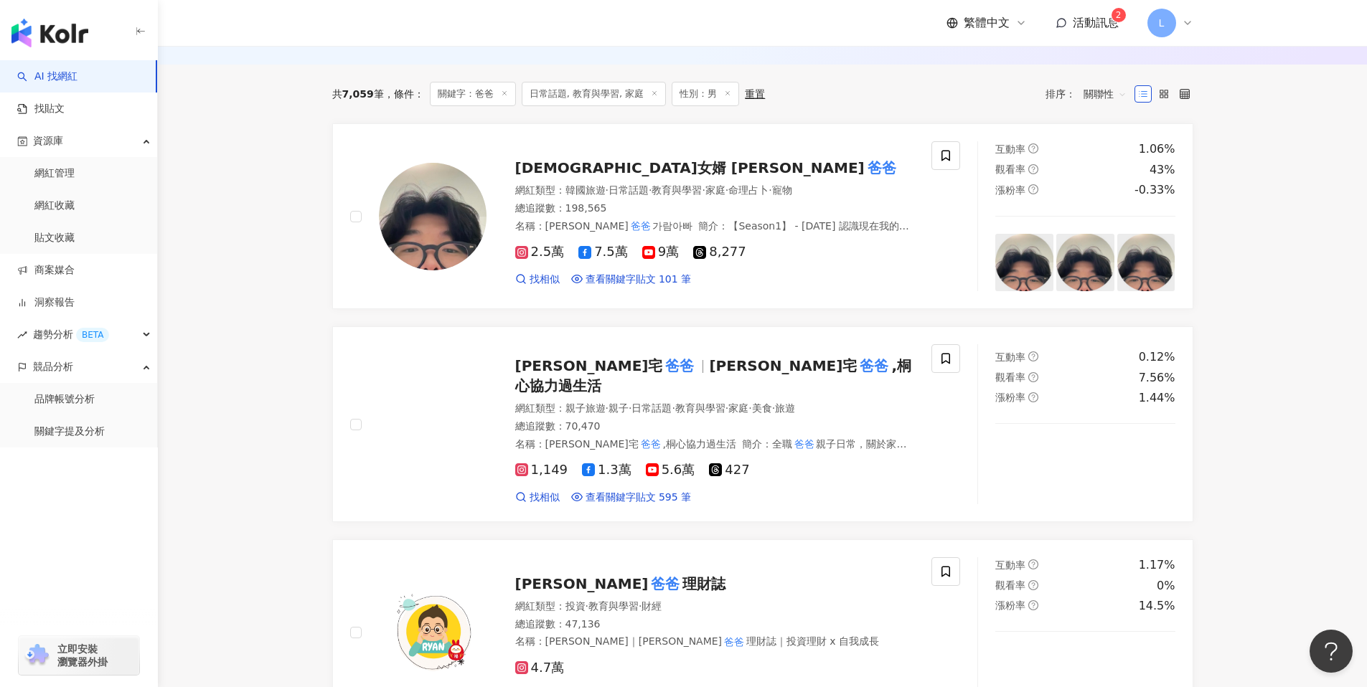
scroll to position [0, 0]
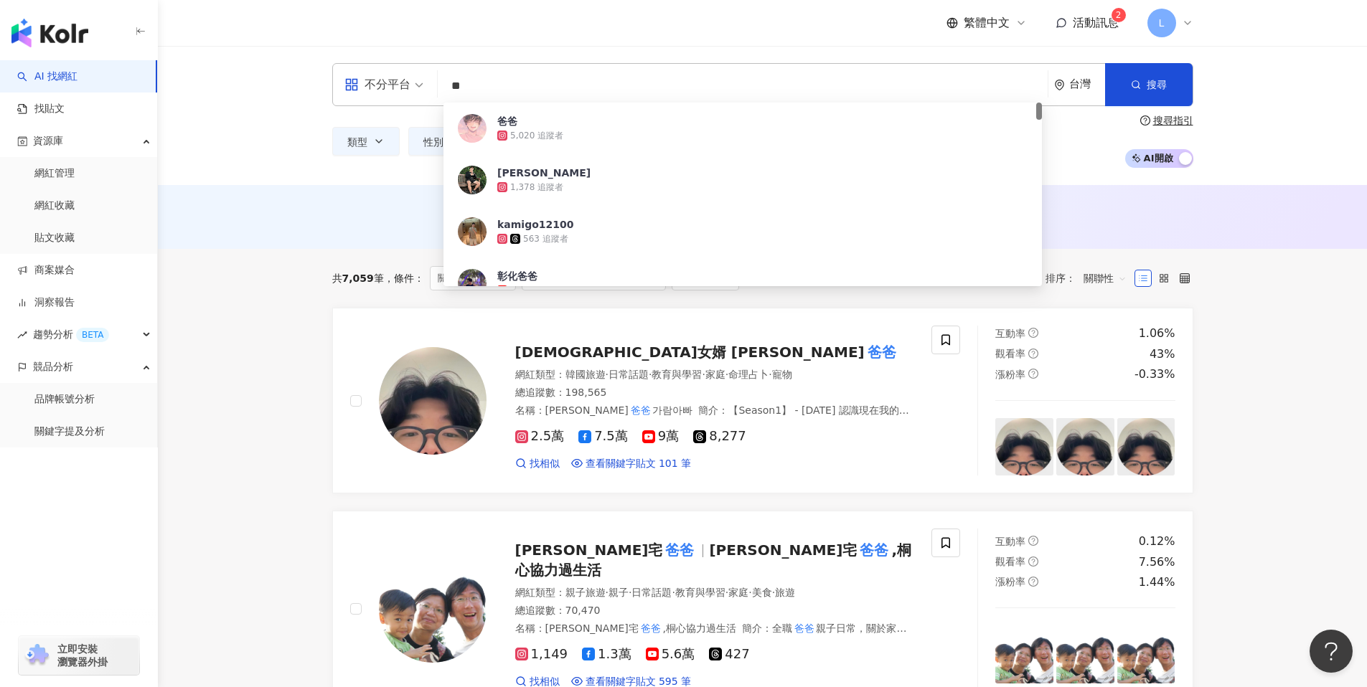
click at [521, 94] on input "**" at bounding box center [742, 85] width 598 height 27
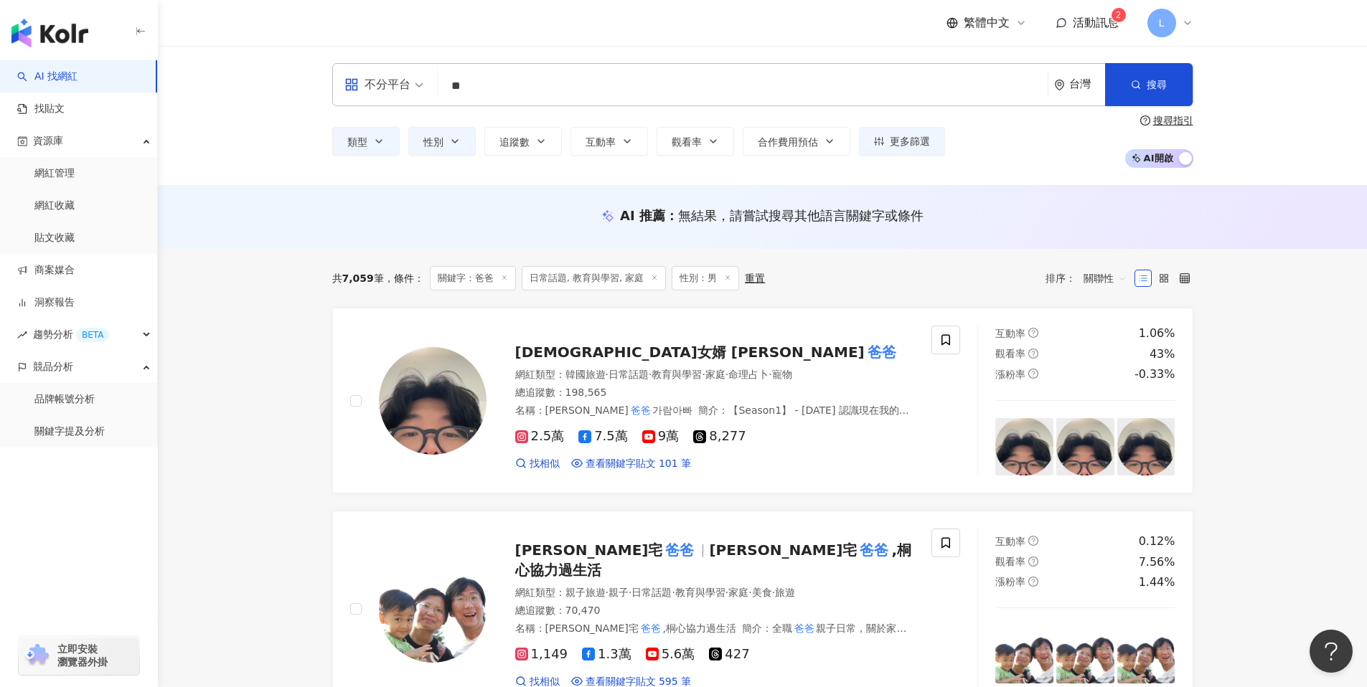
type input "**"
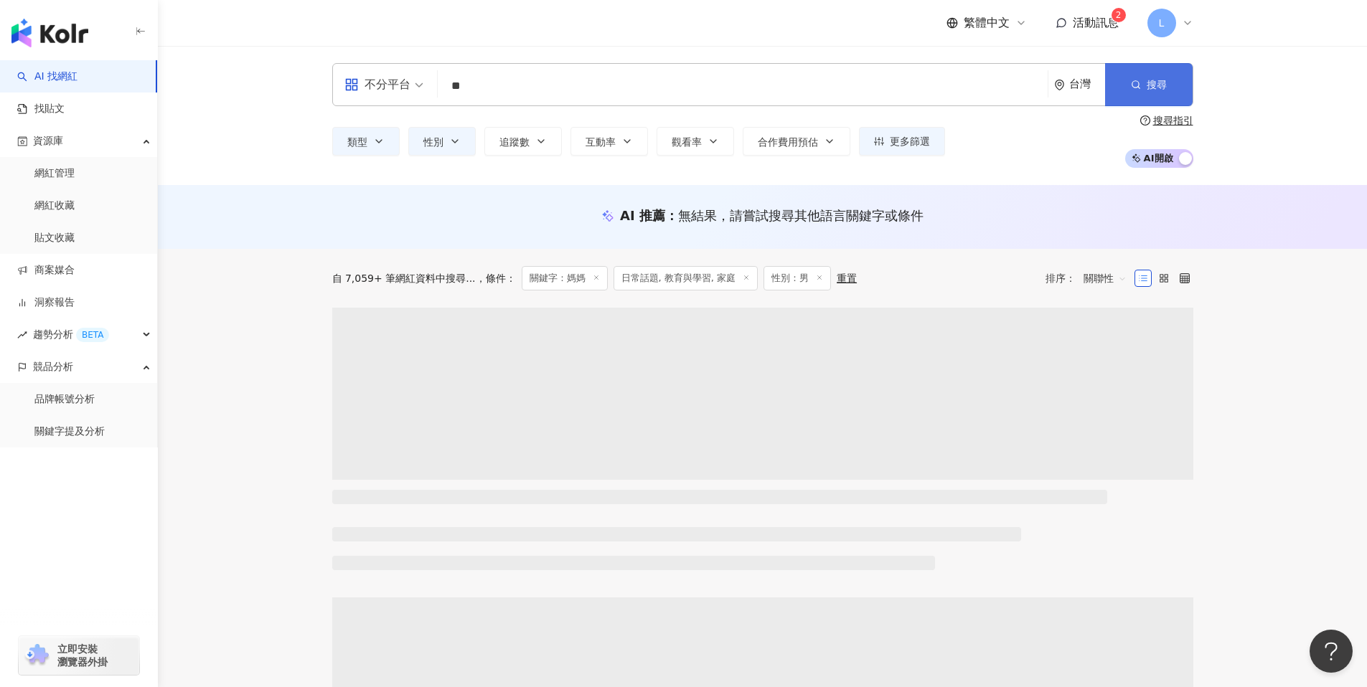
click at [1160, 80] on span "搜尋" at bounding box center [1157, 84] width 20 height 11
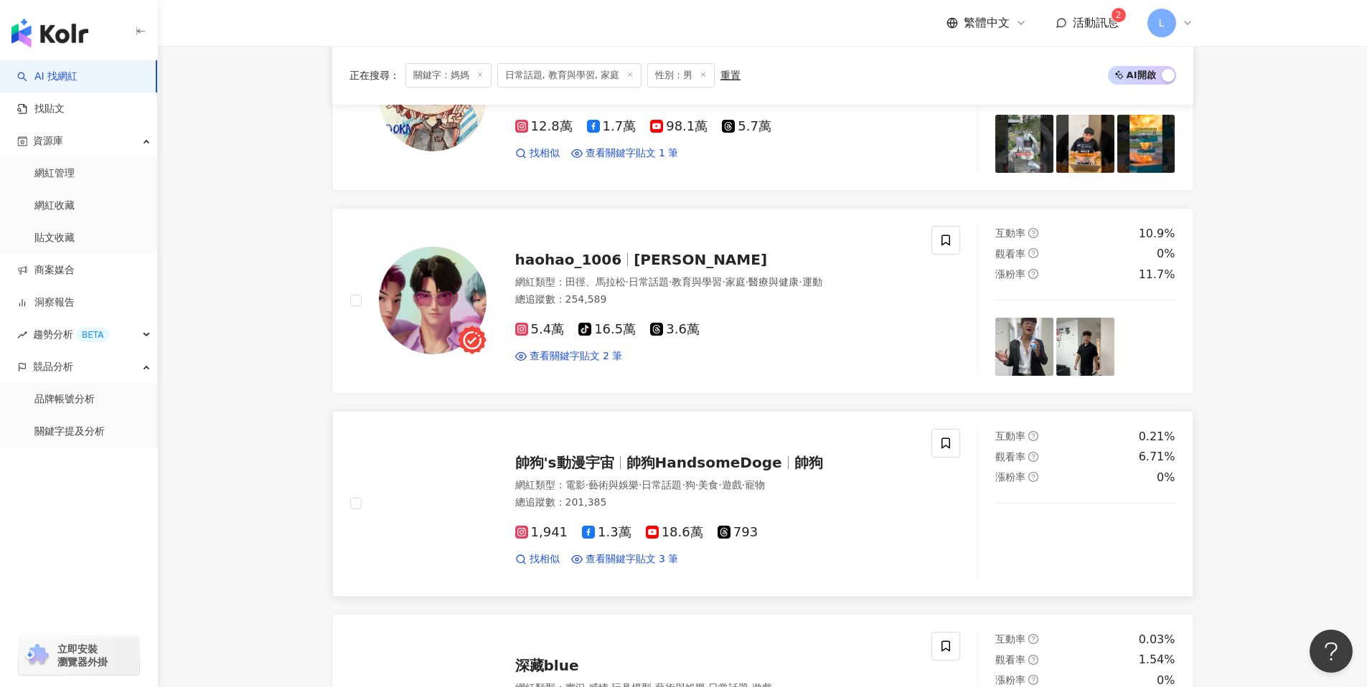
scroll to position [2288, 0]
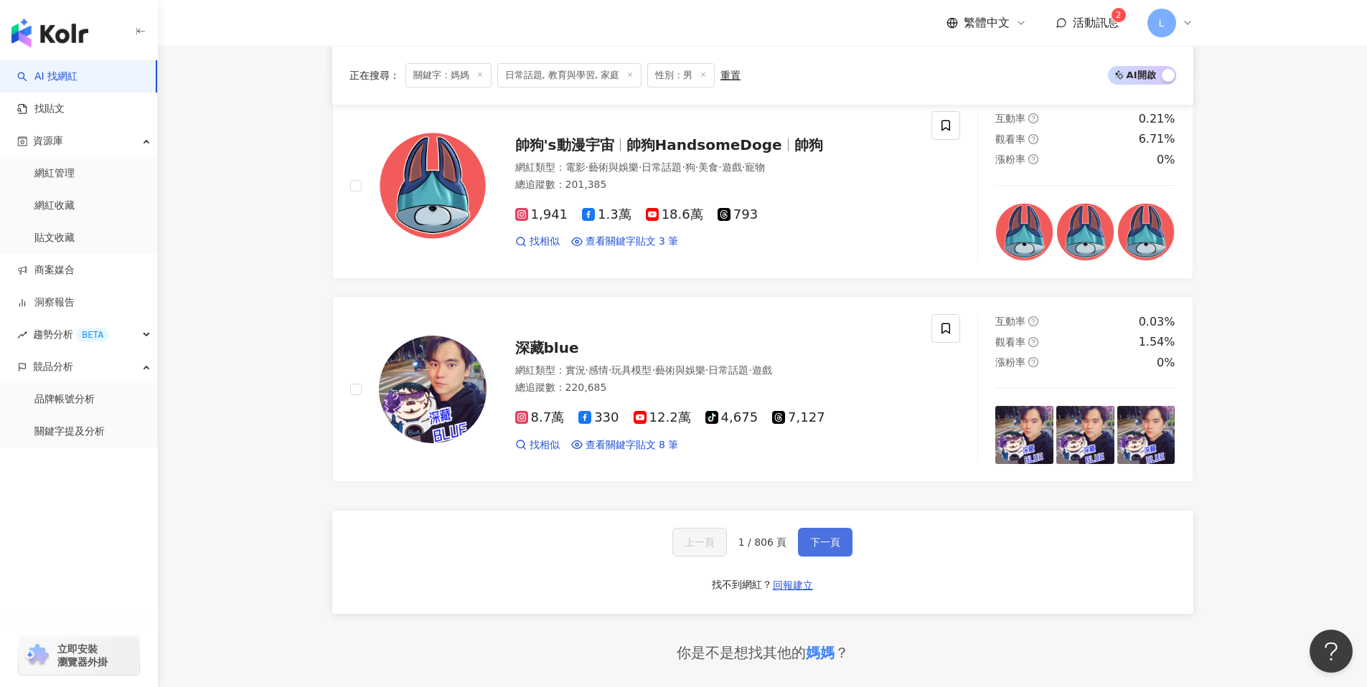
click at [834, 547] on span "下一頁" at bounding box center [825, 542] width 30 height 11
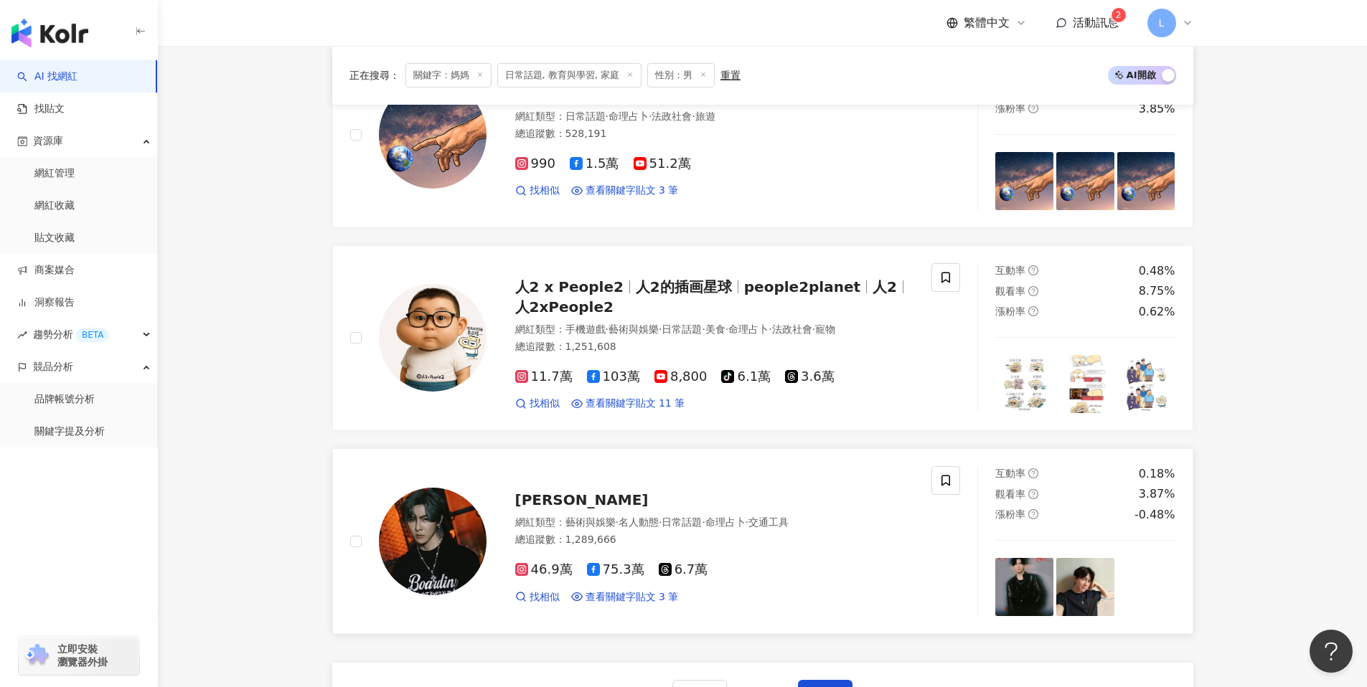
scroll to position [2131, 0]
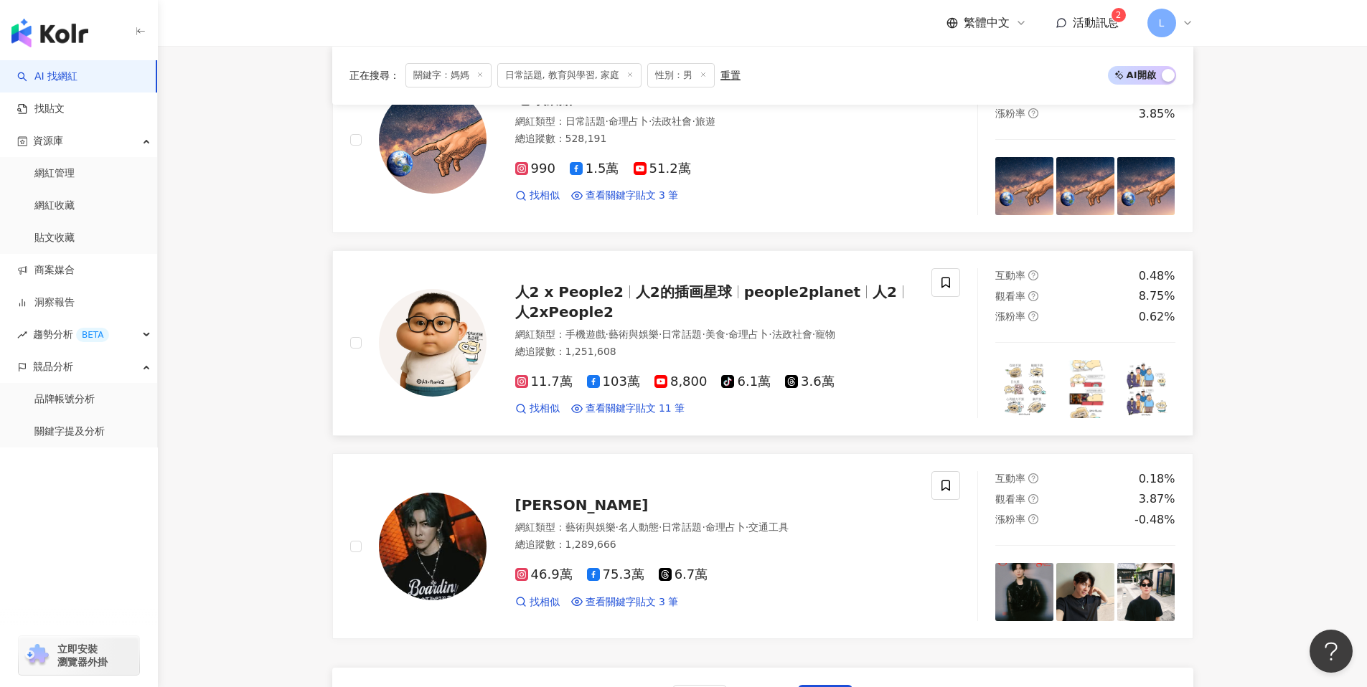
click at [431, 338] on img at bounding box center [433, 343] width 108 height 108
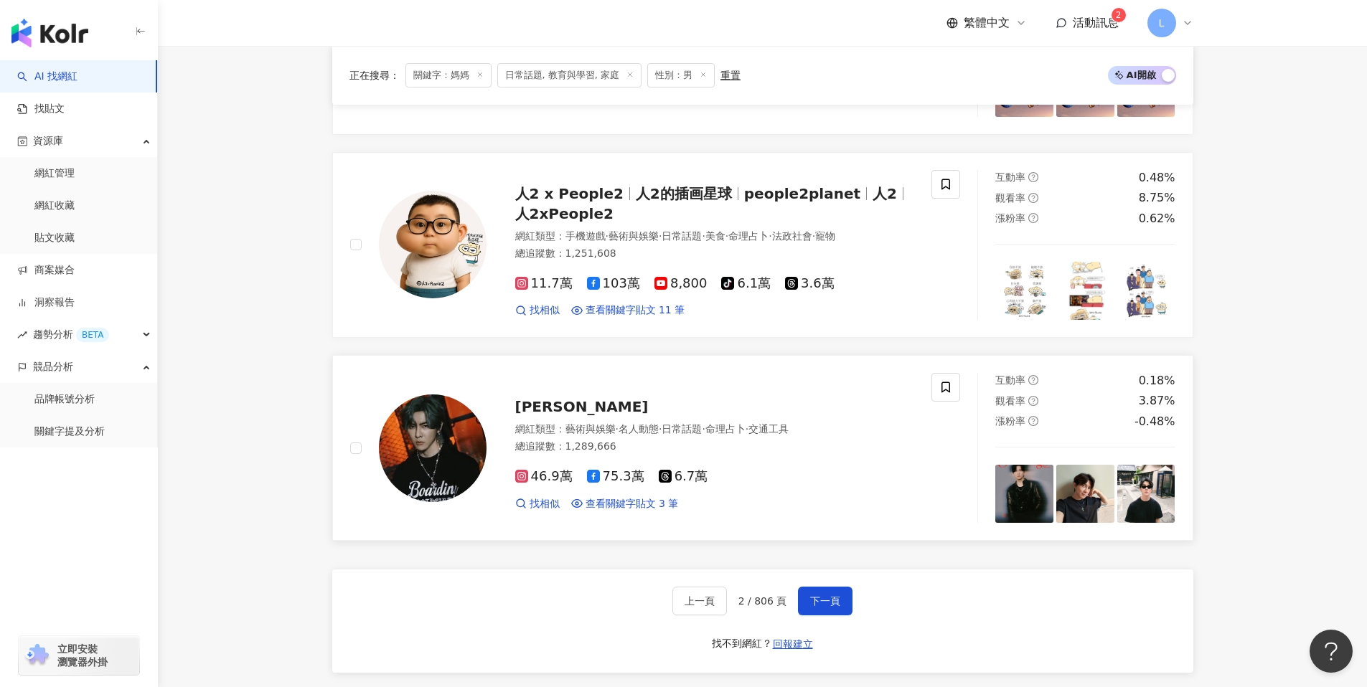
scroll to position [2260, 0]
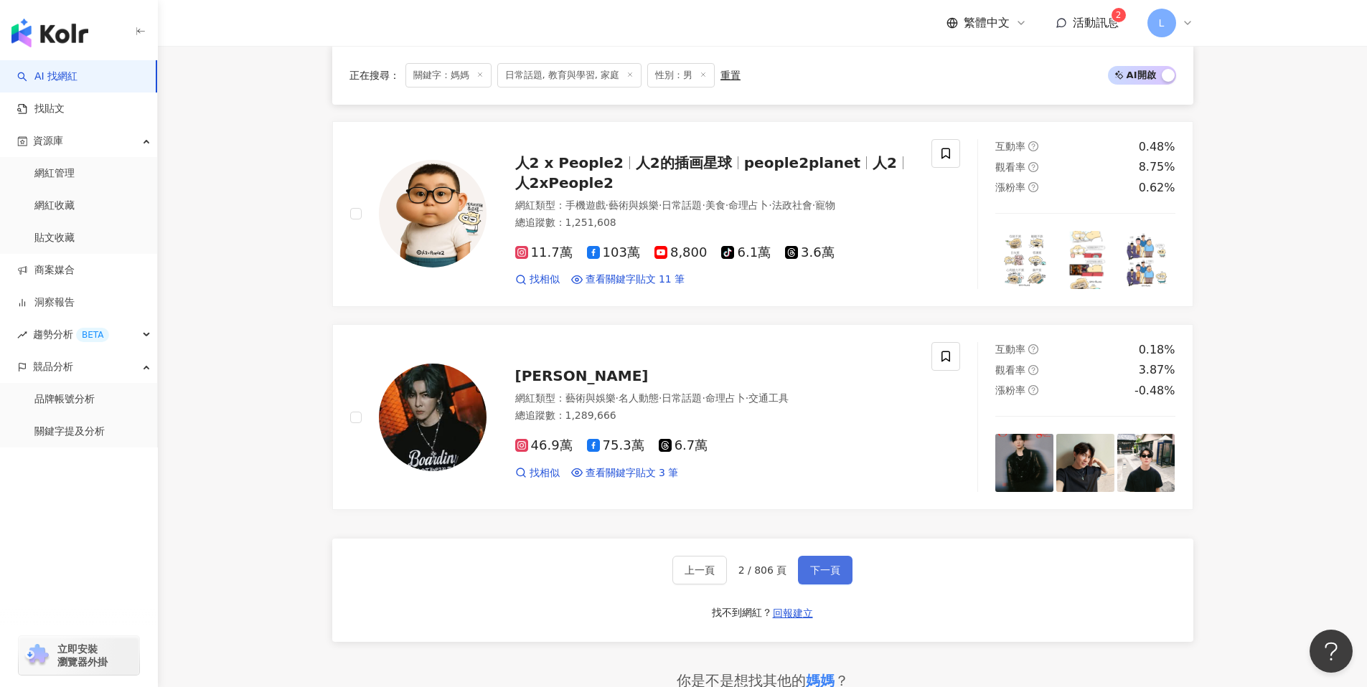
click at [840, 576] on button "下一頁" at bounding box center [825, 570] width 55 height 29
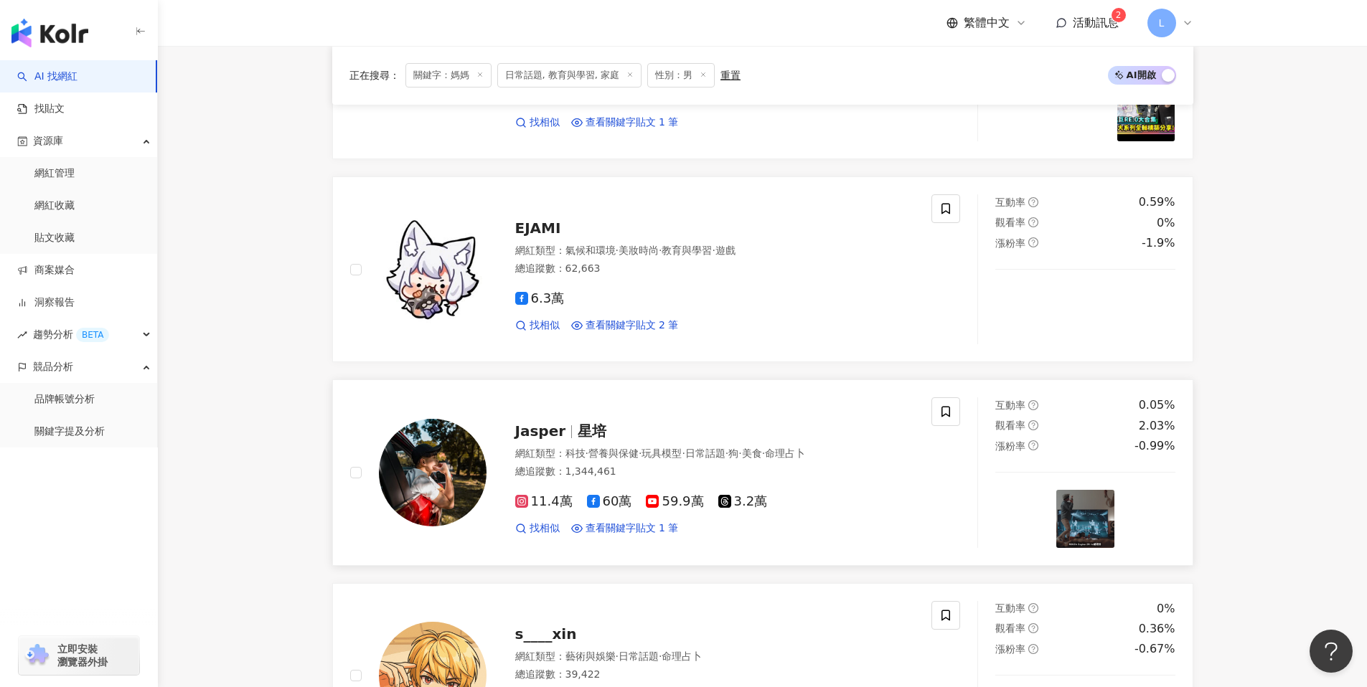
scroll to position [738, 0]
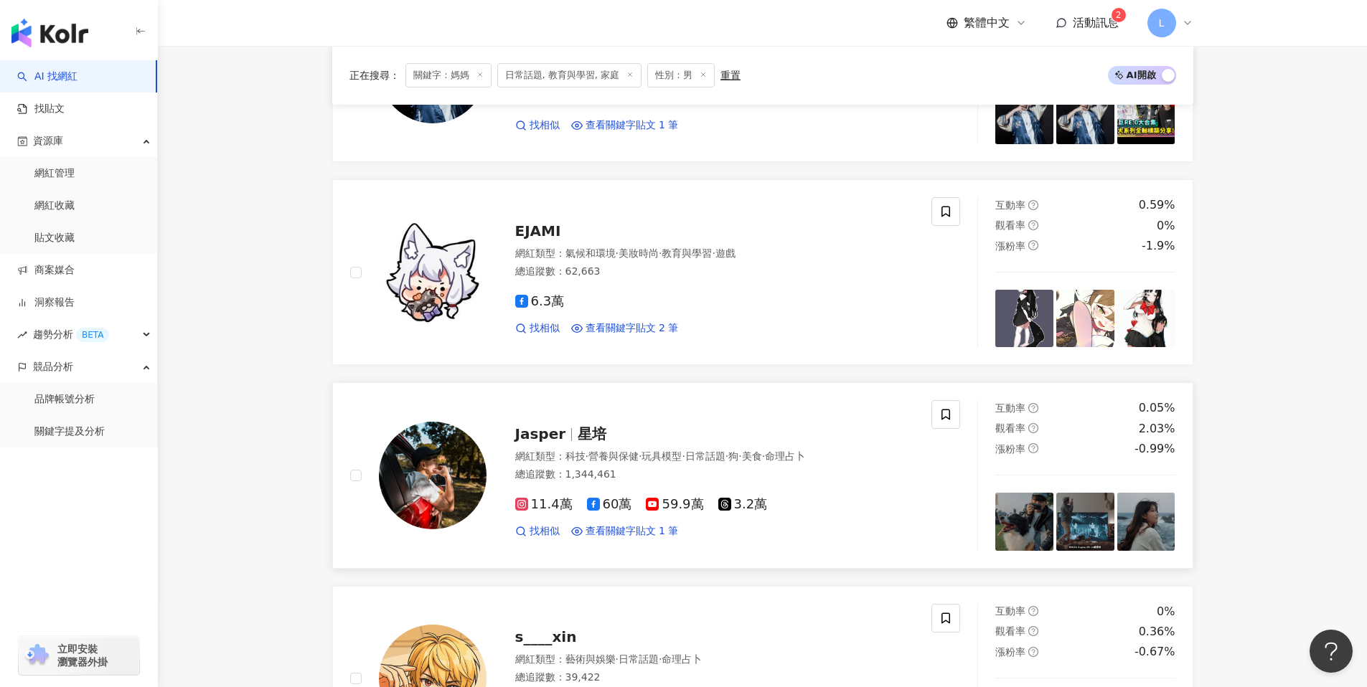
click at [454, 498] on img at bounding box center [433, 476] width 108 height 108
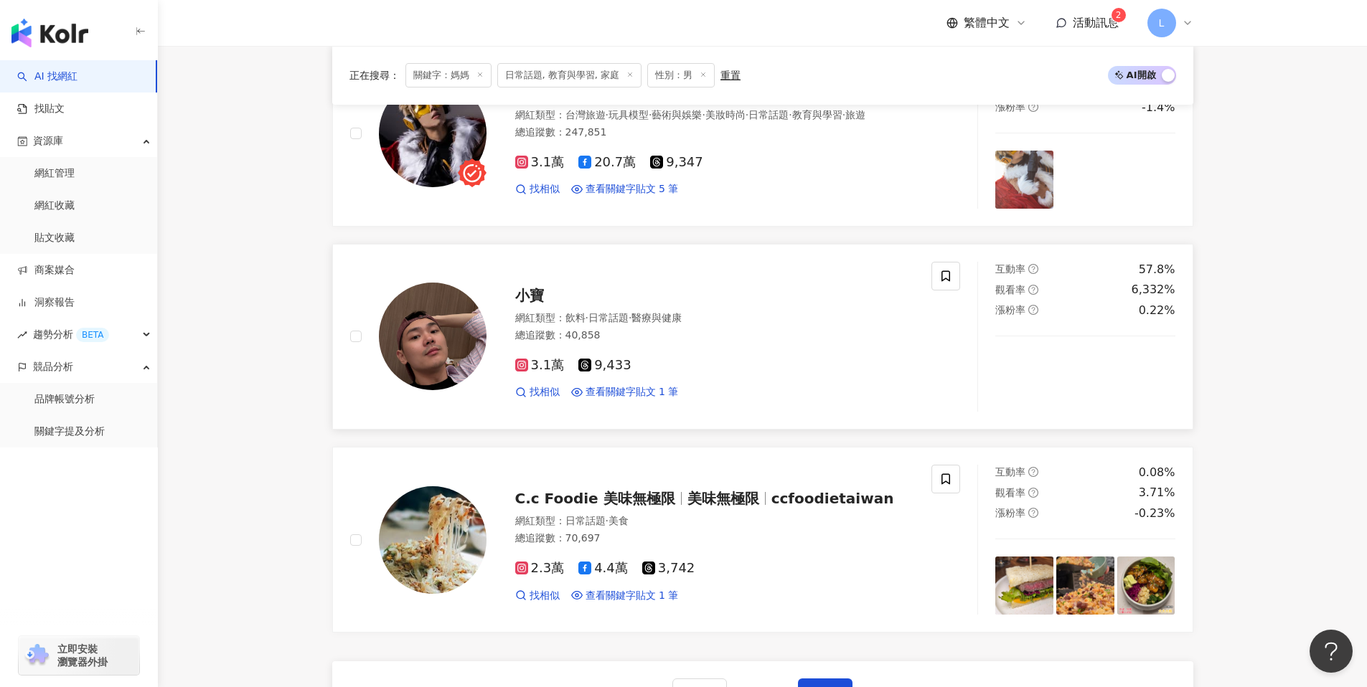
scroll to position [2150, 0]
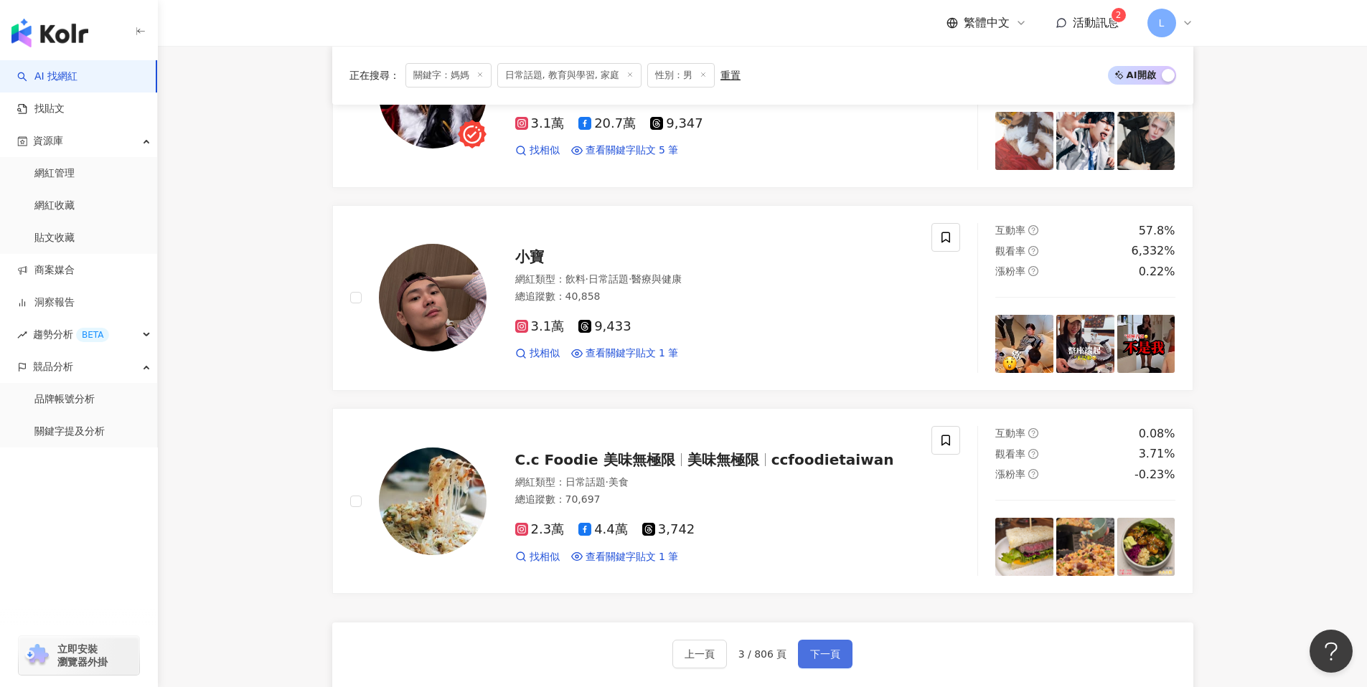
click at [824, 649] on span "下一頁" at bounding box center [825, 654] width 30 height 11
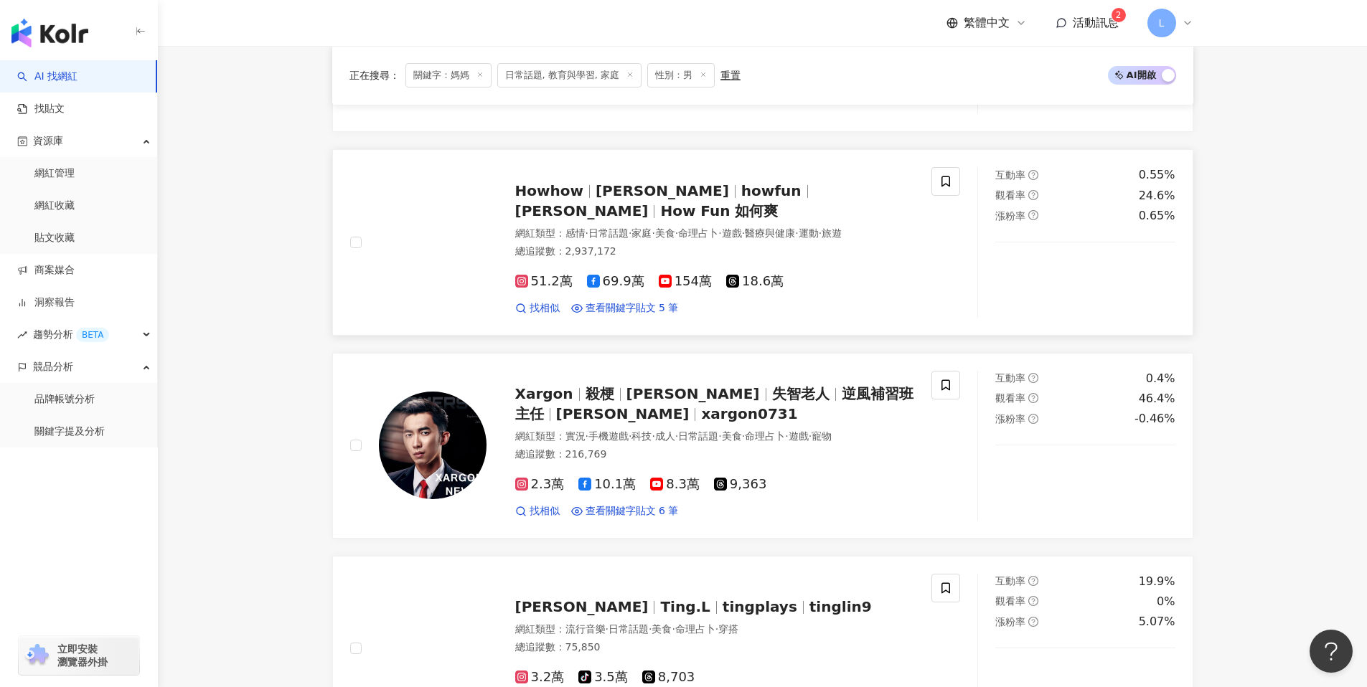
scroll to position [908, 0]
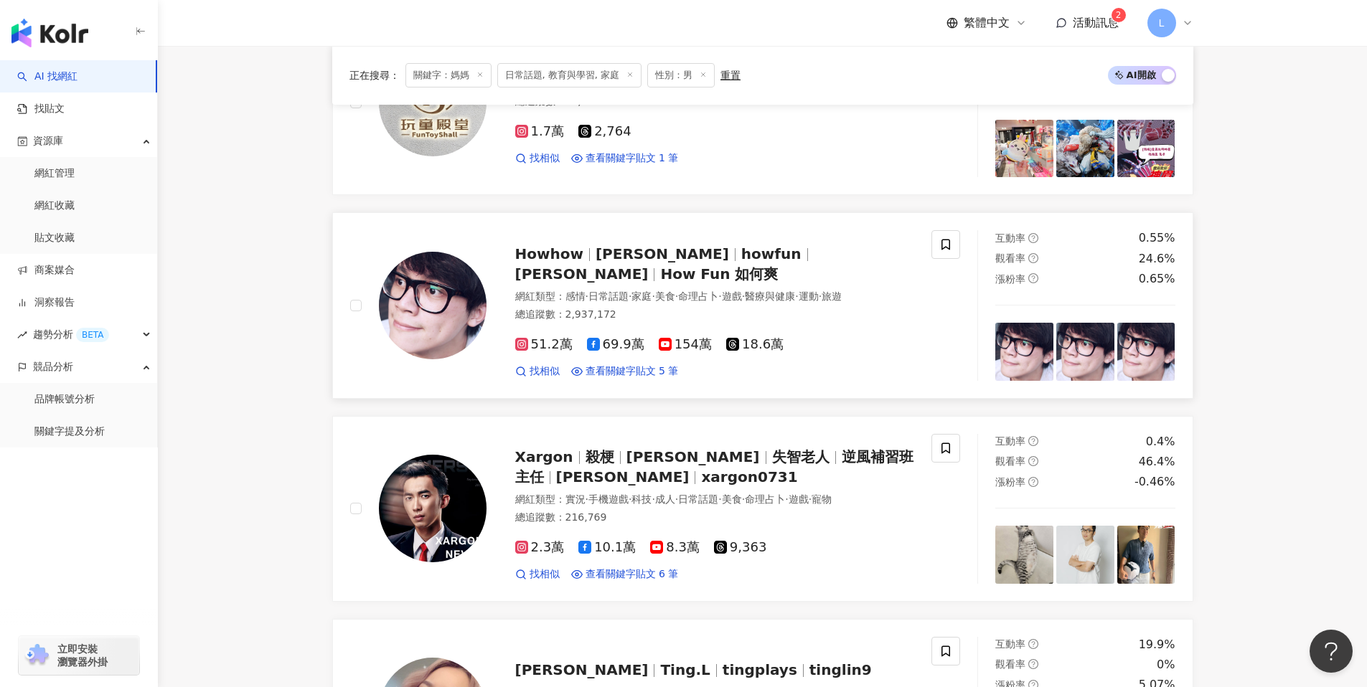
click at [434, 311] on img at bounding box center [433, 306] width 108 height 108
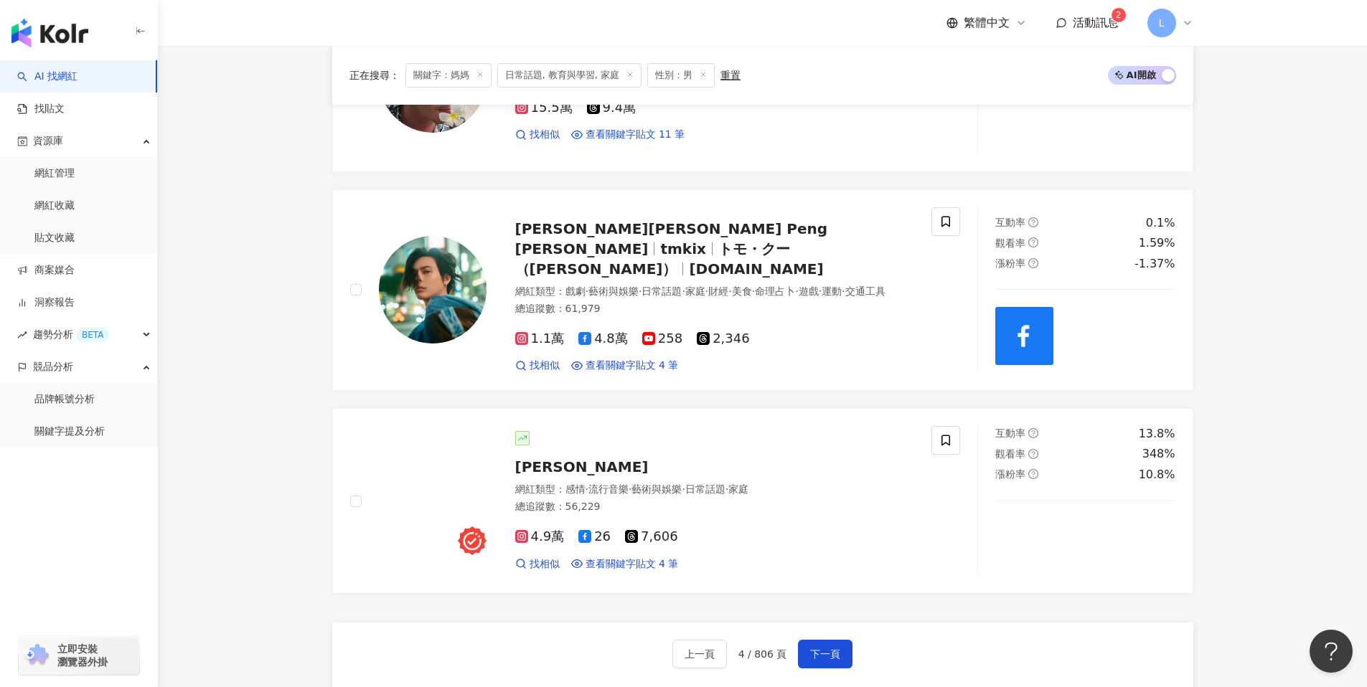
scroll to position [2245, 0]
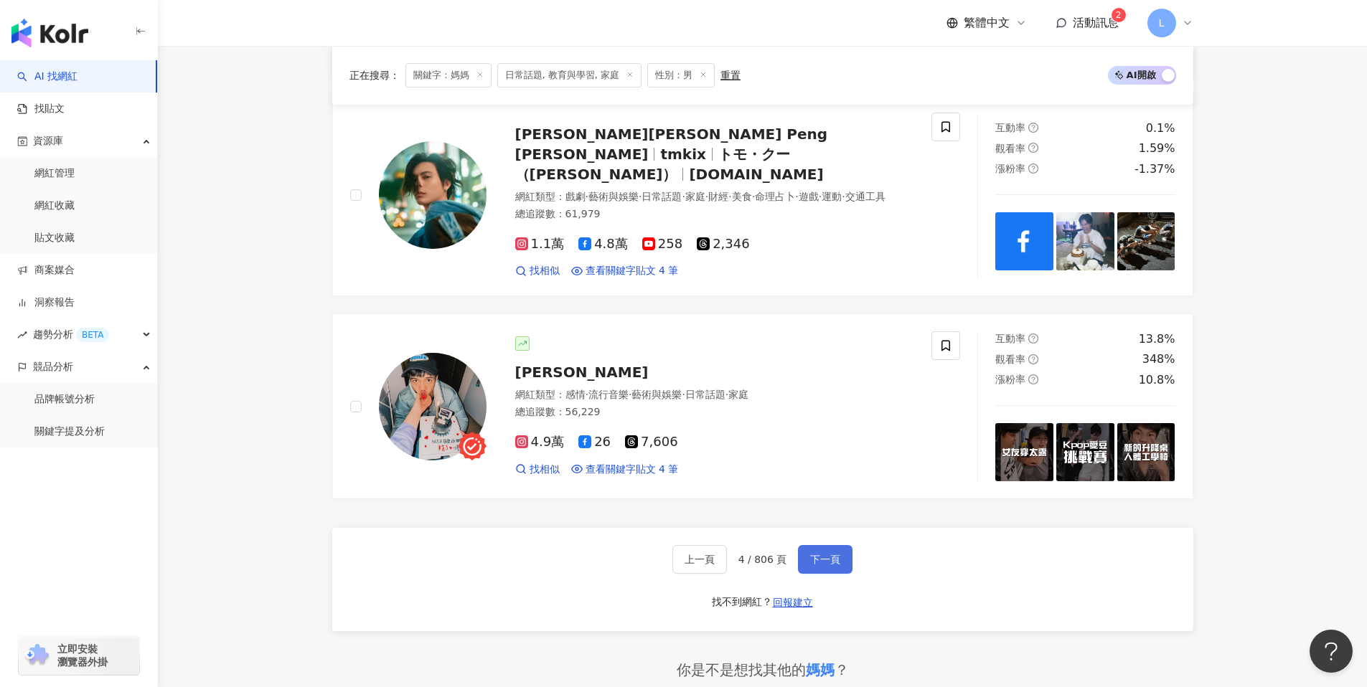
click at [822, 554] on span "下一頁" at bounding box center [825, 559] width 30 height 11
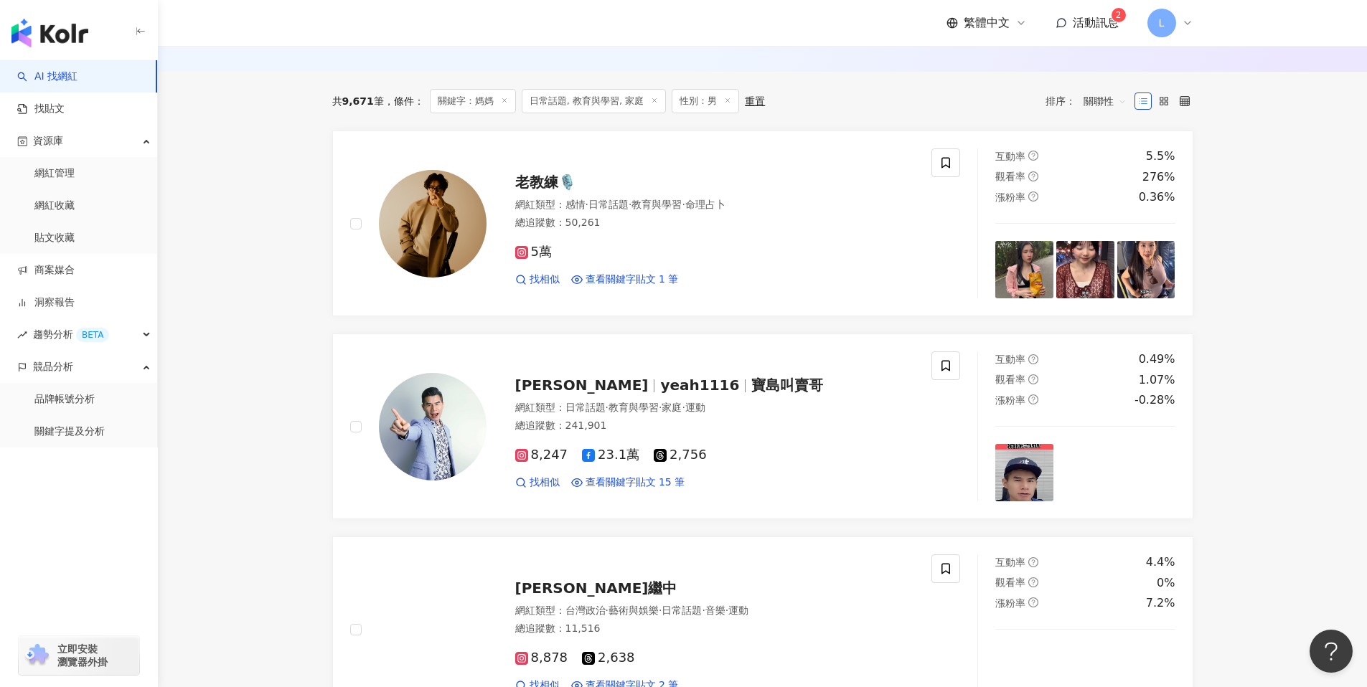
scroll to position [323, 0]
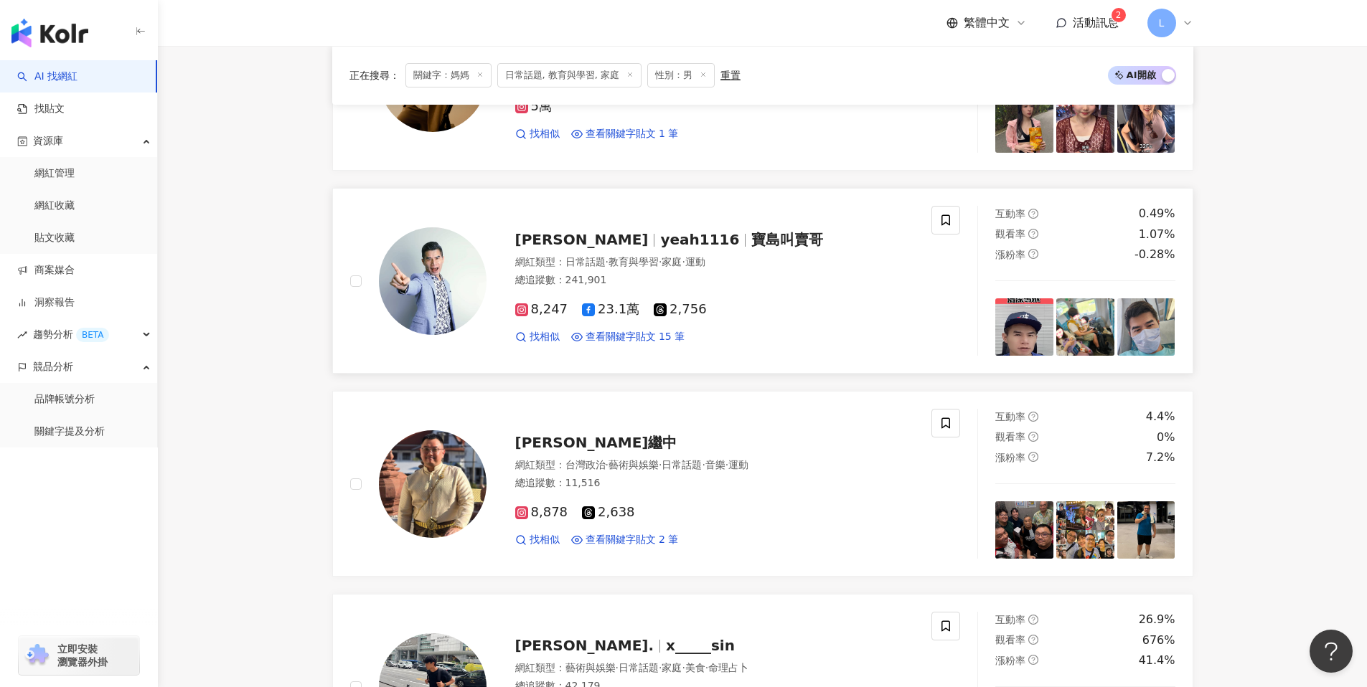
click at [409, 273] on img at bounding box center [433, 281] width 108 height 108
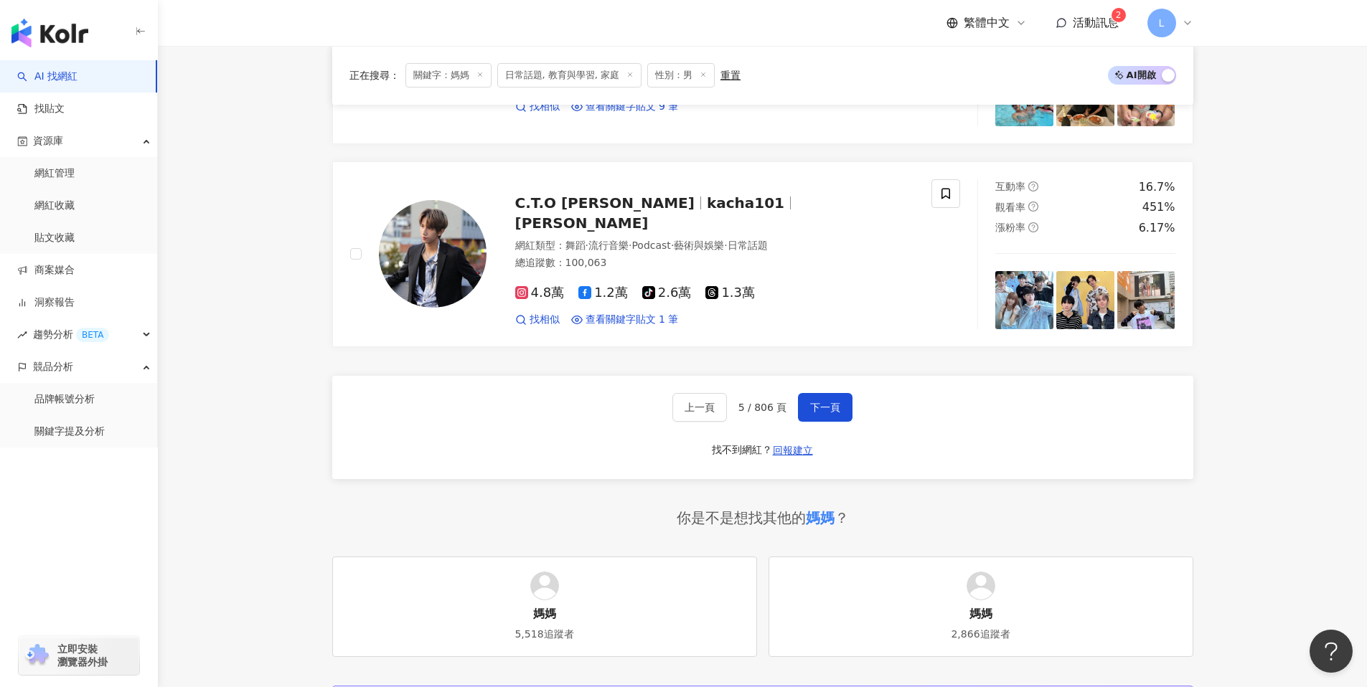
scroll to position [2408, 0]
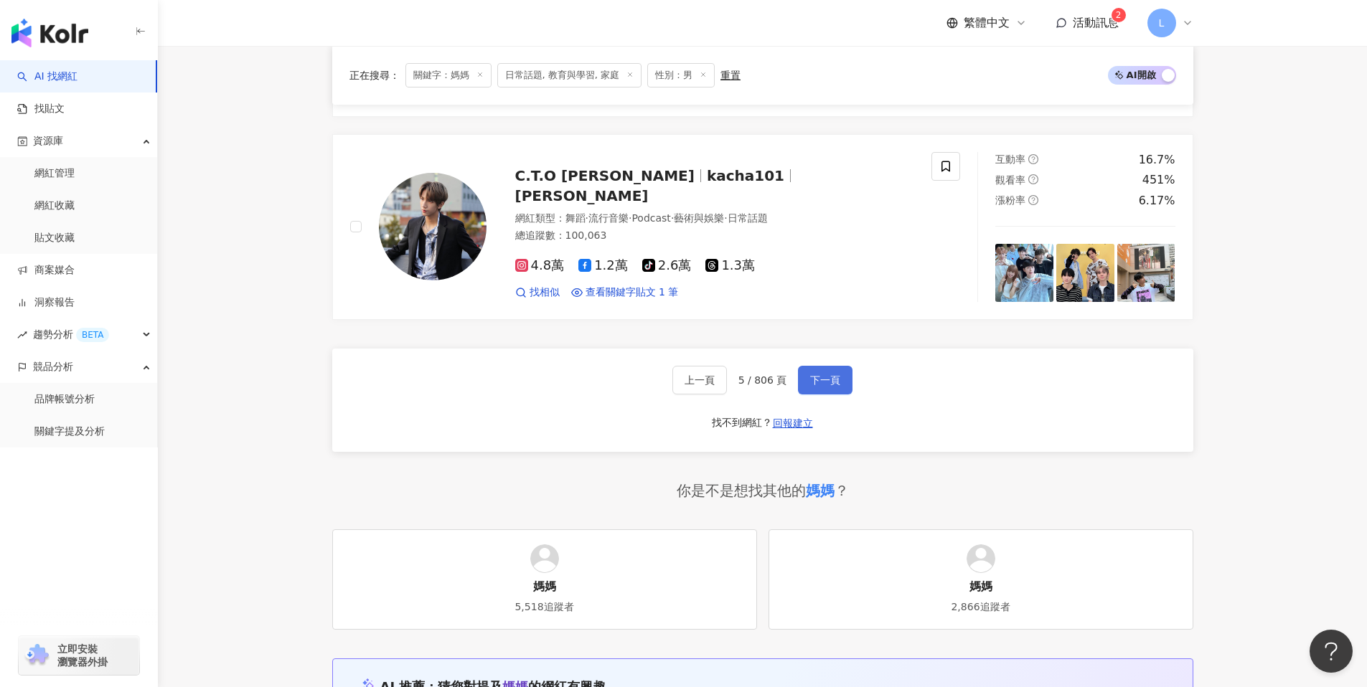
click at [834, 387] on button "下一頁" at bounding box center [825, 380] width 55 height 29
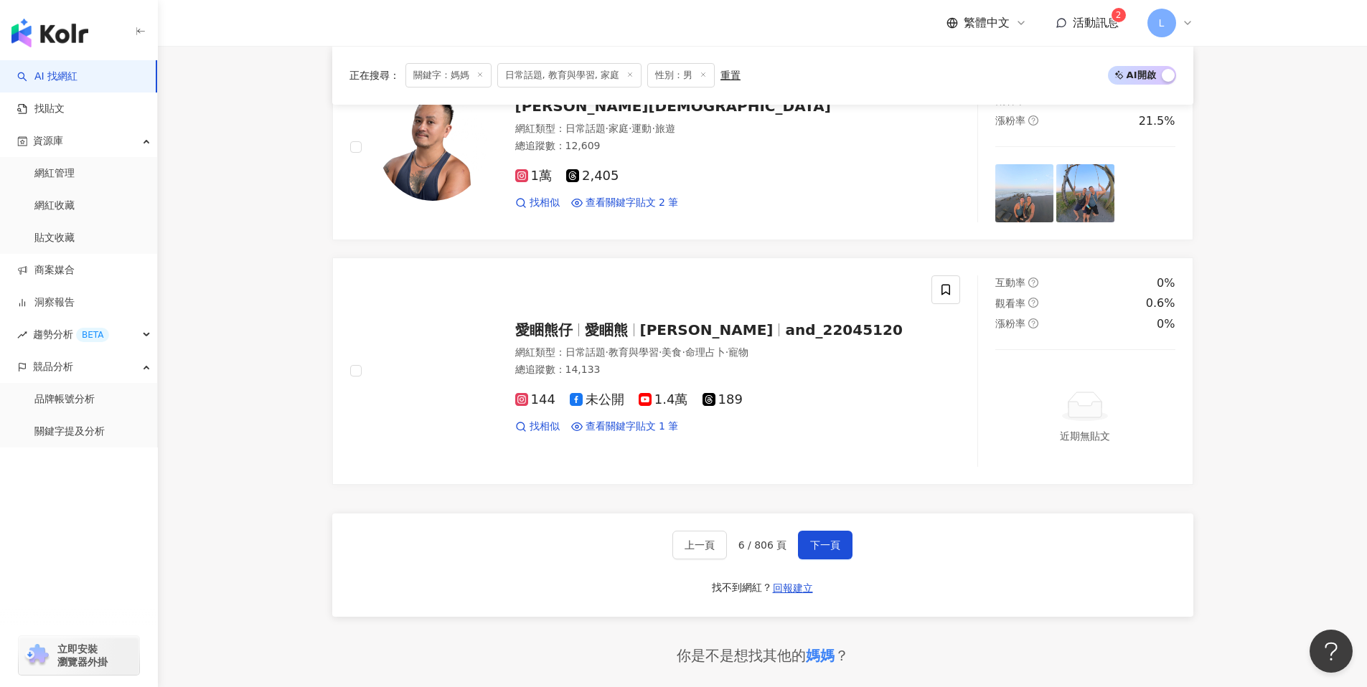
scroll to position [2286, 0]
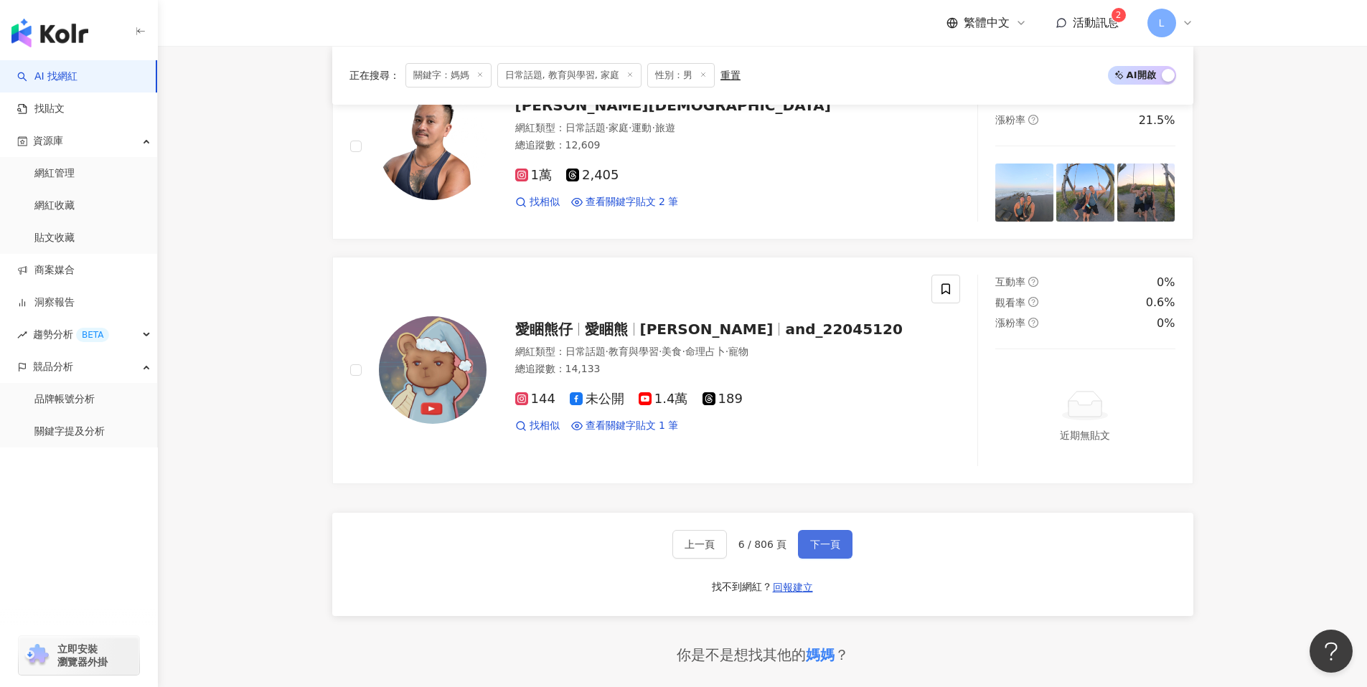
click at [804, 543] on button "下一頁" at bounding box center [825, 544] width 55 height 29
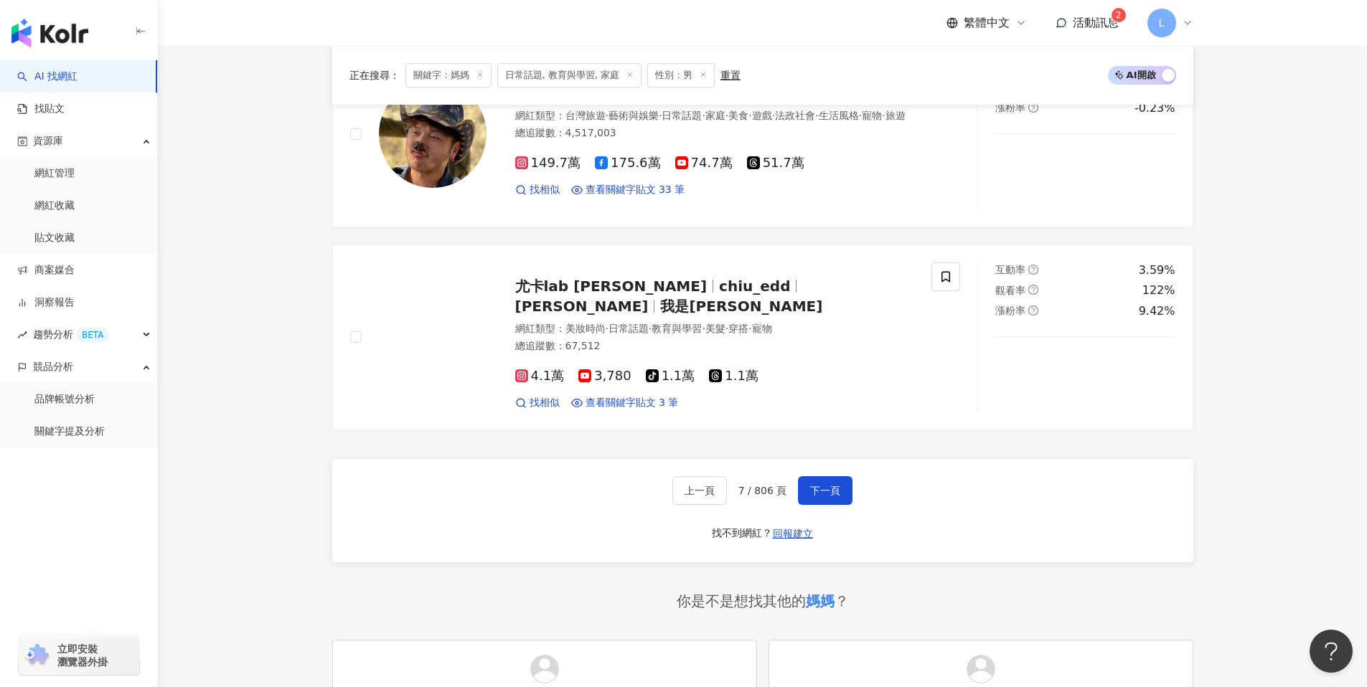
scroll to position [2298, 0]
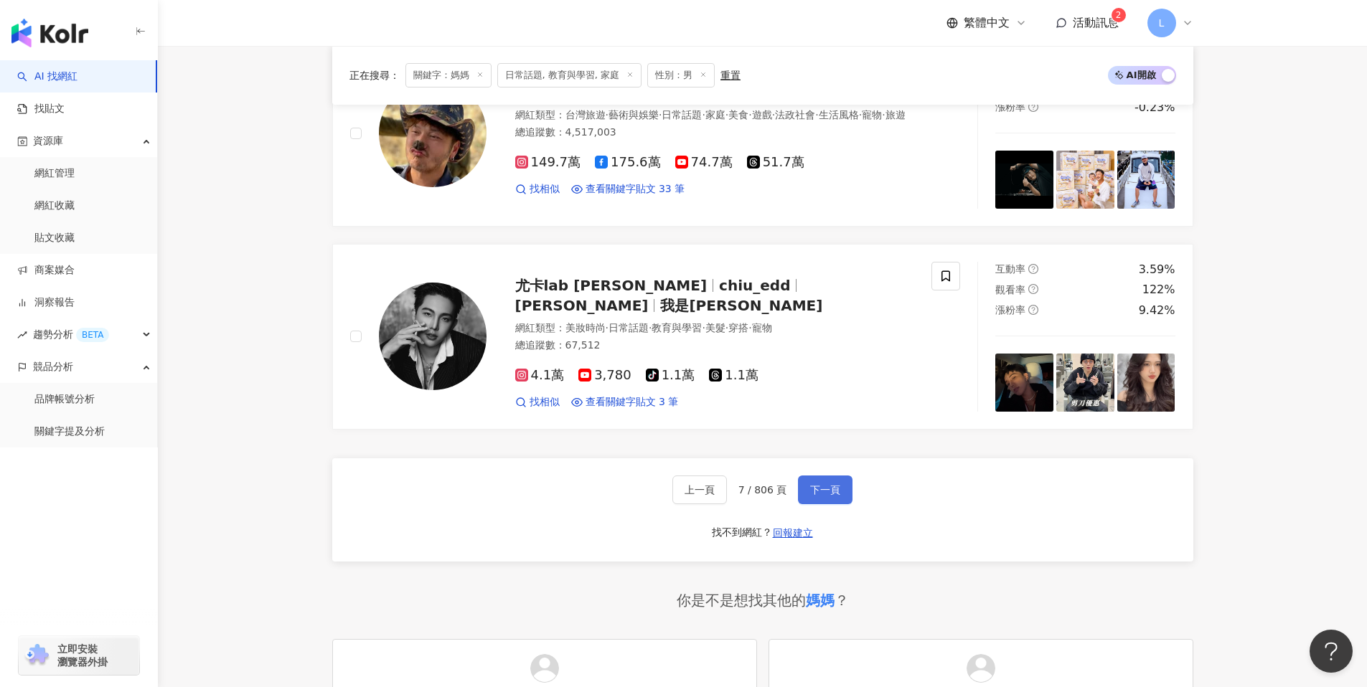
click at [846, 498] on button "下一頁" at bounding box center [825, 490] width 55 height 29
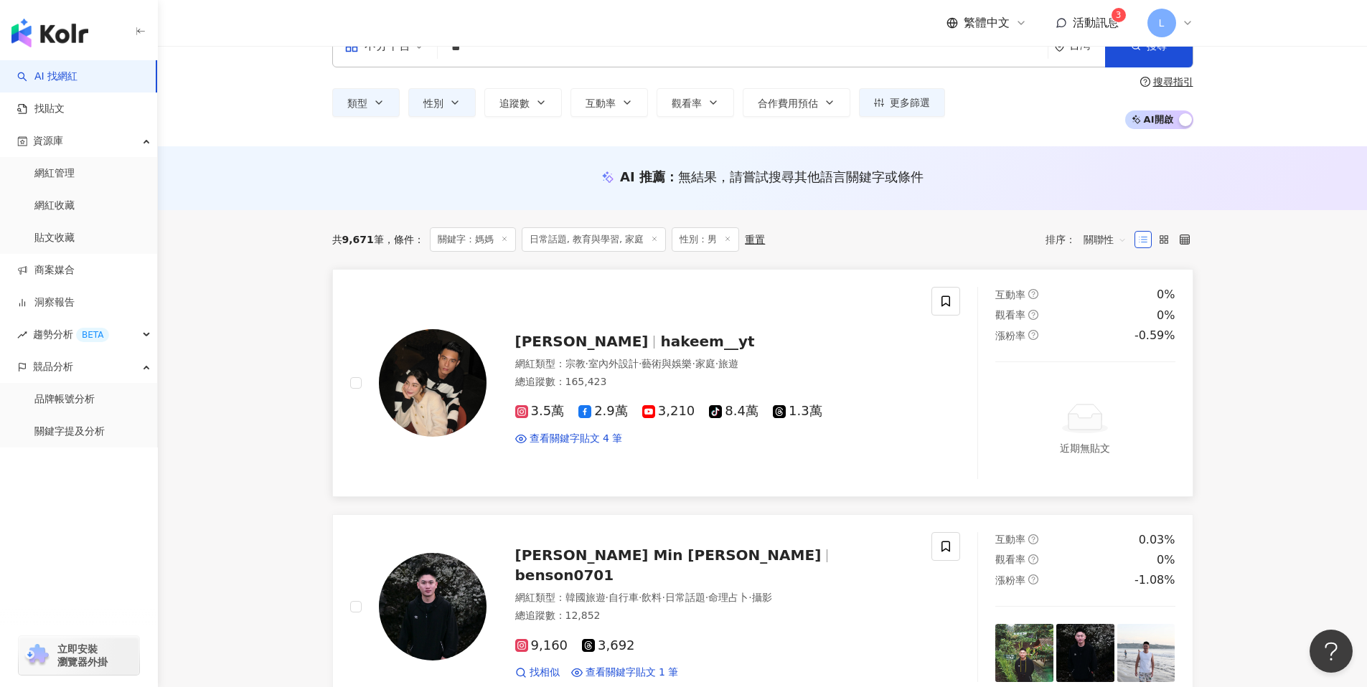
scroll to position [0, 0]
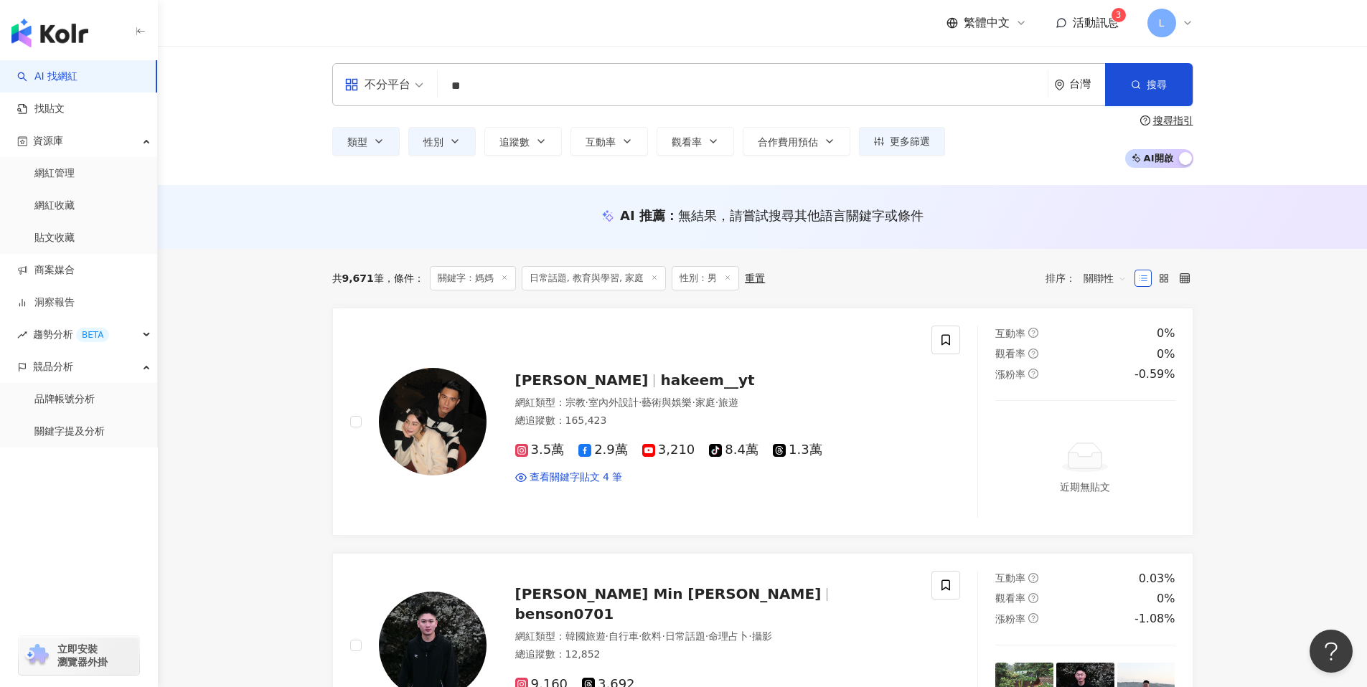
click at [494, 81] on input "**" at bounding box center [742, 85] width 598 height 27
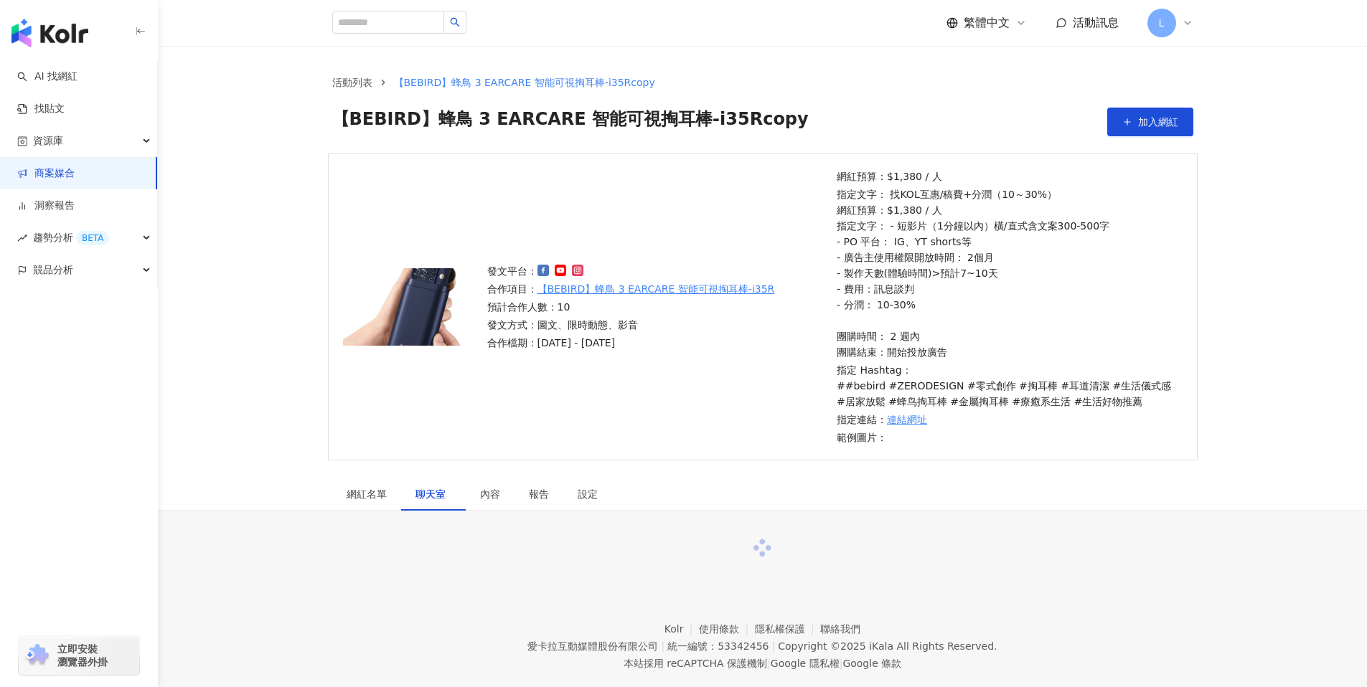
click at [1095, 24] on span "活動訊息" at bounding box center [1096, 23] width 46 height 14
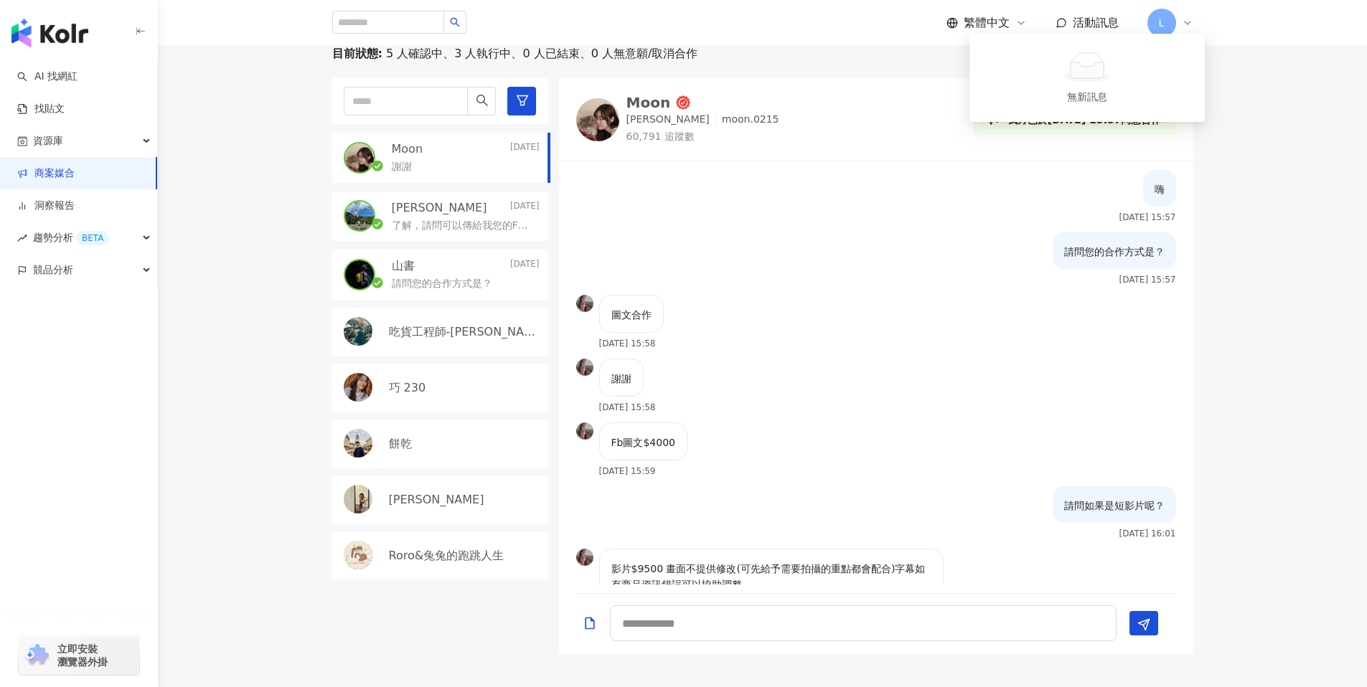
scroll to position [362, 0]
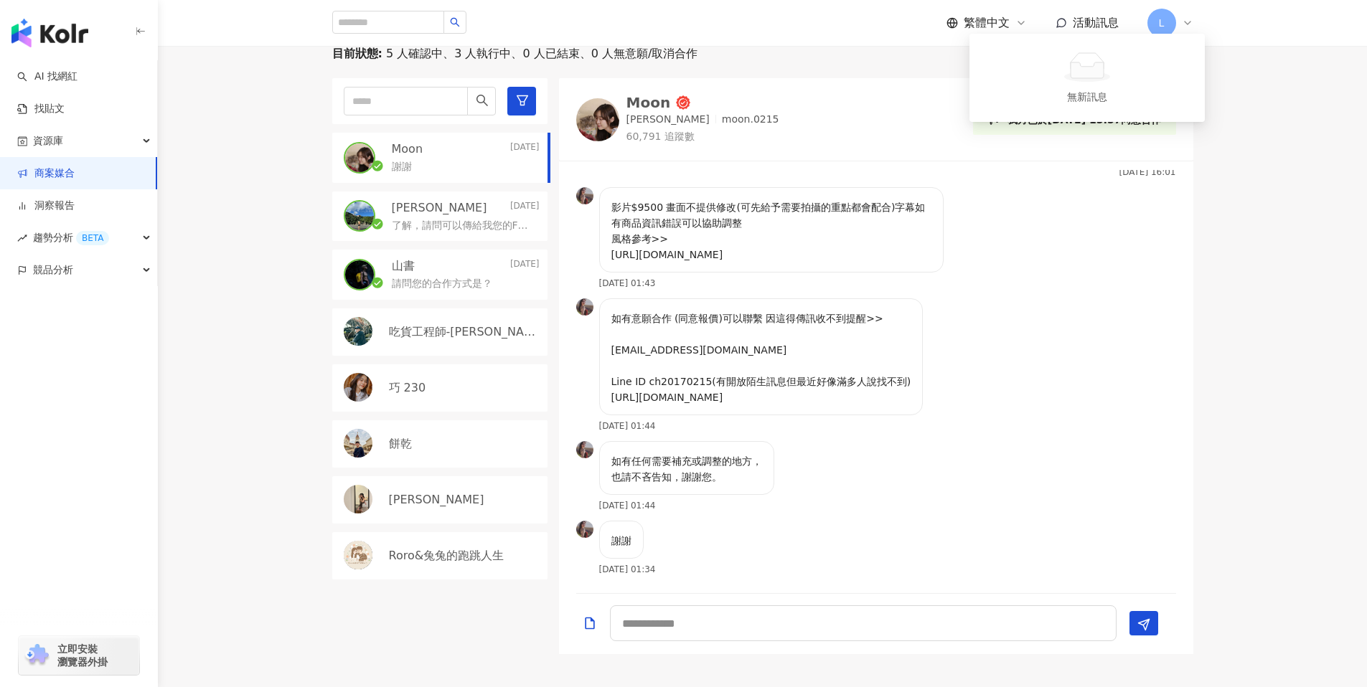
click at [1296, 204] on div "目前狀態 : 5 人確認中、3 人執行中、0 人已結束、0 人無意願/取消合作 Moon [DATE] [PERSON_NAME] [DATE] 了解，請問可…" at bounding box center [762, 350] width 1209 height 609
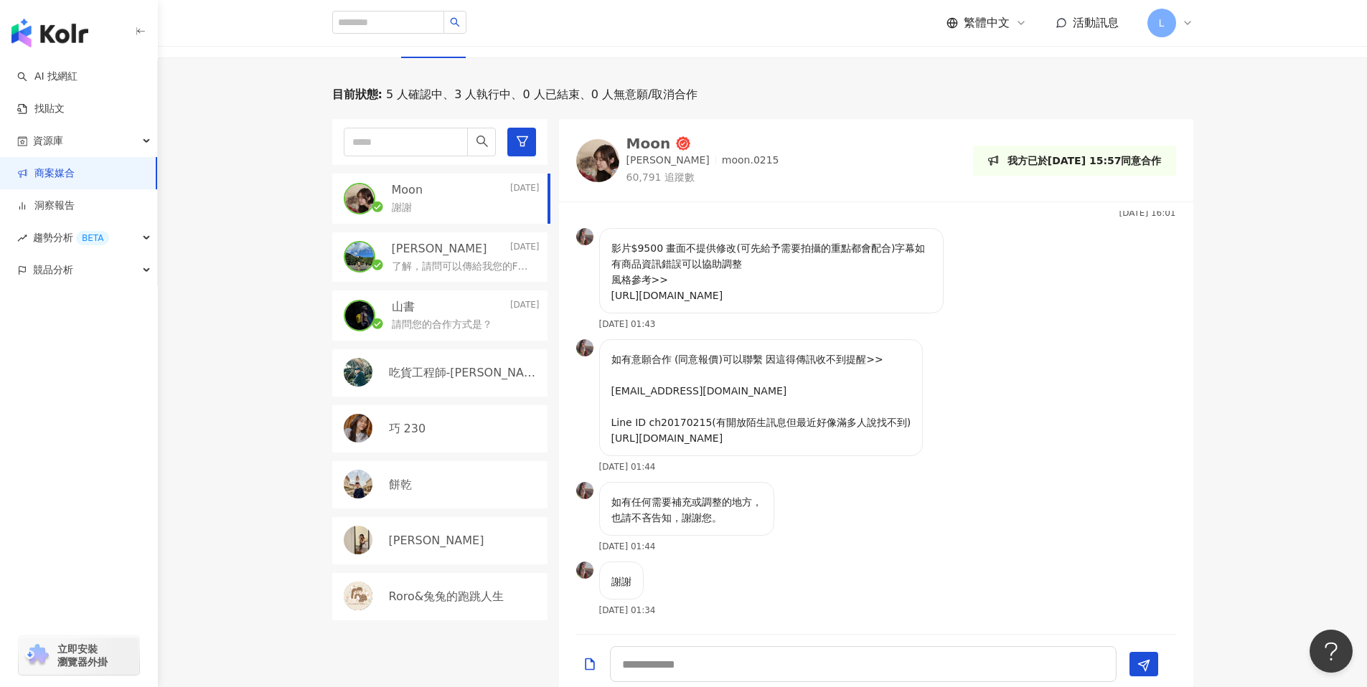
scroll to position [451, 0]
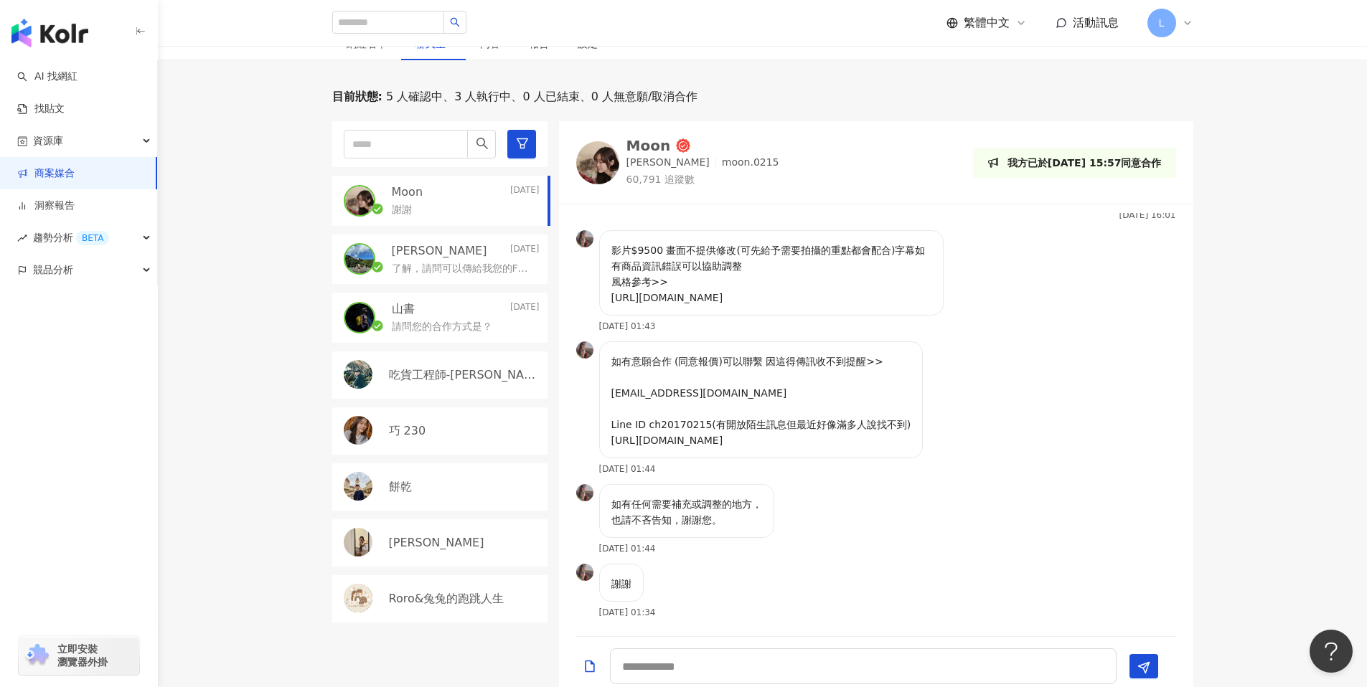
click at [428, 260] on div "了解，請問可以傳給我您的FB粉專跟抖音連結嗎？" at bounding box center [466, 267] width 148 height 17
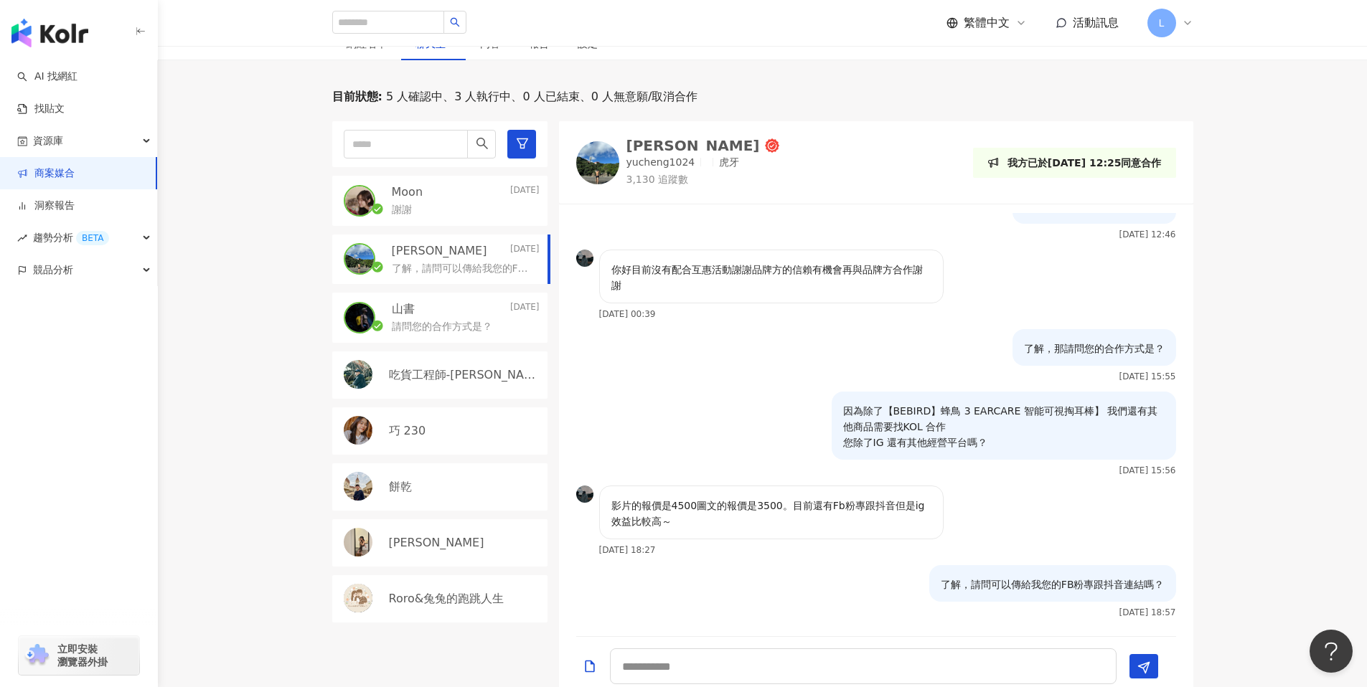
click at [441, 192] on div "Moon [DATE]" at bounding box center [466, 192] width 148 height 16
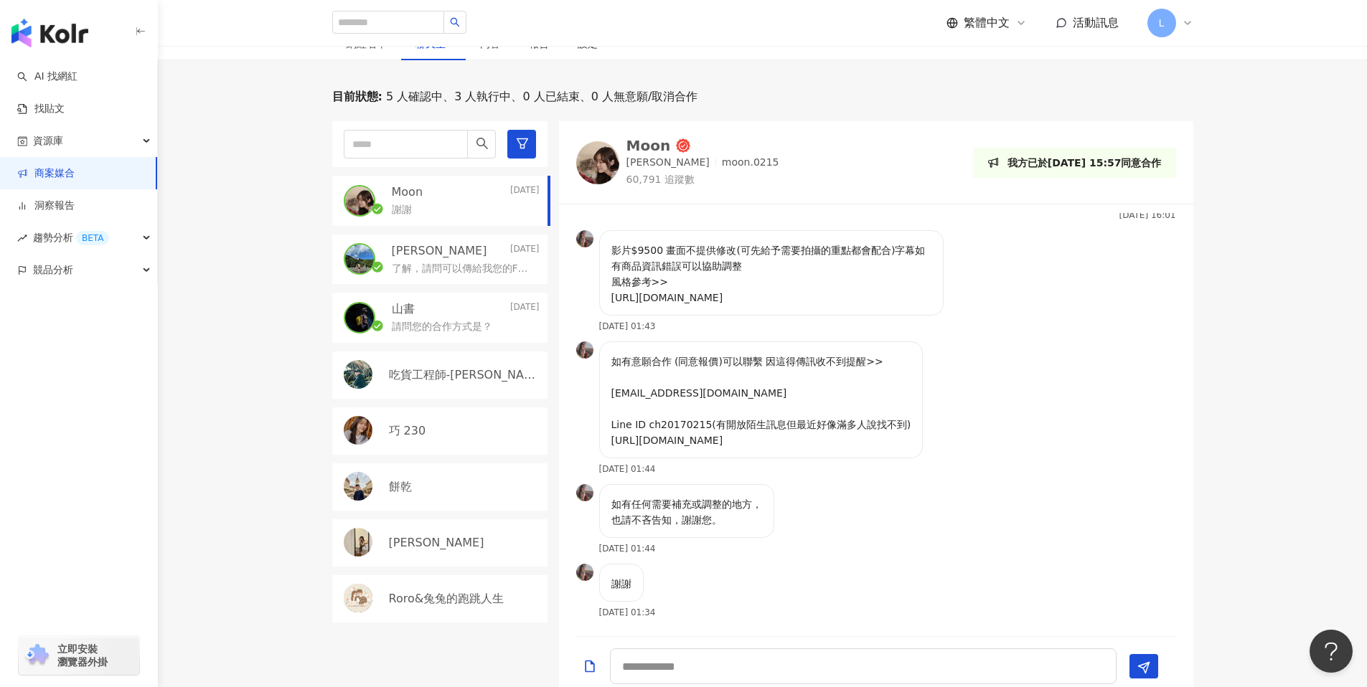
click at [446, 279] on div "陳昱誠 2025/8/12 了解，請問可以傳給我您的FB粉專跟抖音連結嗎？" at bounding box center [439, 260] width 215 height 50
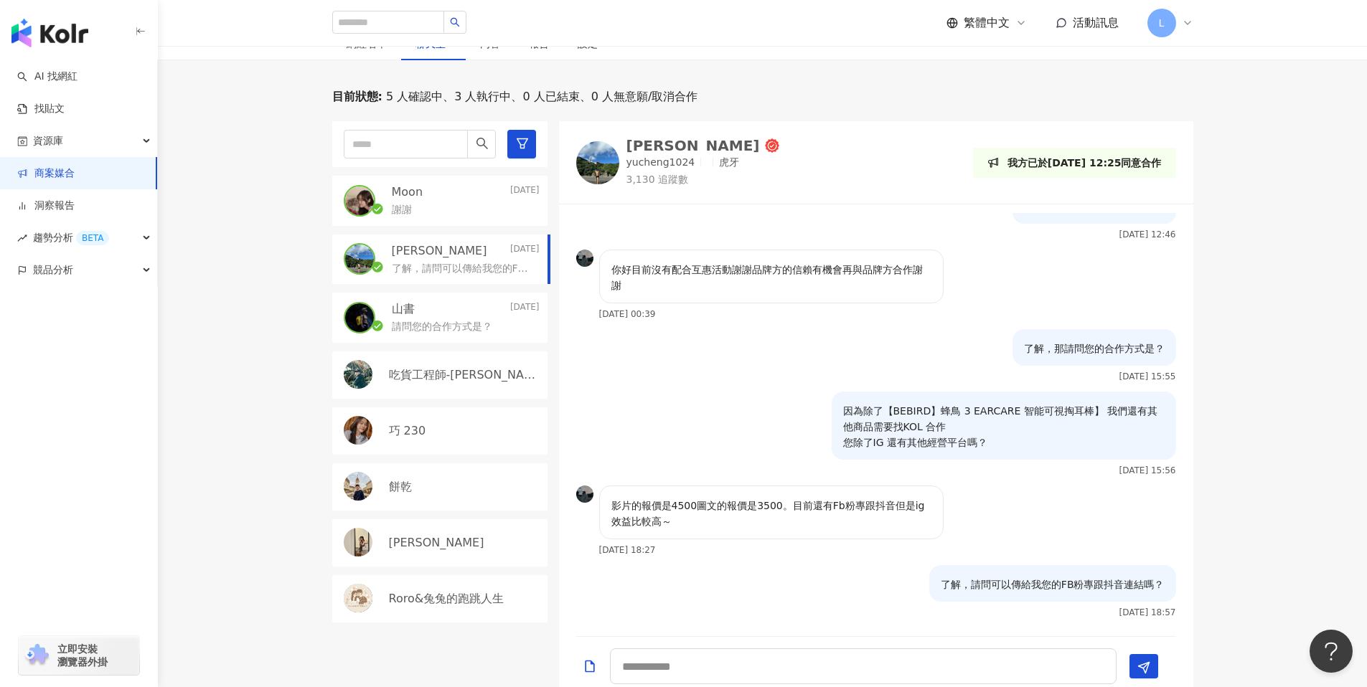
click at [447, 311] on div "山書 2025/8/11" at bounding box center [466, 309] width 148 height 16
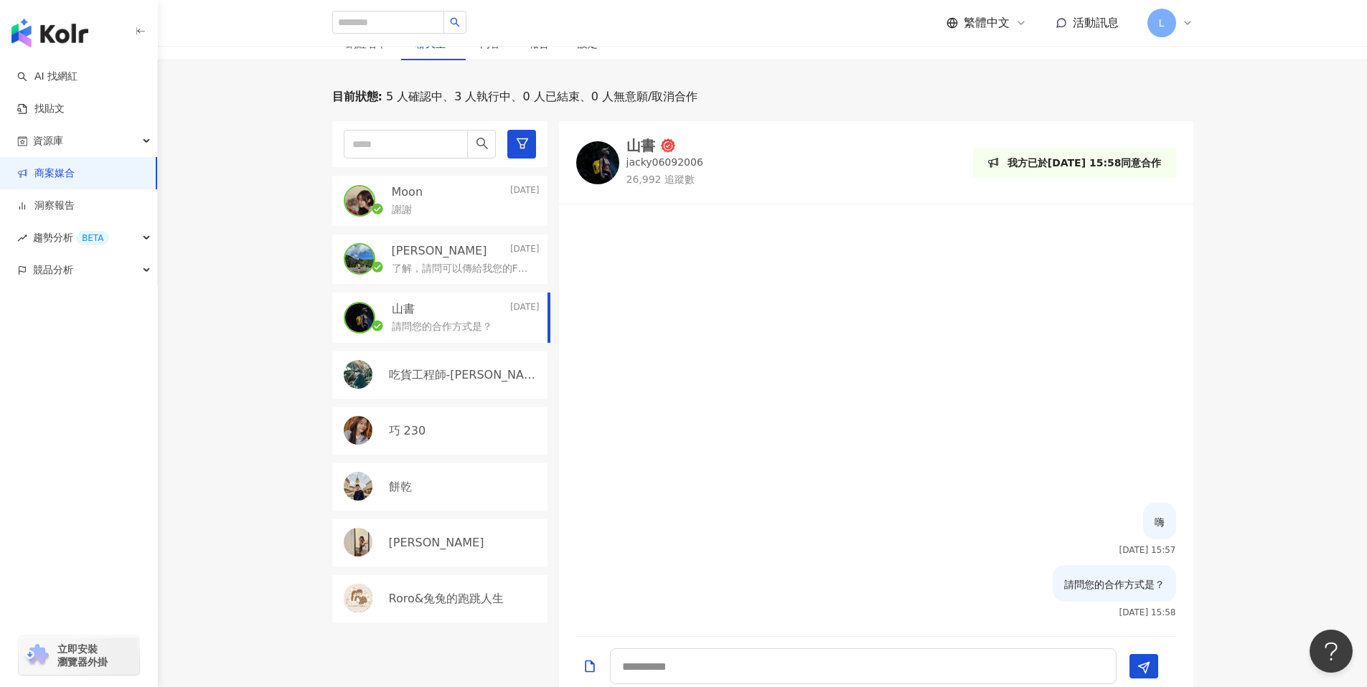
click at [784, 391] on div at bounding box center [876, 358] width 634 height 290
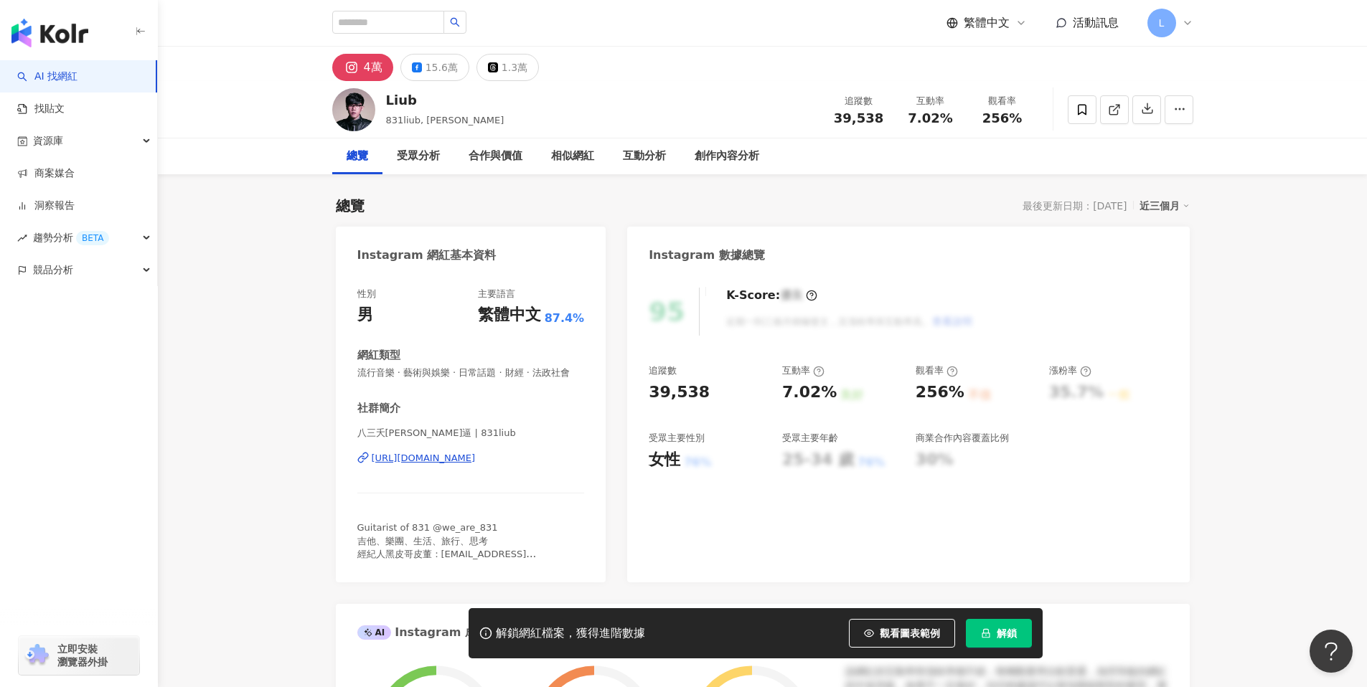
click at [476, 459] on div "[URL][DOMAIN_NAME]" at bounding box center [424, 458] width 104 height 13
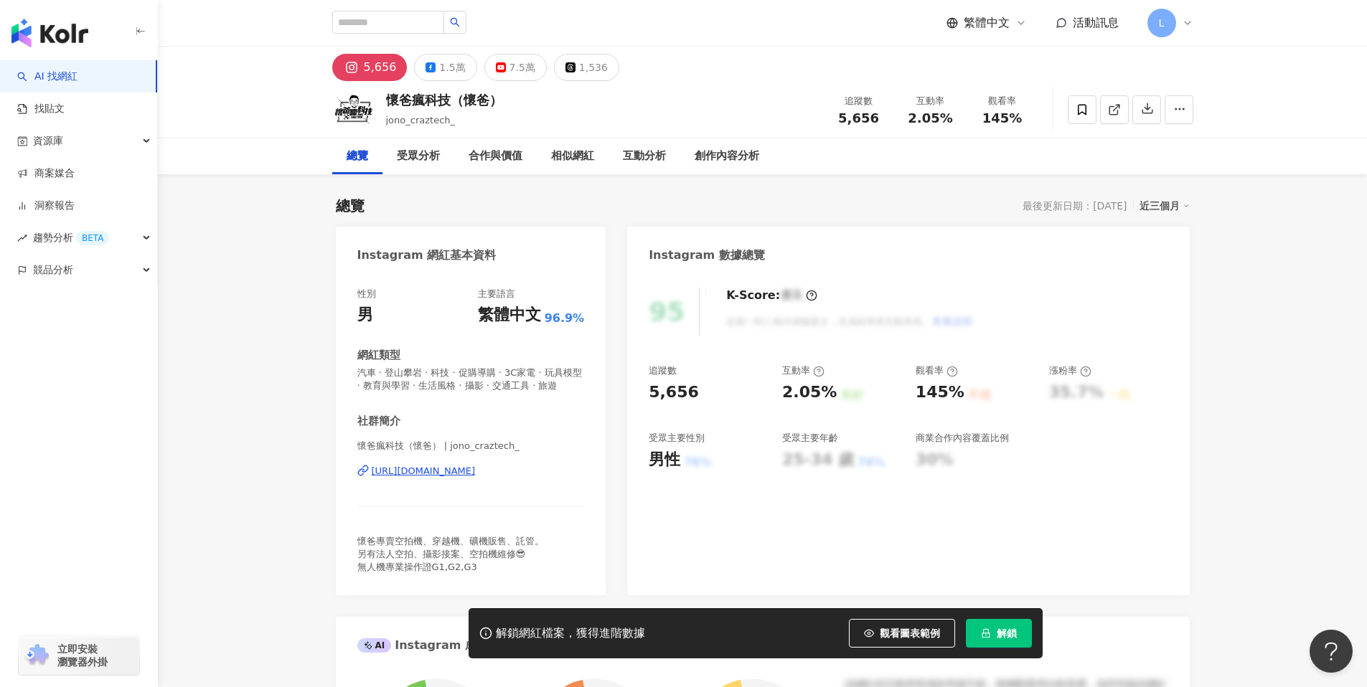
click at [476, 470] on div "https://www.instagram.com/jono_craztech_/" at bounding box center [424, 471] width 104 height 13
click at [509, 74] on div "7.5萬" at bounding box center [522, 67] width 26 height 20
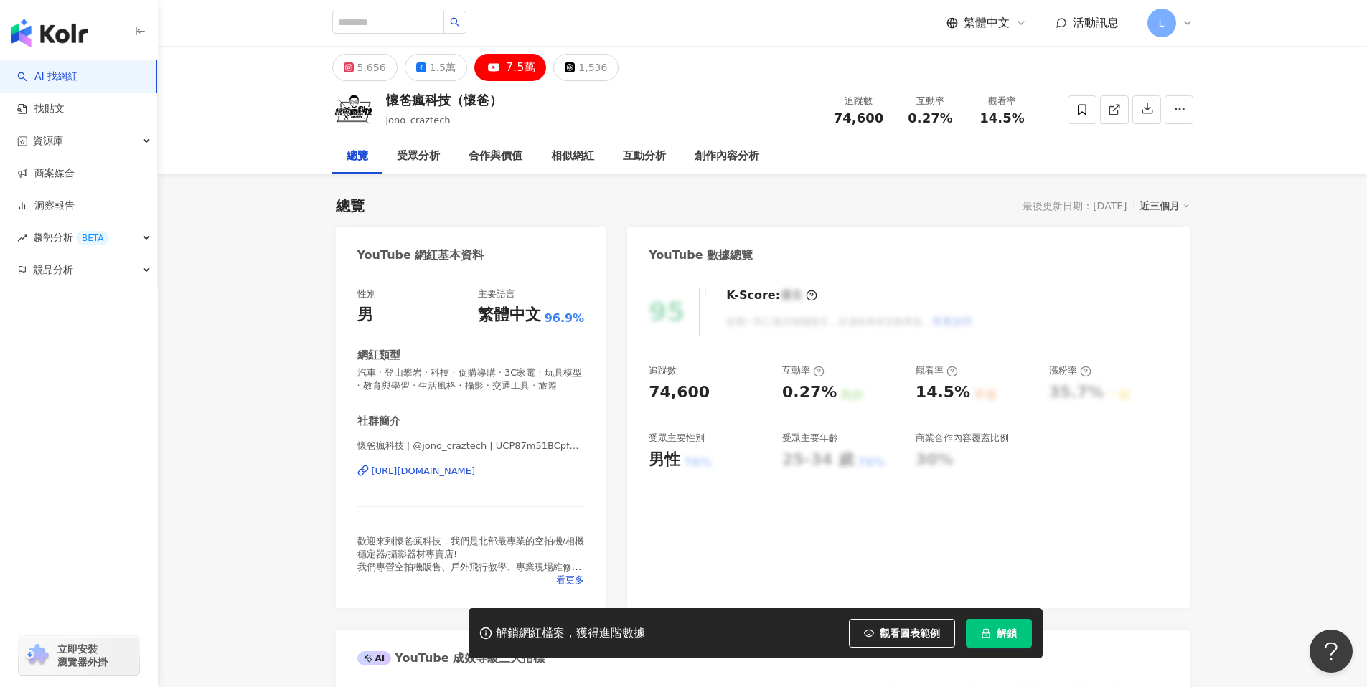
click at [476, 469] on div "https://www.youtube.com/channel/UCP87m51BCpfat9lxD533Mqw" at bounding box center [424, 471] width 104 height 13
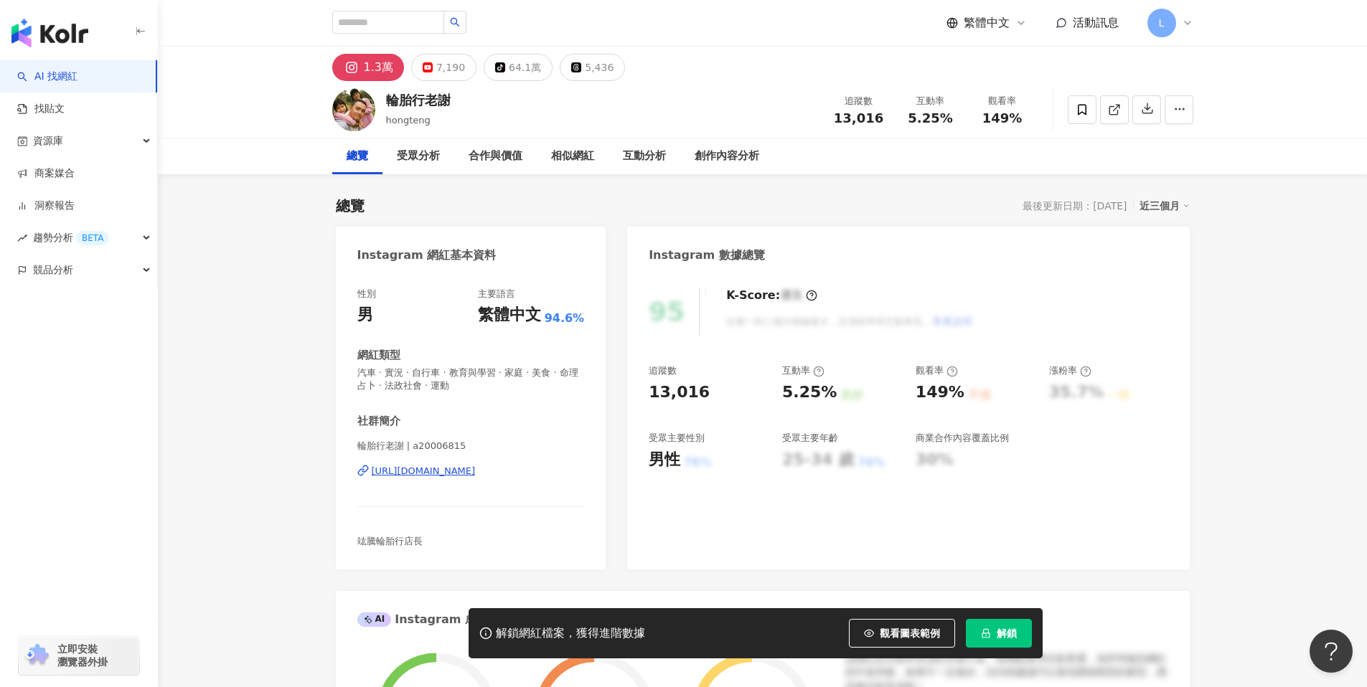
drag, startPoint x: 512, startPoint y: 475, endPoint x: 583, endPoint y: 440, distance: 79.3
click at [476, 474] on div "https://www.instagram.com/a20006815/" at bounding box center [424, 471] width 104 height 13
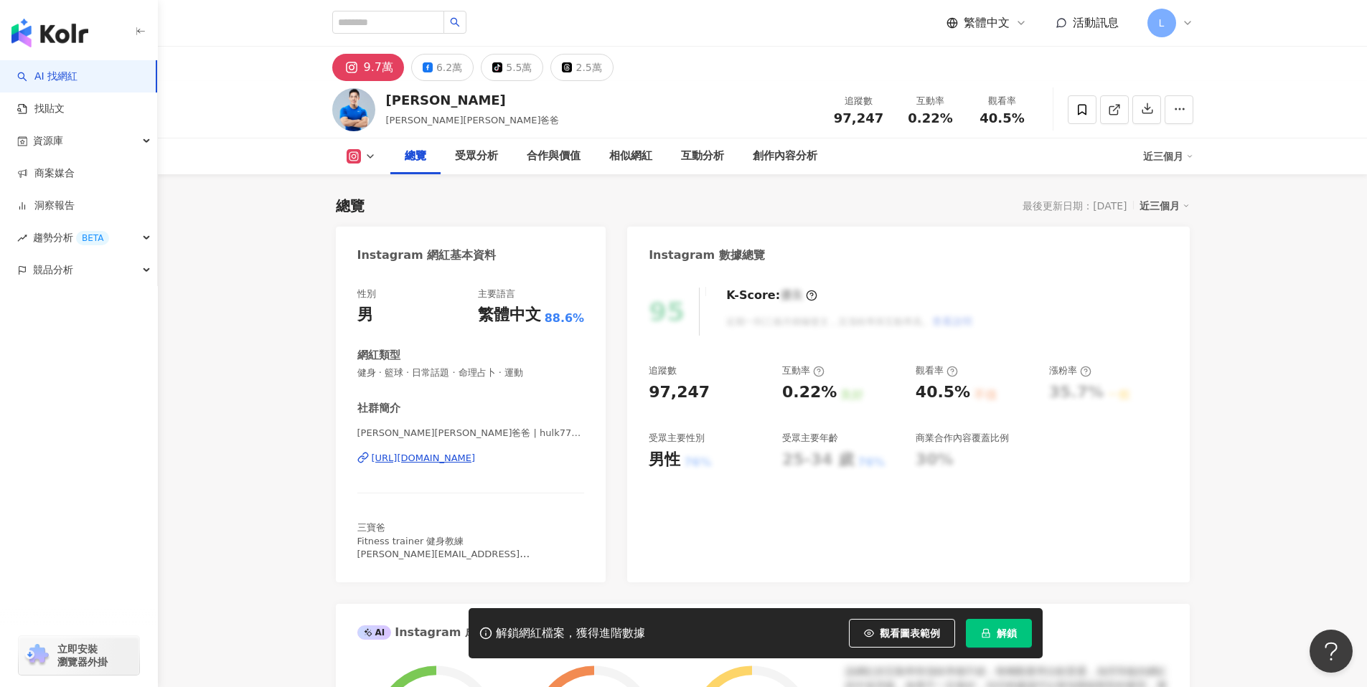
click at [473, 454] on div "https://www.instagram.com/hulk770408/" at bounding box center [424, 458] width 104 height 13
click at [446, 68] on div "6.2萬" at bounding box center [449, 67] width 26 height 20
click at [465, 459] on div "https://www.facebook.com/151536854885507" at bounding box center [424, 458] width 104 height 13
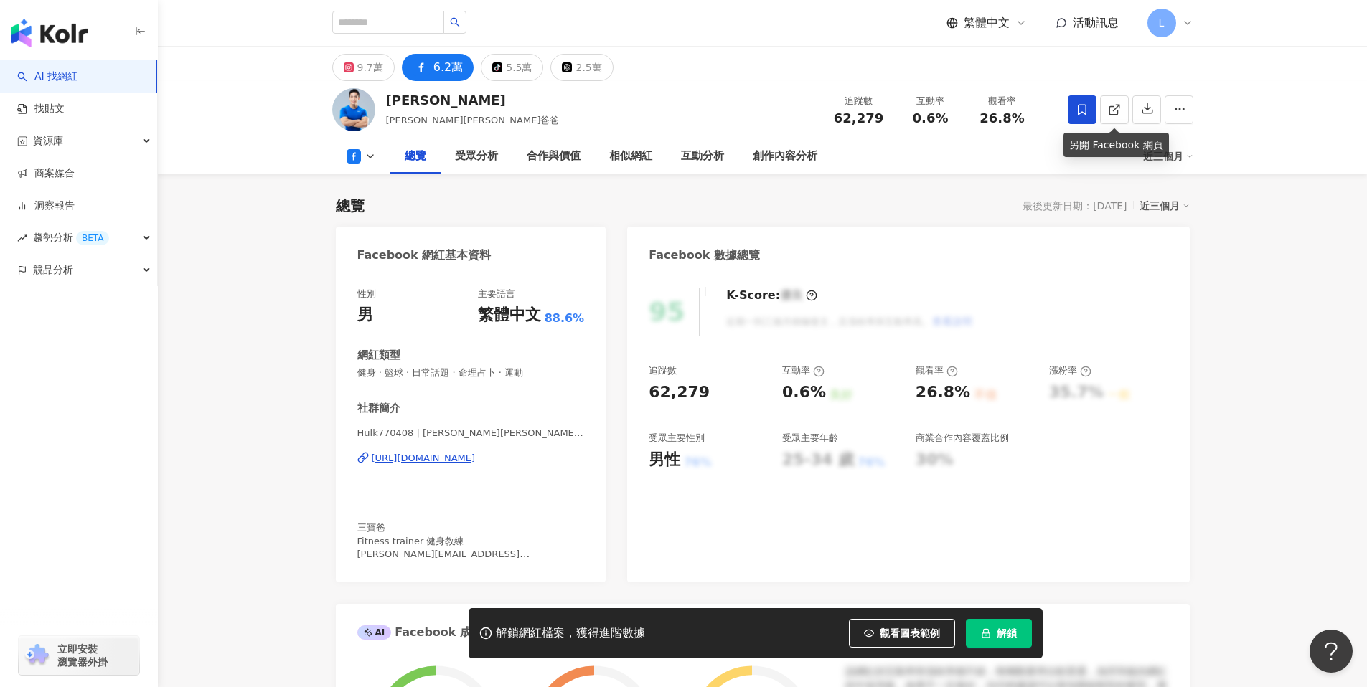
click at [1082, 107] on icon at bounding box center [1082, 109] width 13 height 13
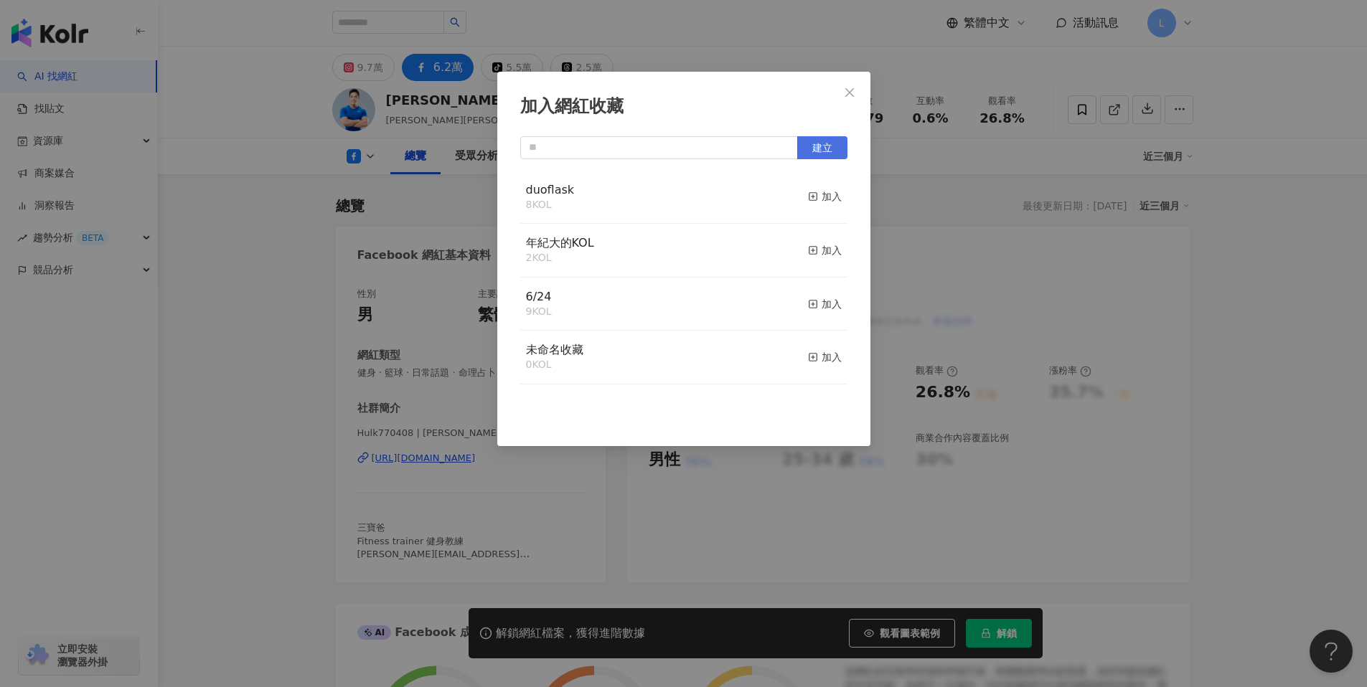
click at [818, 150] on span "建立" at bounding box center [822, 147] width 20 height 11
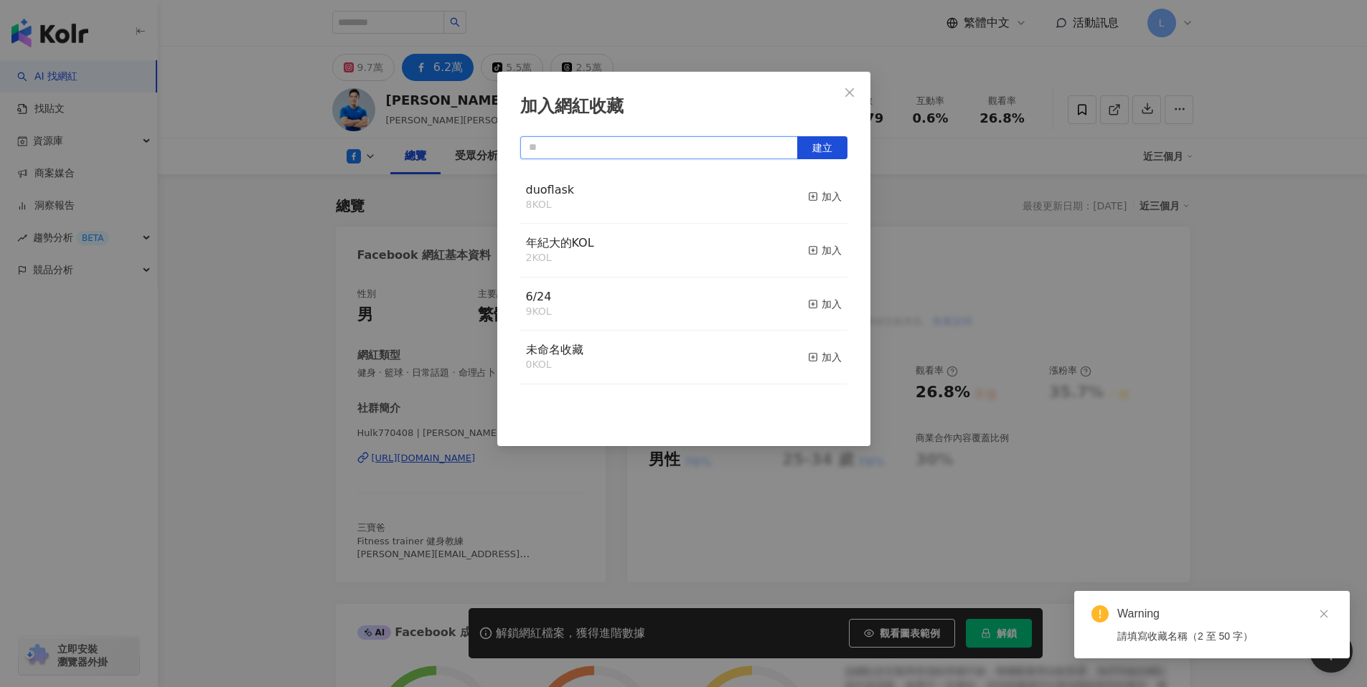
click at [667, 143] on input "text" at bounding box center [659, 147] width 278 height 23
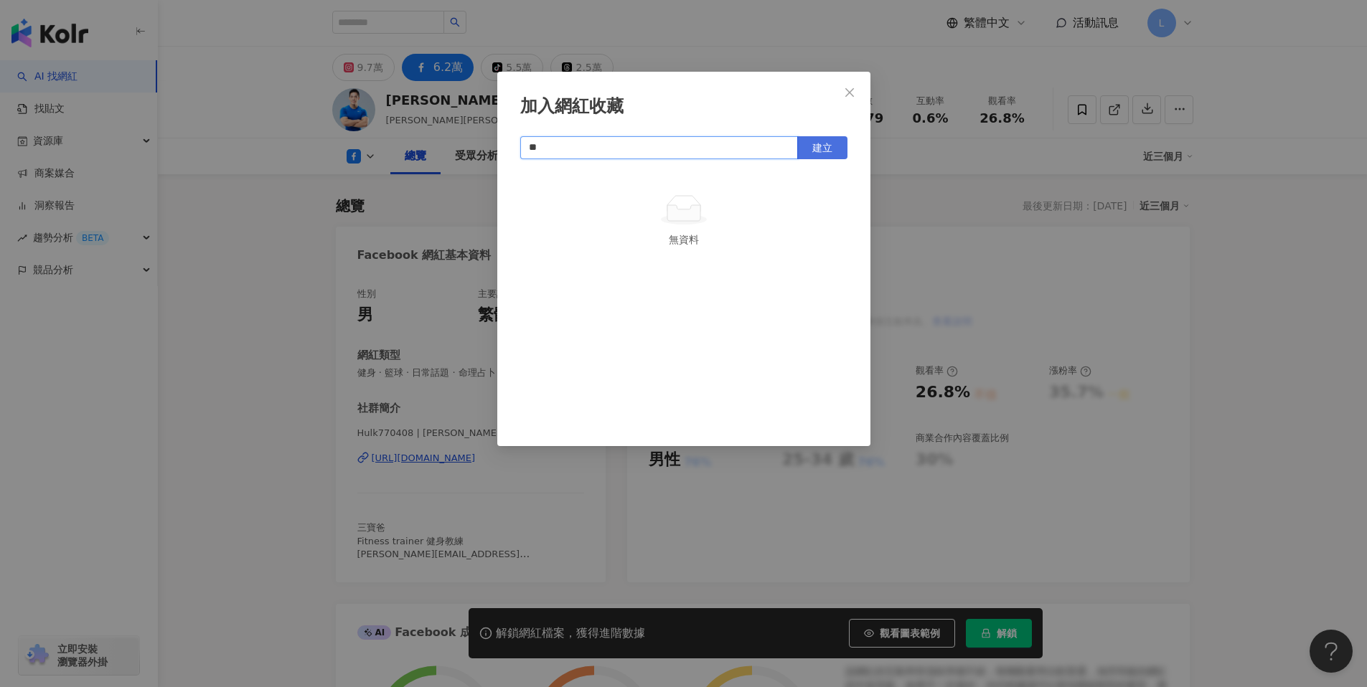
click at [819, 140] on button "建立" at bounding box center [822, 147] width 50 height 23
type input "**"
click at [817, 196] on div "取消收藏" at bounding box center [815, 197] width 54 height 16
click at [809, 194] on div "加入" at bounding box center [825, 197] width 34 height 16
click at [850, 96] on icon "close" at bounding box center [849, 92] width 11 height 11
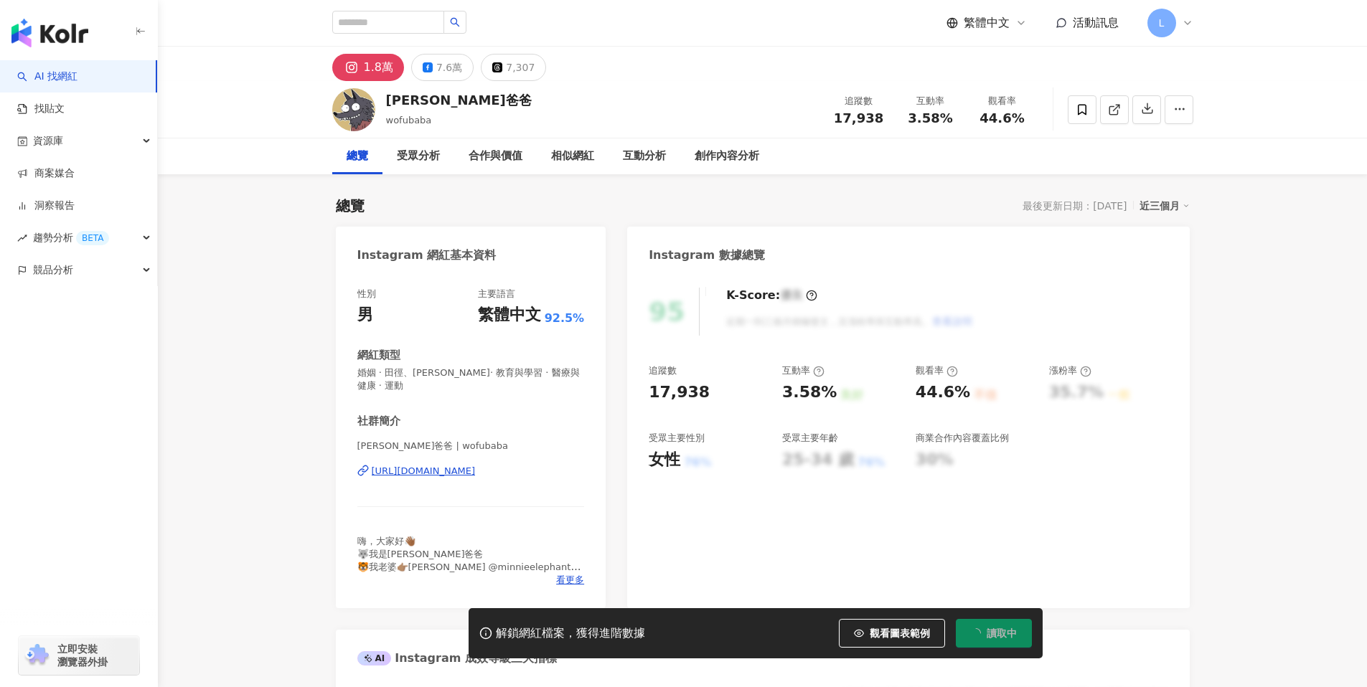
click at [437, 465] on div "[URL][DOMAIN_NAME]" at bounding box center [424, 471] width 104 height 13
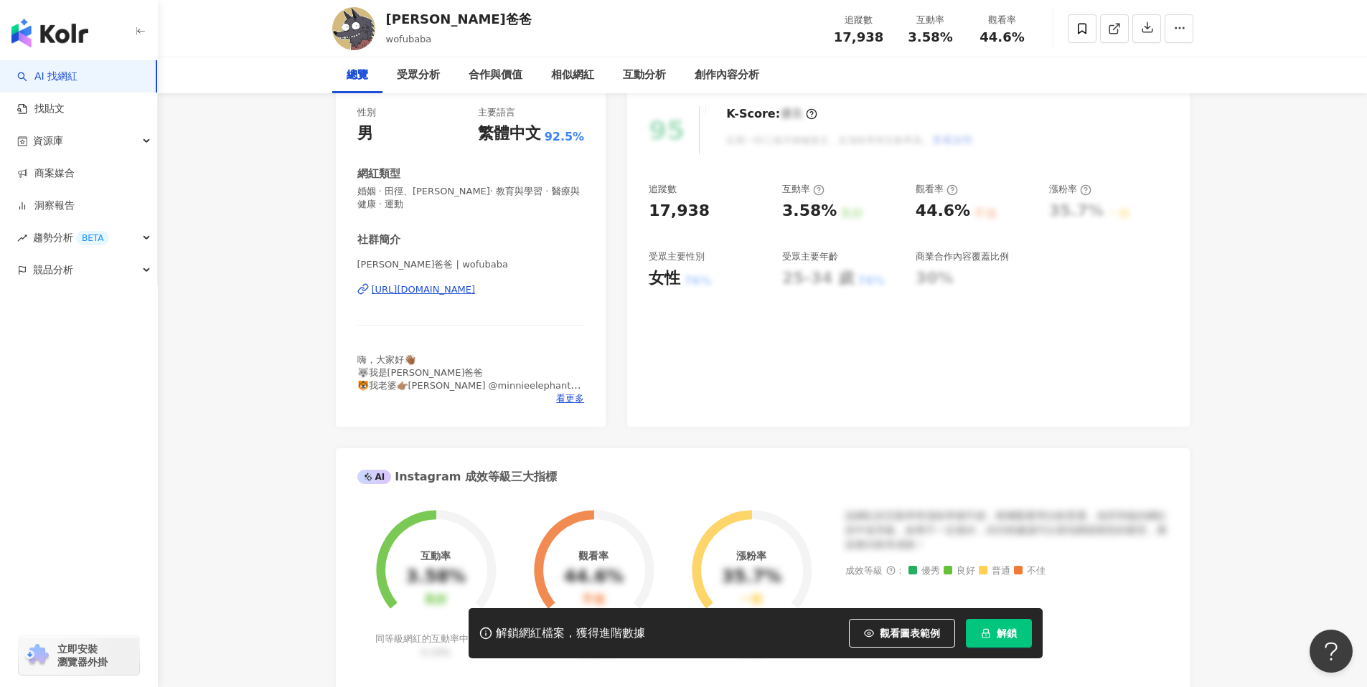
scroll to position [397, 0]
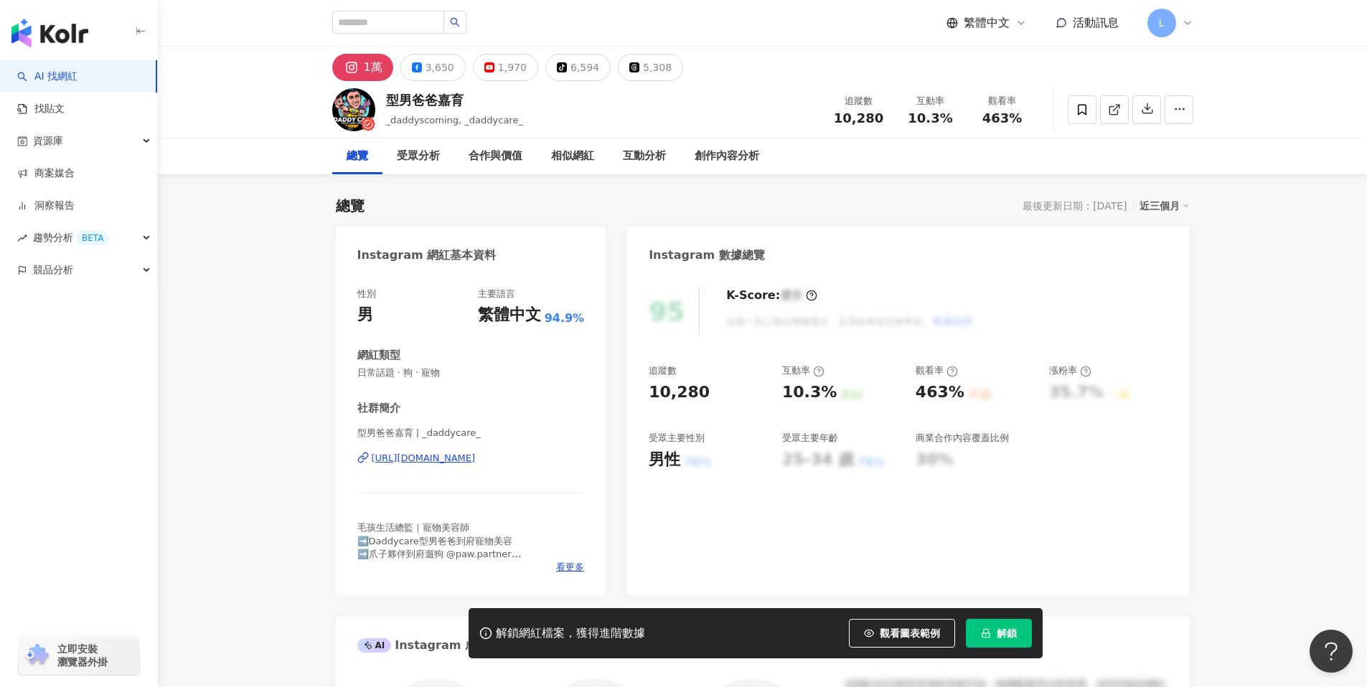
click at [476, 456] on div "[URL][DOMAIN_NAME]" at bounding box center [424, 458] width 104 height 13
click at [438, 70] on div "3,650" at bounding box center [440, 67] width 29 height 20
click at [362, 71] on div "1萬" at bounding box center [365, 67] width 17 height 20
click at [1078, 109] on icon at bounding box center [1082, 109] width 9 height 11
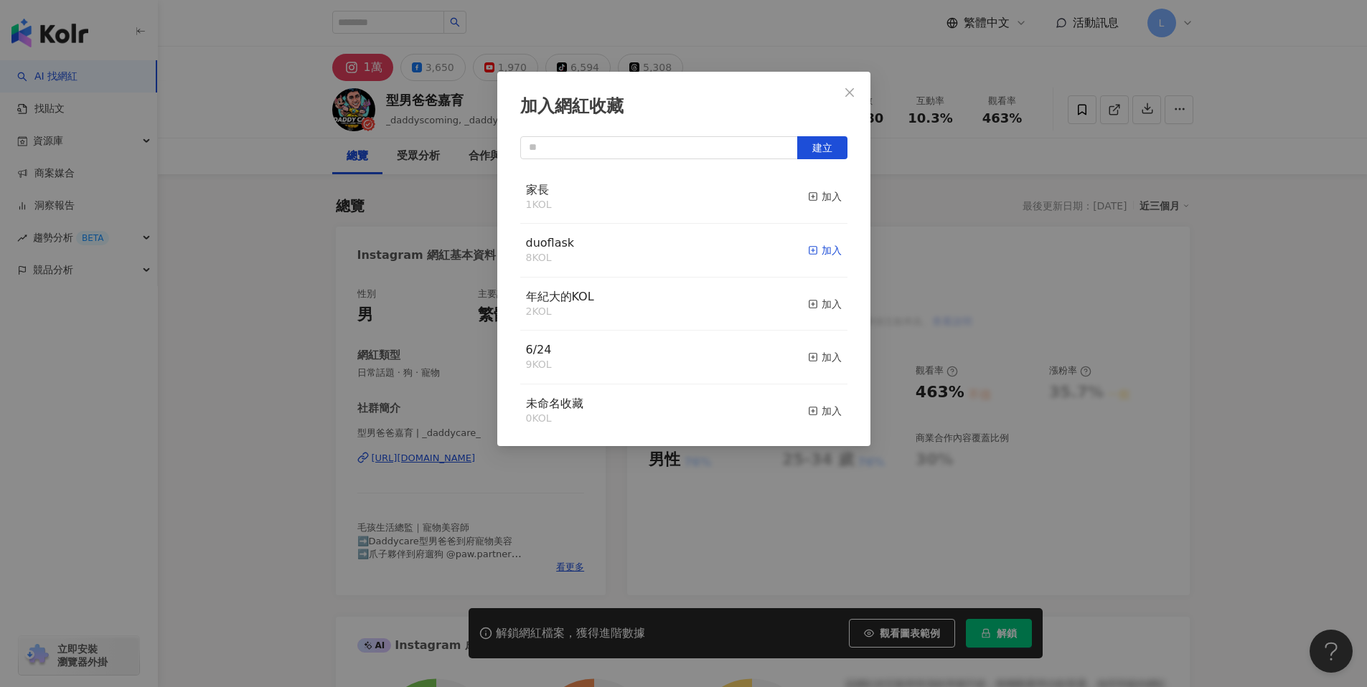
click at [824, 246] on div "加入" at bounding box center [825, 251] width 34 height 16
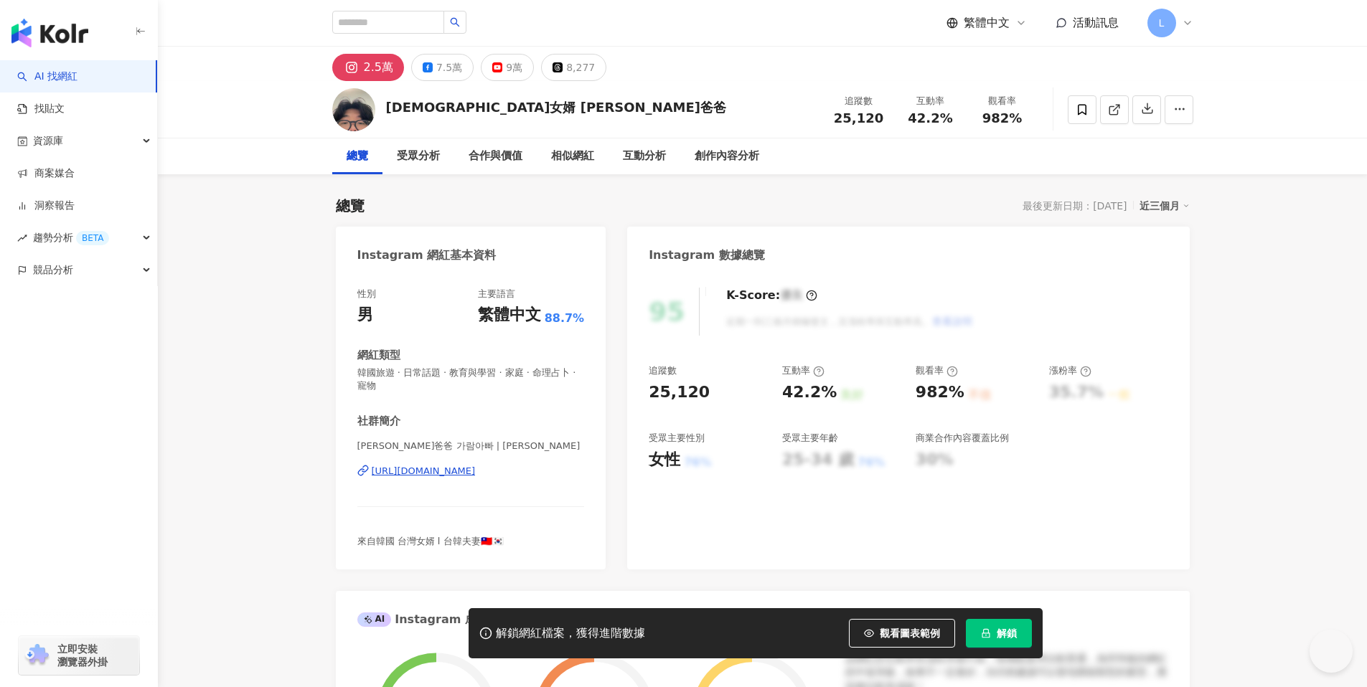
click at [476, 471] on div "https://www.instagram.com/kyunghoon_gil/" at bounding box center [424, 471] width 104 height 13
click at [446, 70] on div "7.5萬" at bounding box center [449, 67] width 26 height 20
click at [476, 473] on div "https://www.facebook.com/101048135532987" at bounding box center [424, 471] width 104 height 13
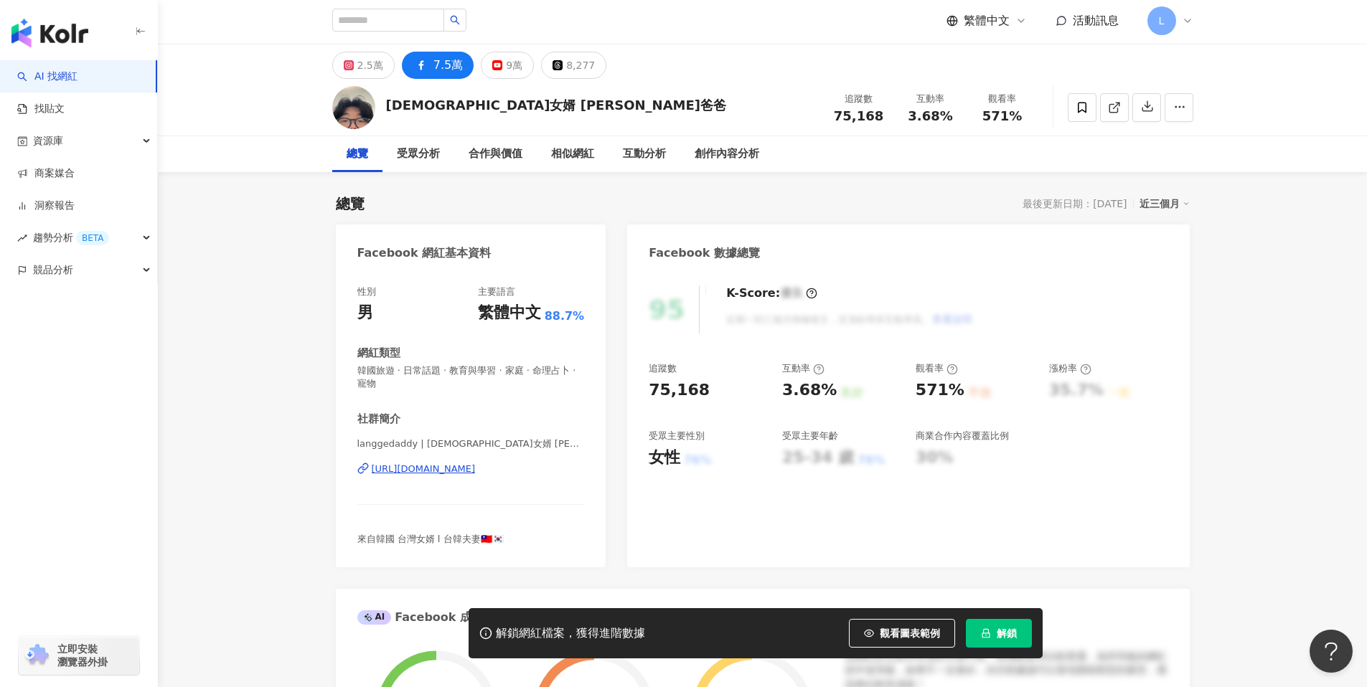
scroll to position [3, 0]
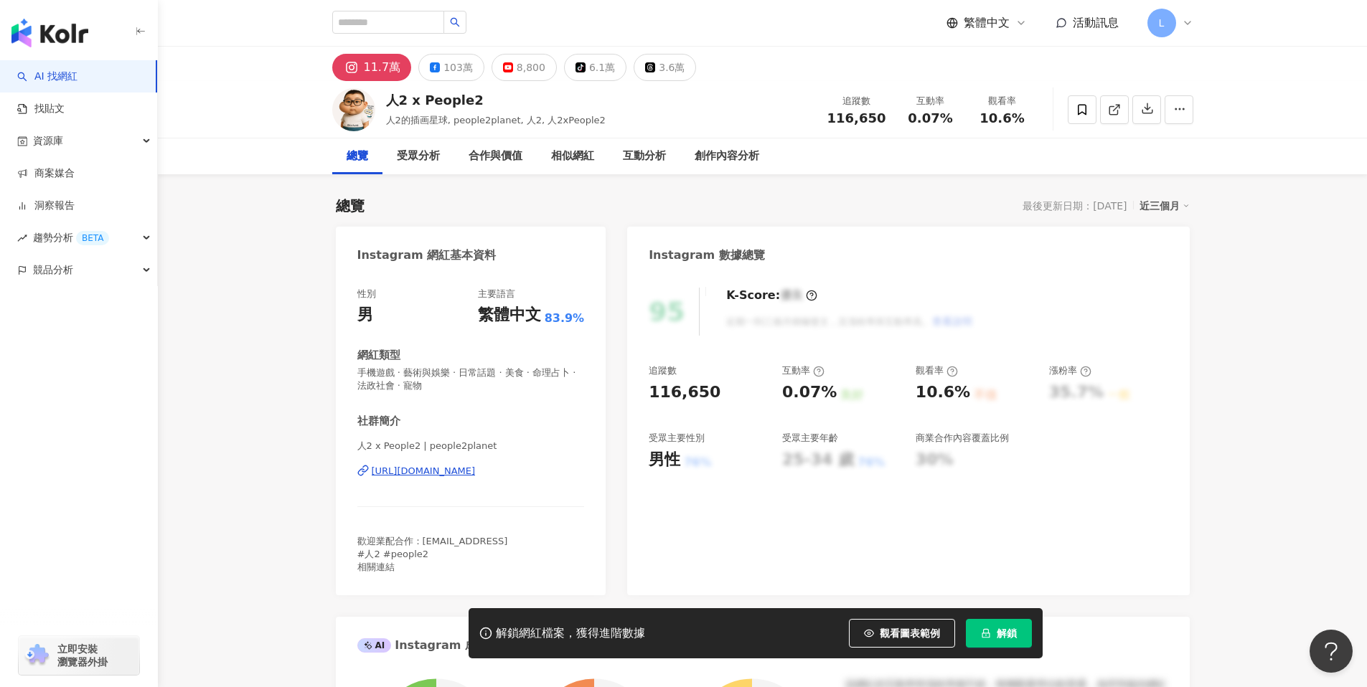
click at [476, 476] on div "https://www.instagram.com/people2planet/" at bounding box center [424, 471] width 104 height 13
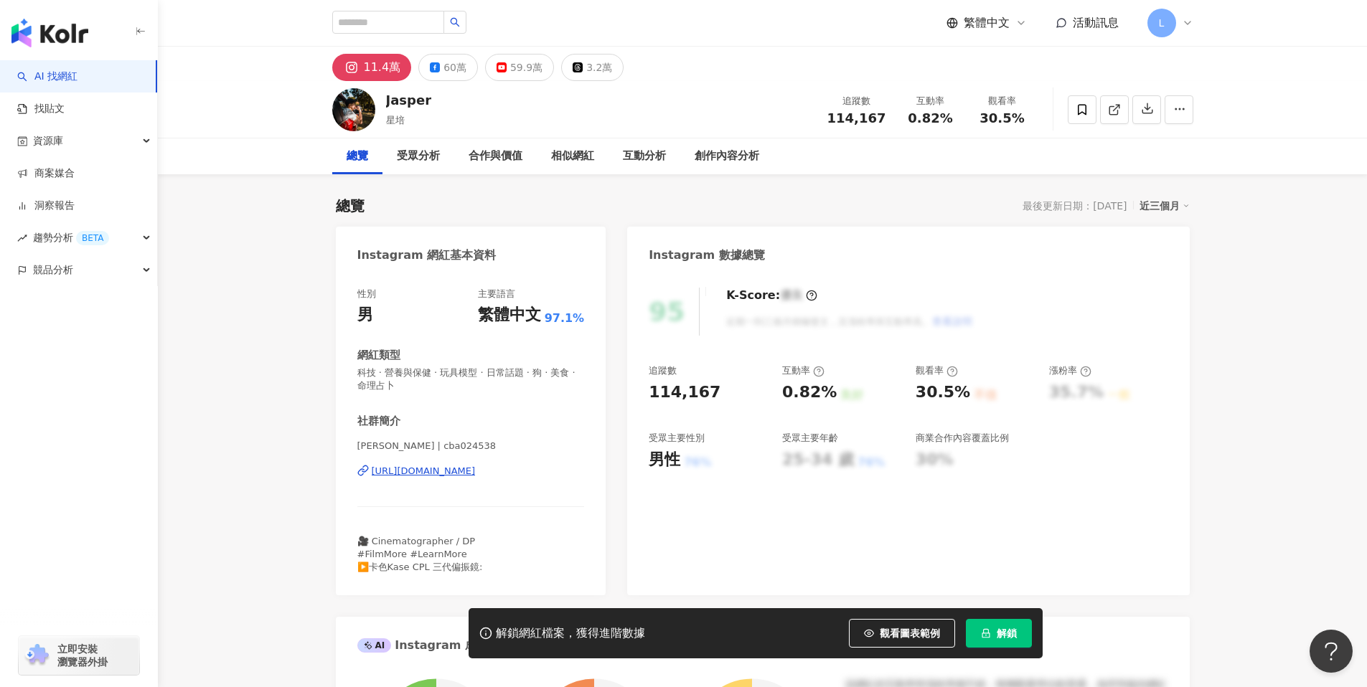
click at [476, 474] on div "https://www.instagram.com/cba024538/" at bounding box center [424, 471] width 104 height 13
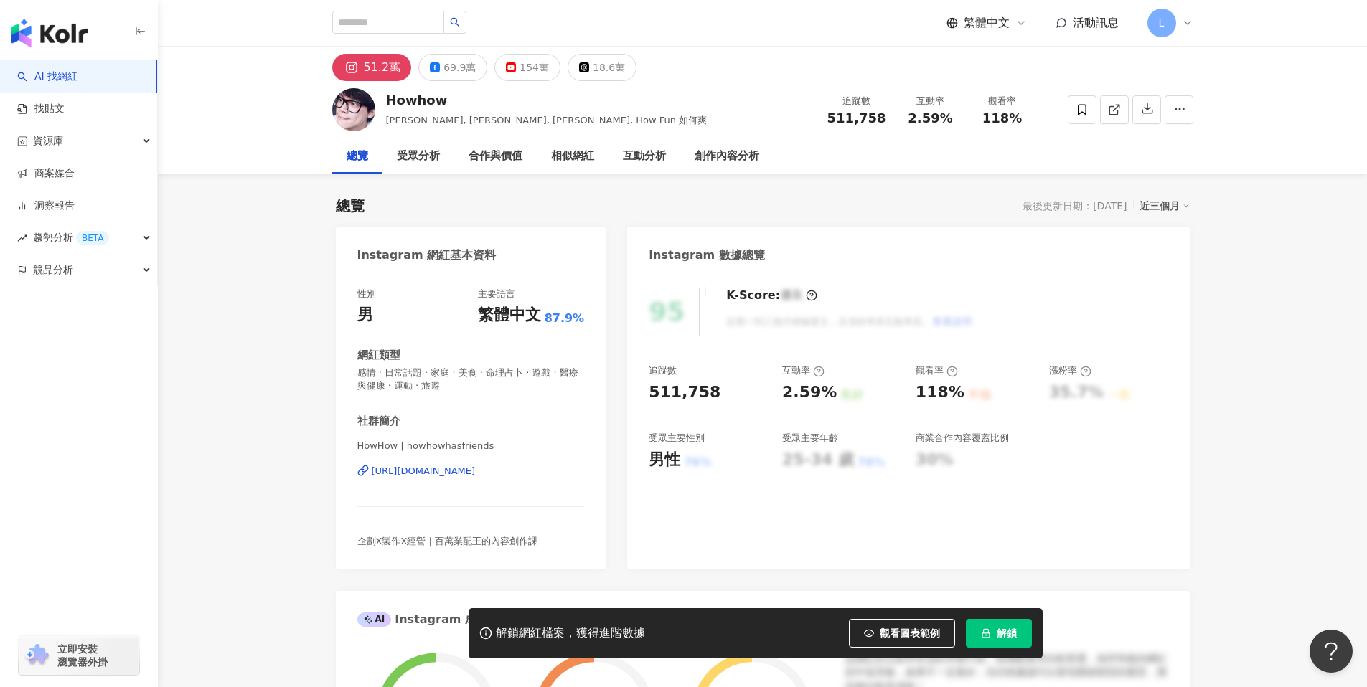
click at [476, 474] on div "[URL][DOMAIN_NAME]" at bounding box center [424, 471] width 104 height 13
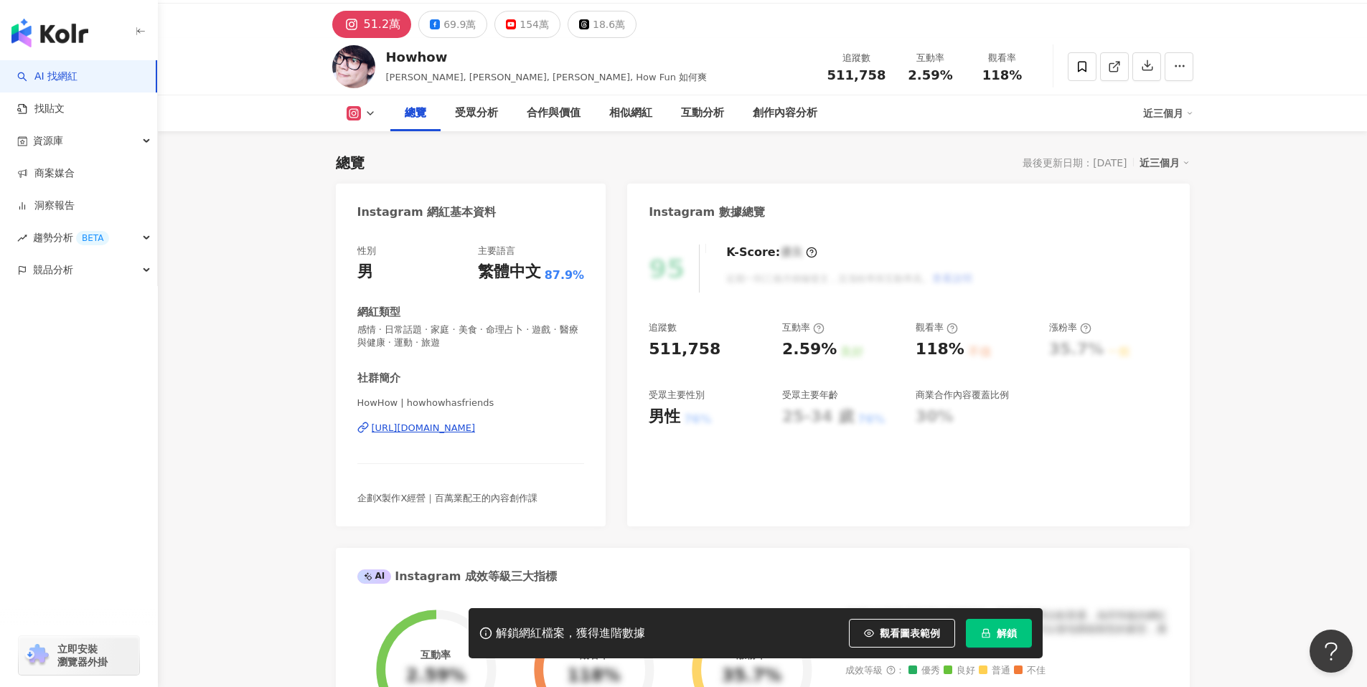
scroll to position [456, 0]
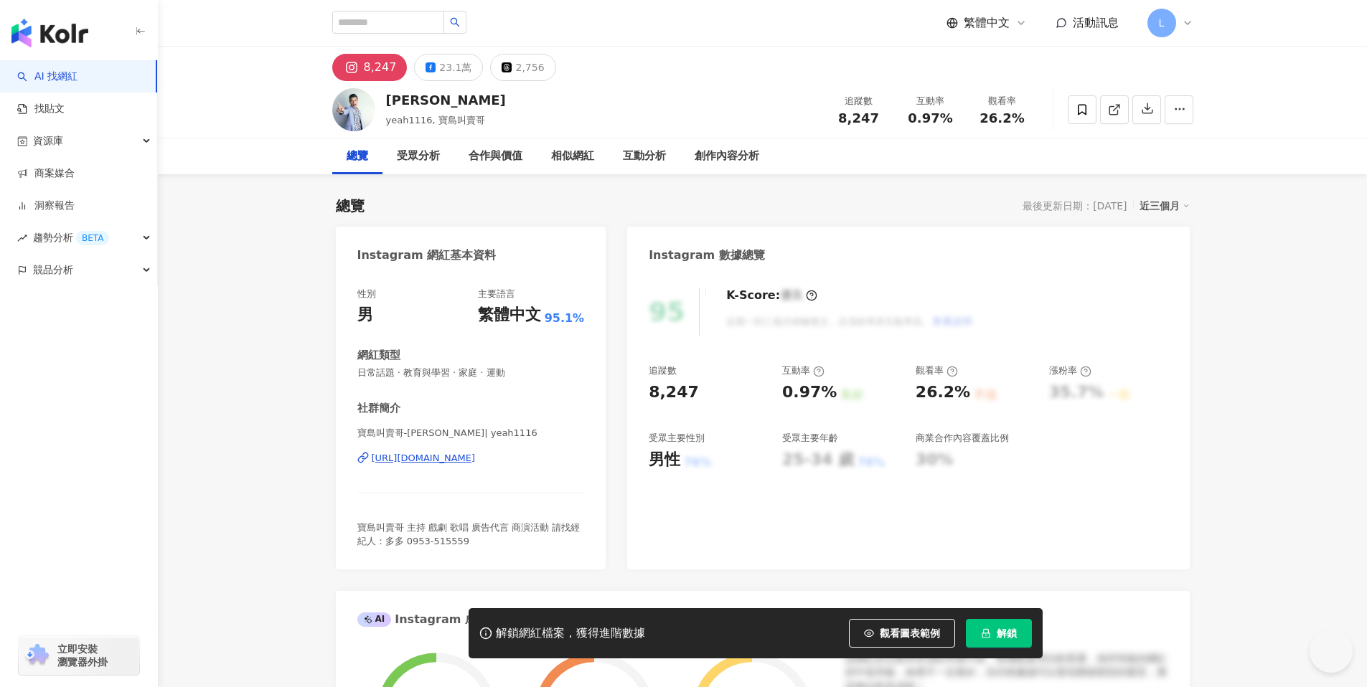
click at [476, 456] on div "[URL][DOMAIN_NAME]" at bounding box center [424, 458] width 104 height 13
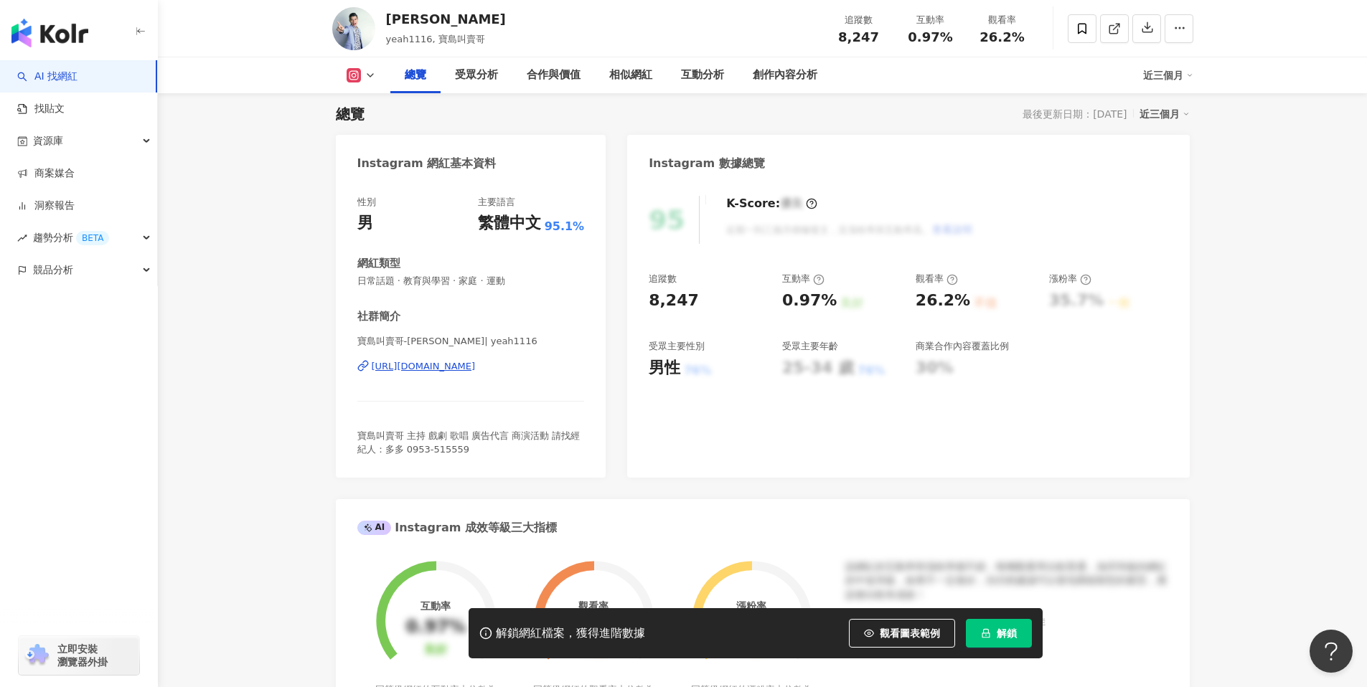
scroll to position [466, 0]
